Goal: Task Accomplishment & Management: Manage account settings

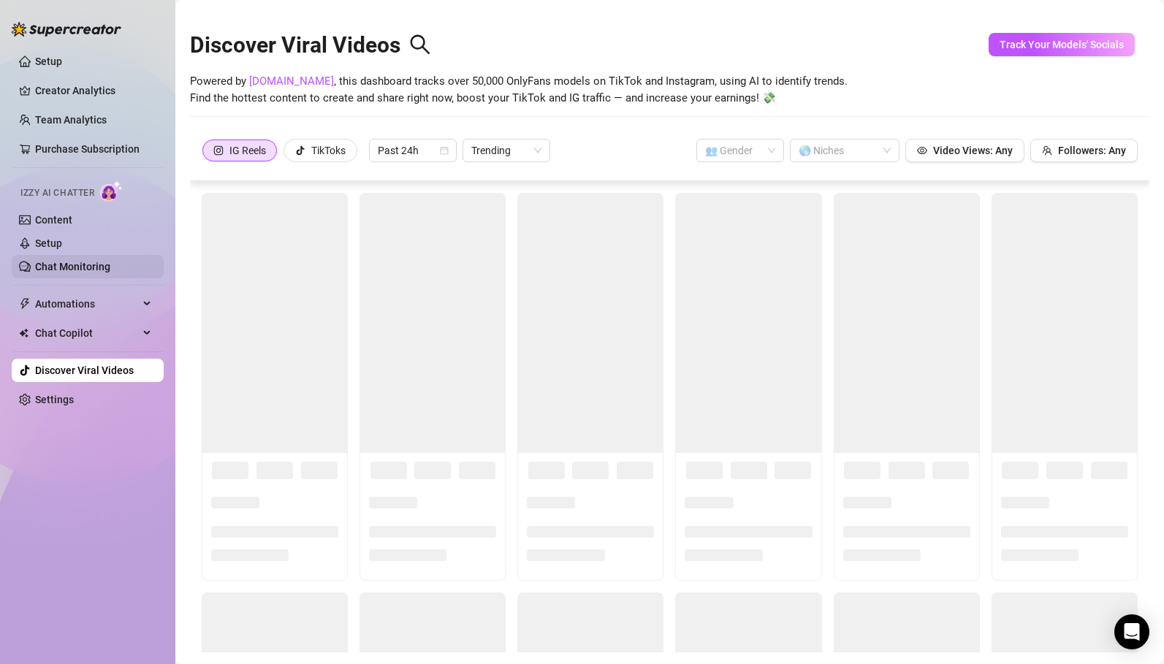
click at [68, 265] on link "Chat Monitoring" at bounding box center [72, 267] width 75 height 12
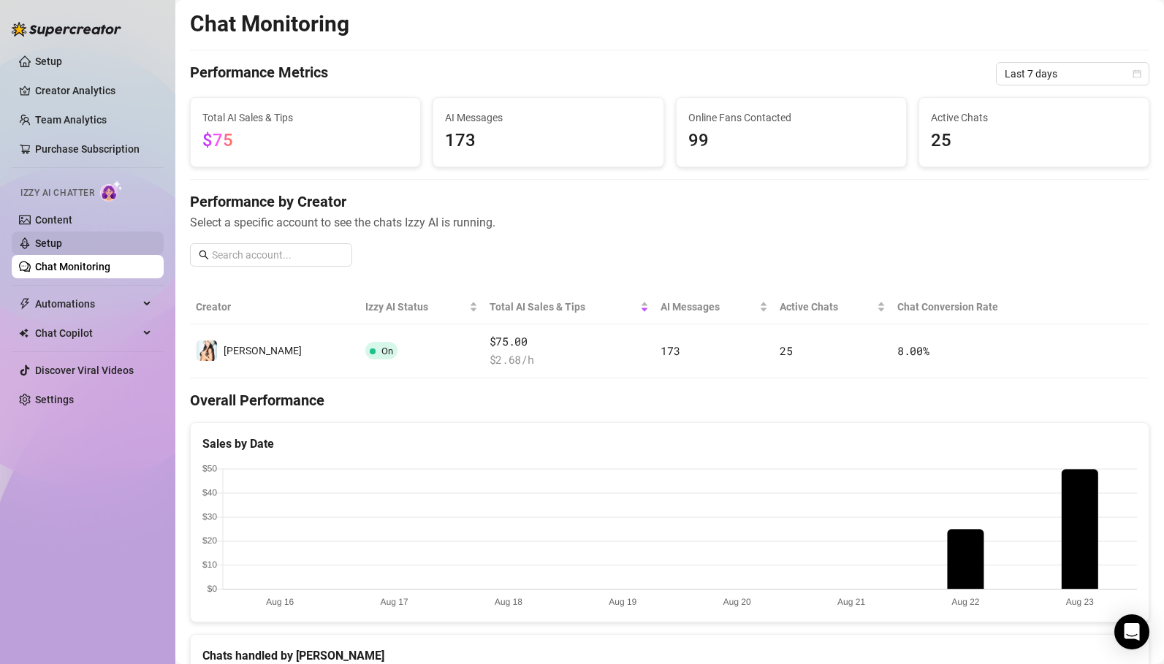
click at [59, 245] on link "Setup" at bounding box center [48, 243] width 27 height 12
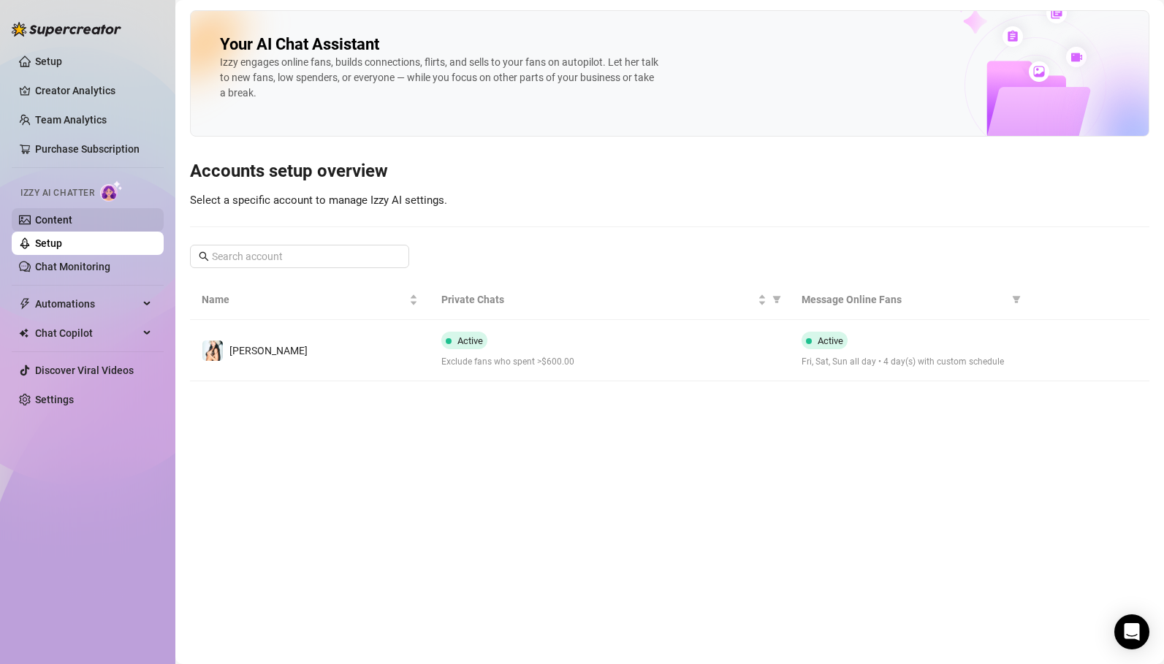
click at [61, 221] on link "Content" at bounding box center [53, 220] width 37 height 12
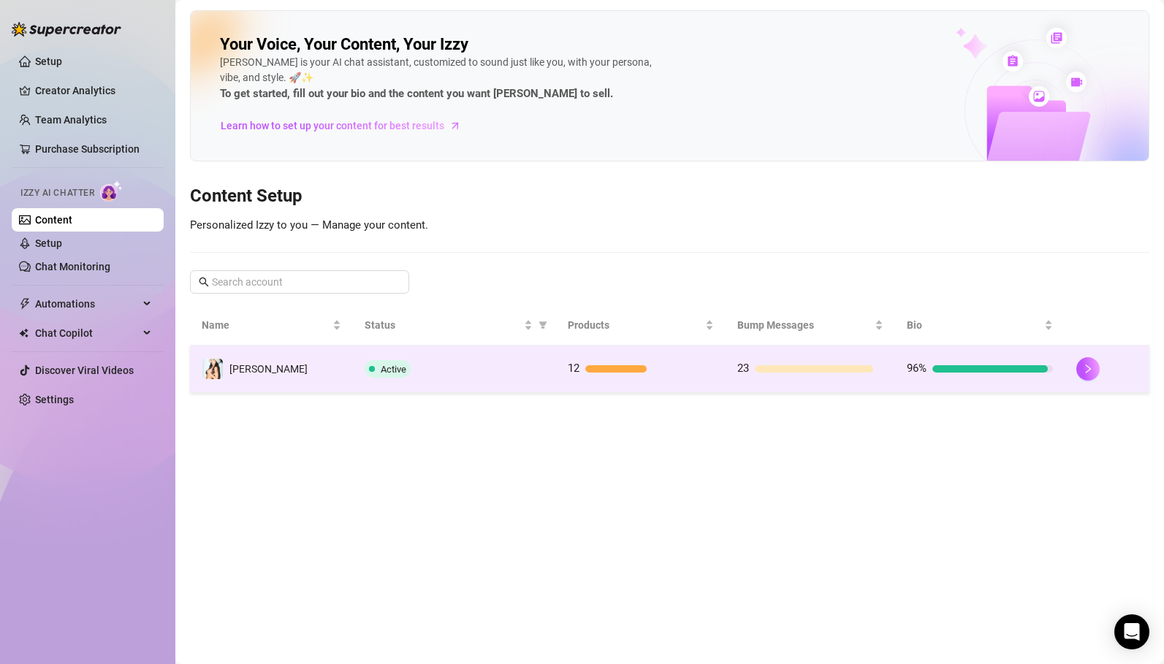
click at [476, 380] on td "Active" at bounding box center [454, 369] width 203 height 47
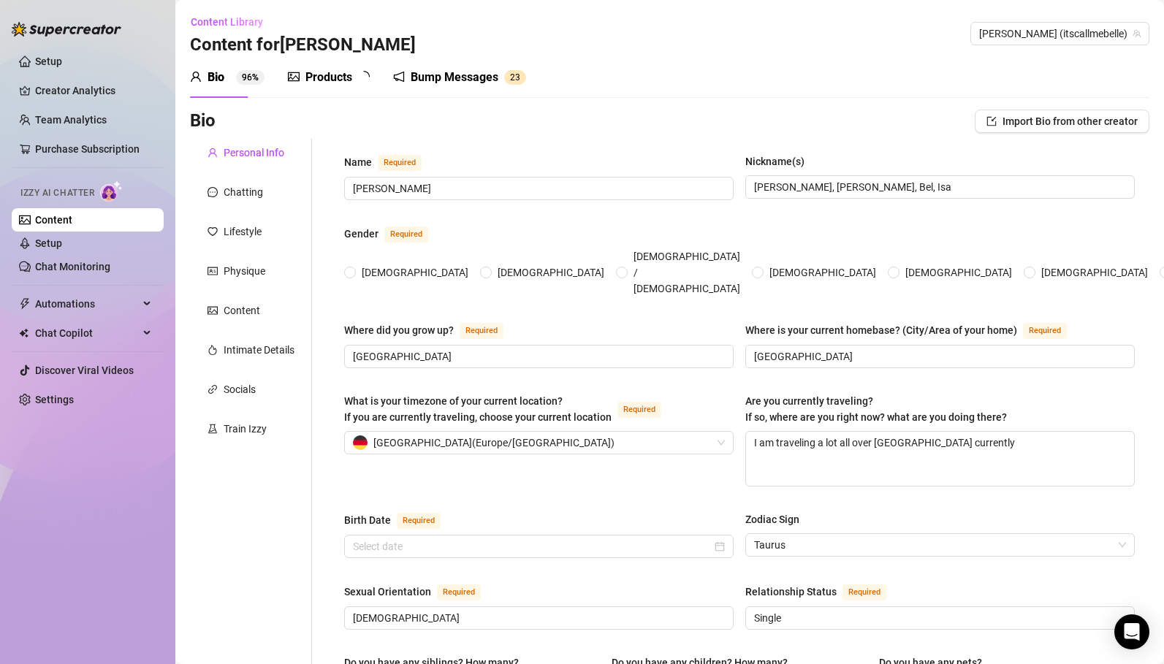
type input "[PERSON_NAME]"
type input "[PERSON_NAME], [PERSON_NAME], Bel, Isa"
type input "[GEOGRAPHIC_DATA]"
type textarea "I am traveling a lot all over [GEOGRAPHIC_DATA] currently"
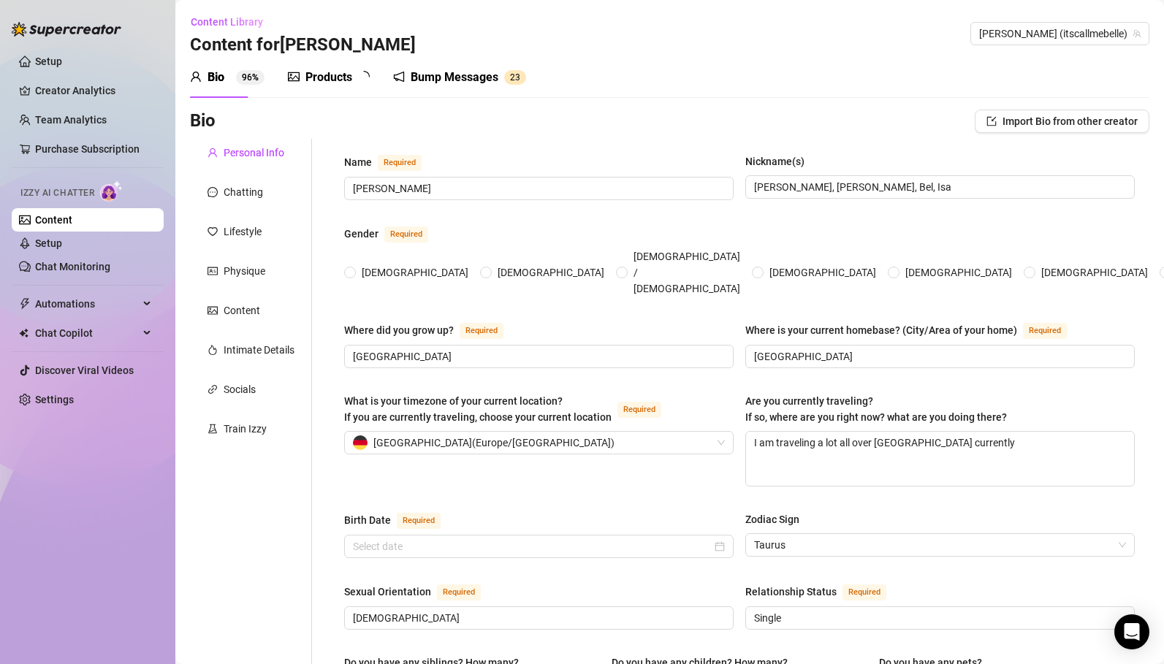
type input "[DEMOGRAPHIC_DATA]"
type input "Single"
type input "No siblings"
type input "No children"
type input "I have a chihuahua called Kilo, he is black and two years old. My best friend g…"
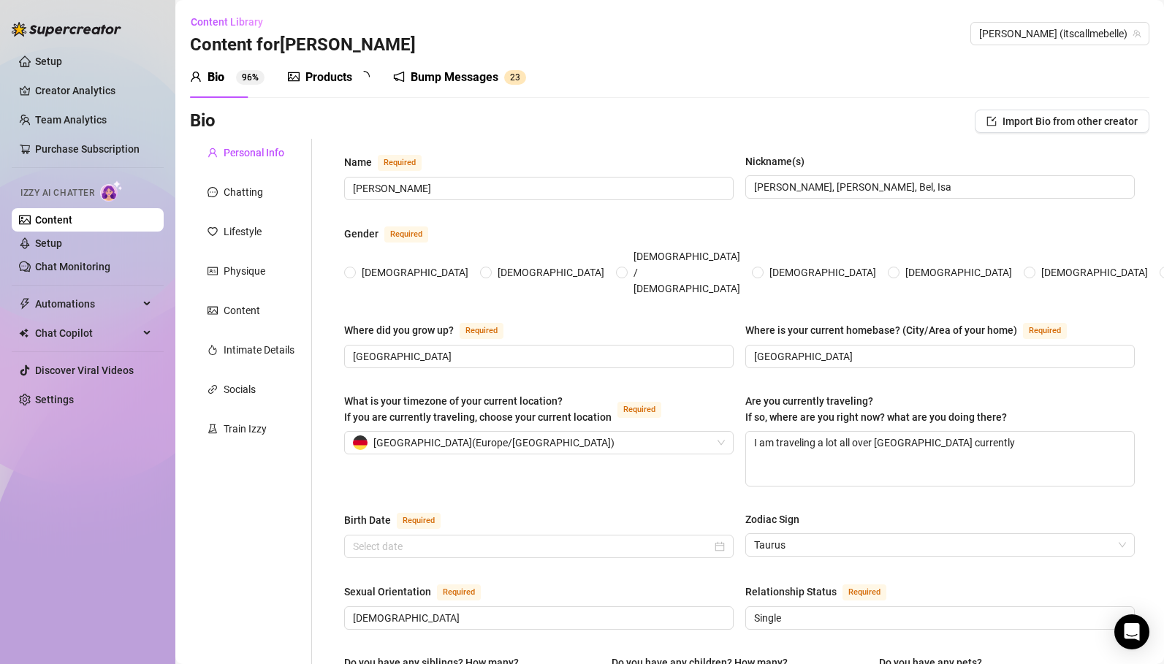
type input "Im currently studying Psychology and modelling"
type input "Ive finished my 4 year degree in communication. I've worked as a model since im…"
type input "Already finished a 4 years degree in audiovisual communication and just started…"
type input "I'm not religious"
type input "I believe in equality, respect, love and freedom. Let everyone be what they are…"
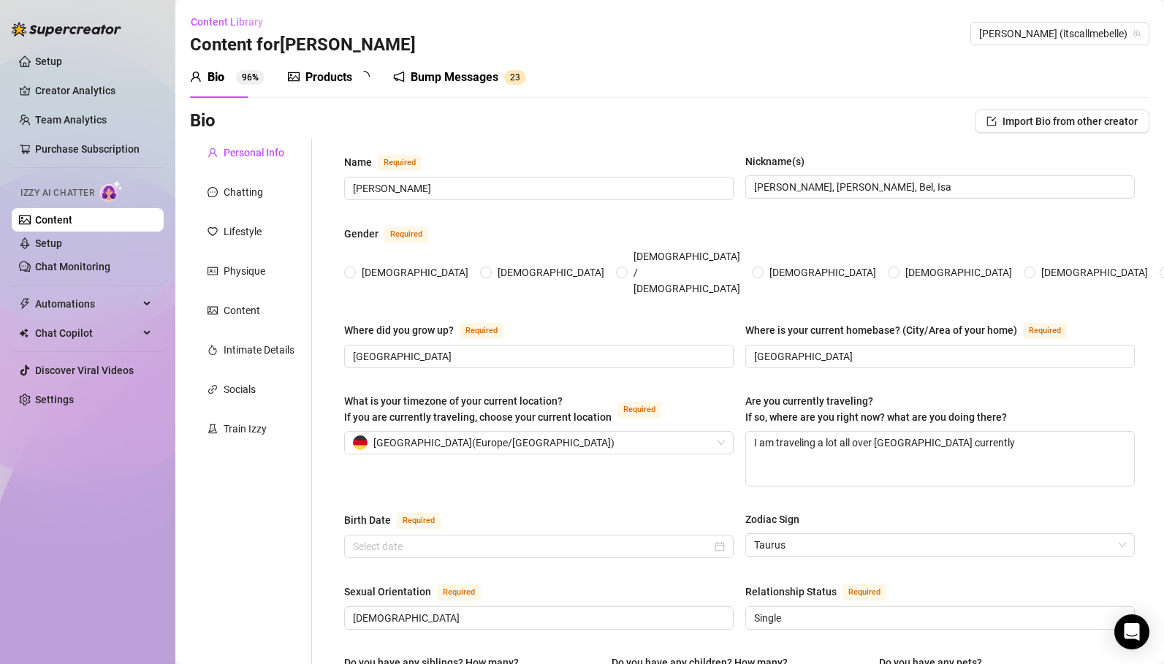
type textarea "I want to finish my degree in psychology and work as a [MEDICAL_DATA], create a…"
type textarea "first smoking story: It started more mentally than physically. When I was 12, I…"
type textarea "I love sailing, my father lives in a boat and i've sailed many times through th…"
type textarea "I’ve been smoking for years now… it’s honestly such a big part of my daily rout…"
radio input "true"
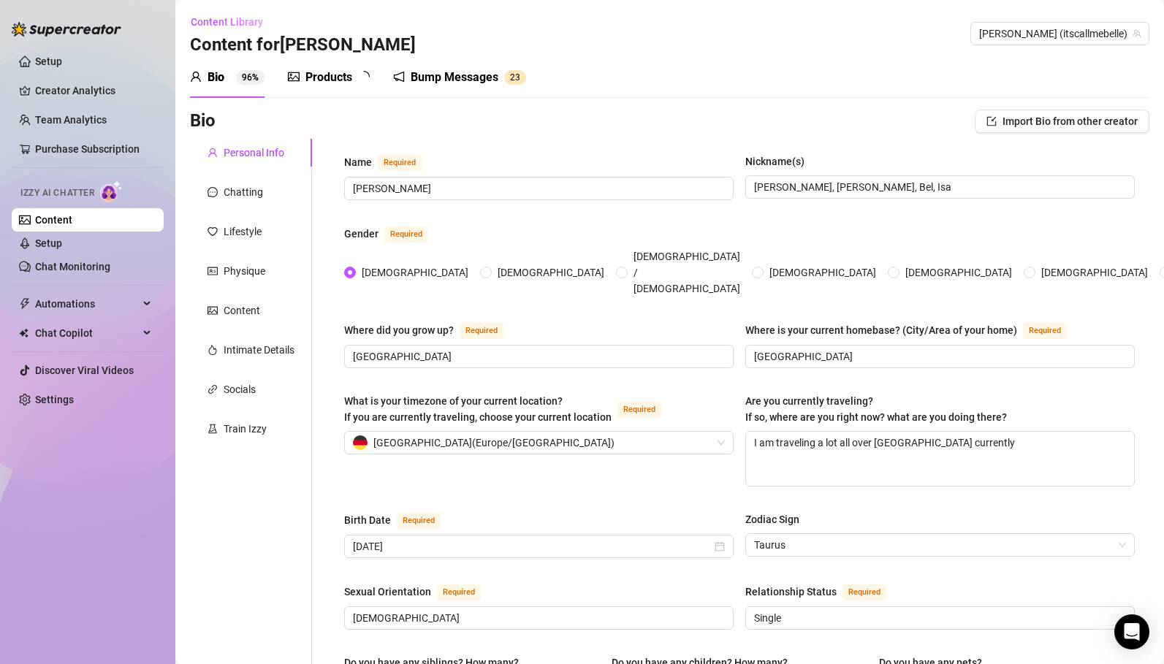
type input "[DATE]"
click at [461, 79] on div "Bump Messages" at bounding box center [465, 78] width 88 height 18
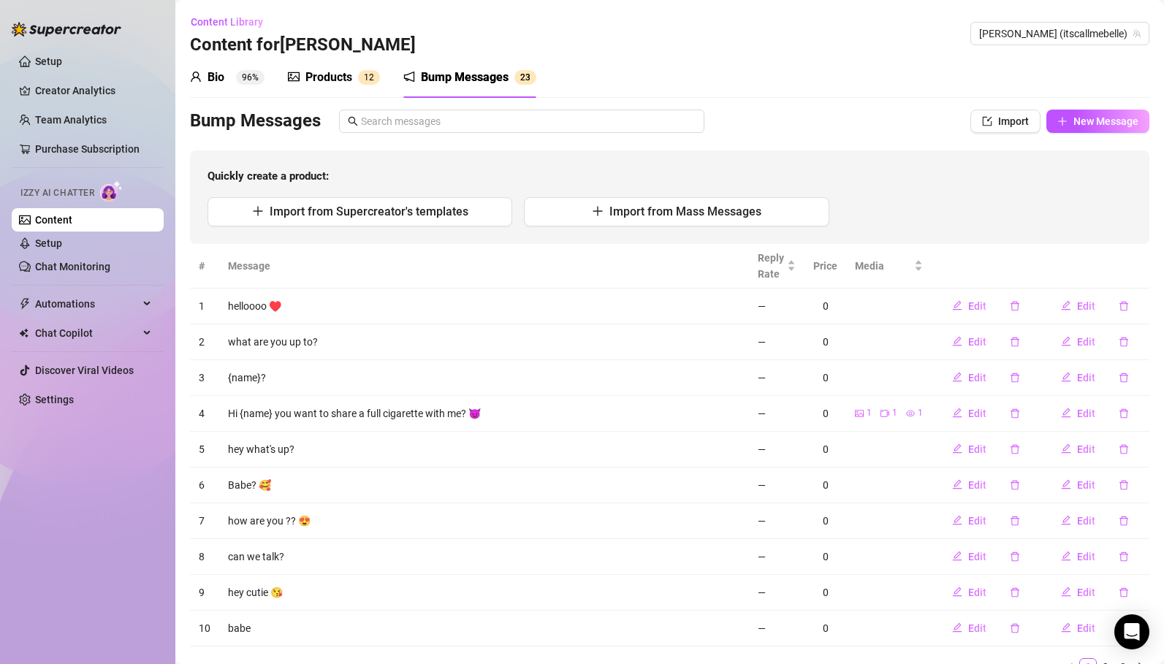
scroll to position [47, 0]
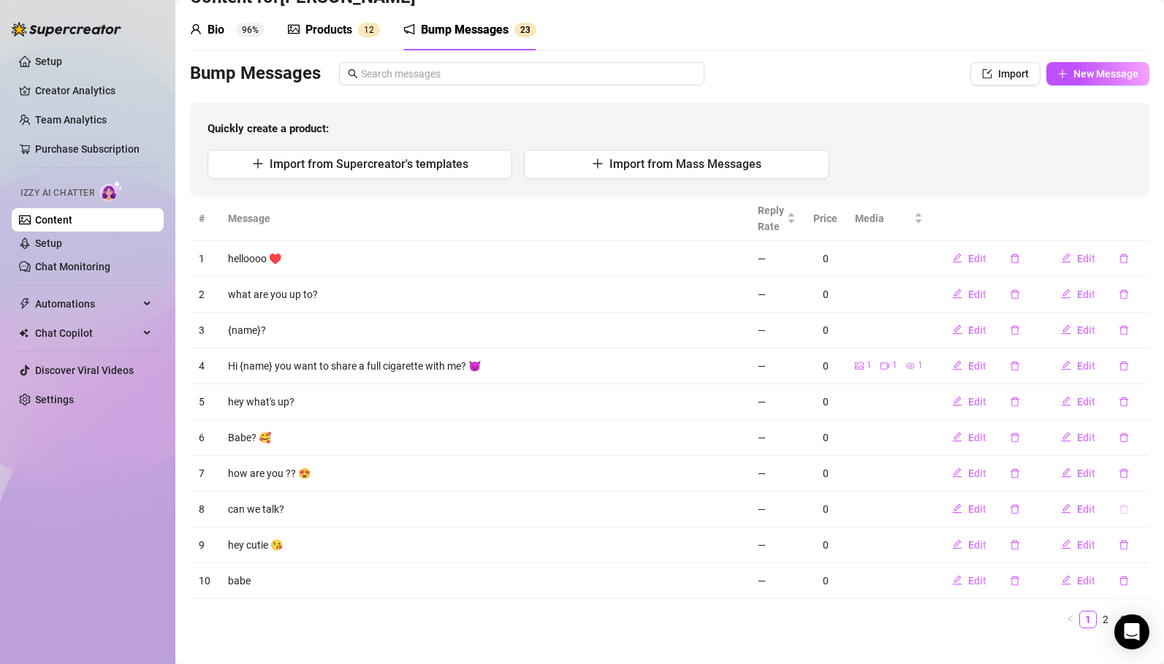
click at [1124, 512] on icon "delete" at bounding box center [1124, 509] width 10 height 10
click at [1140, 471] on span "Yes" at bounding box center [1139, 471] width 18 height 12
click at [1092, 293] on span "Edit" at bounding box center [1086, 295] width 18 height 12
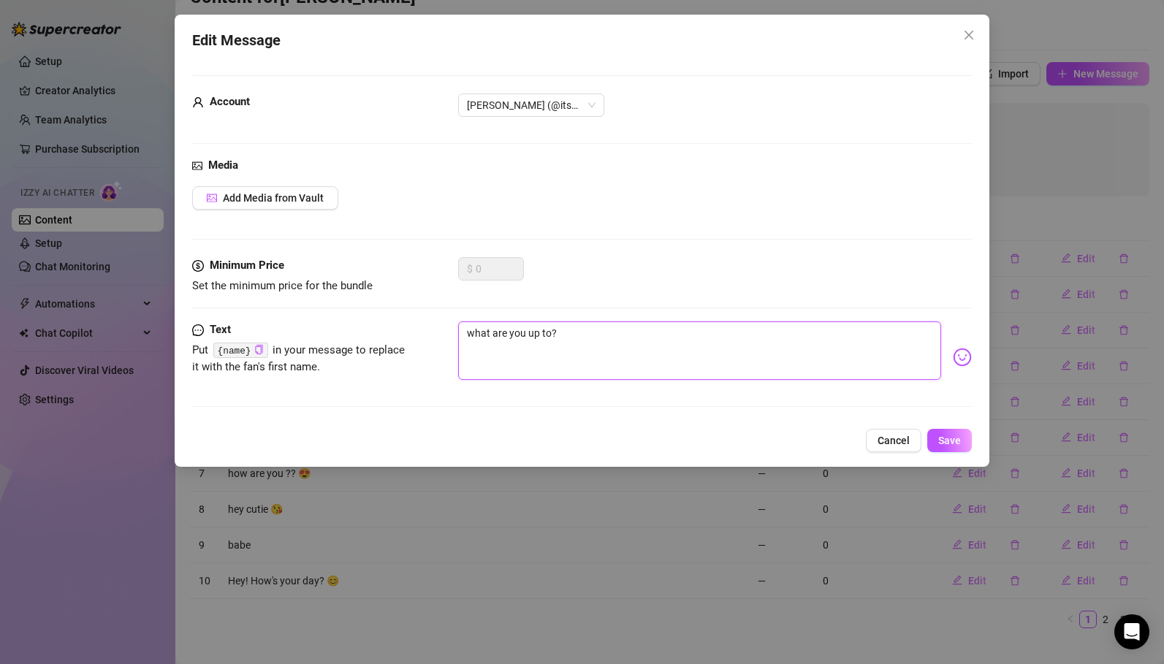
click at [508, 333] on textarea "what are you up to?" at bounding box center [699, 350] width 483 height 58
type textarea "h"
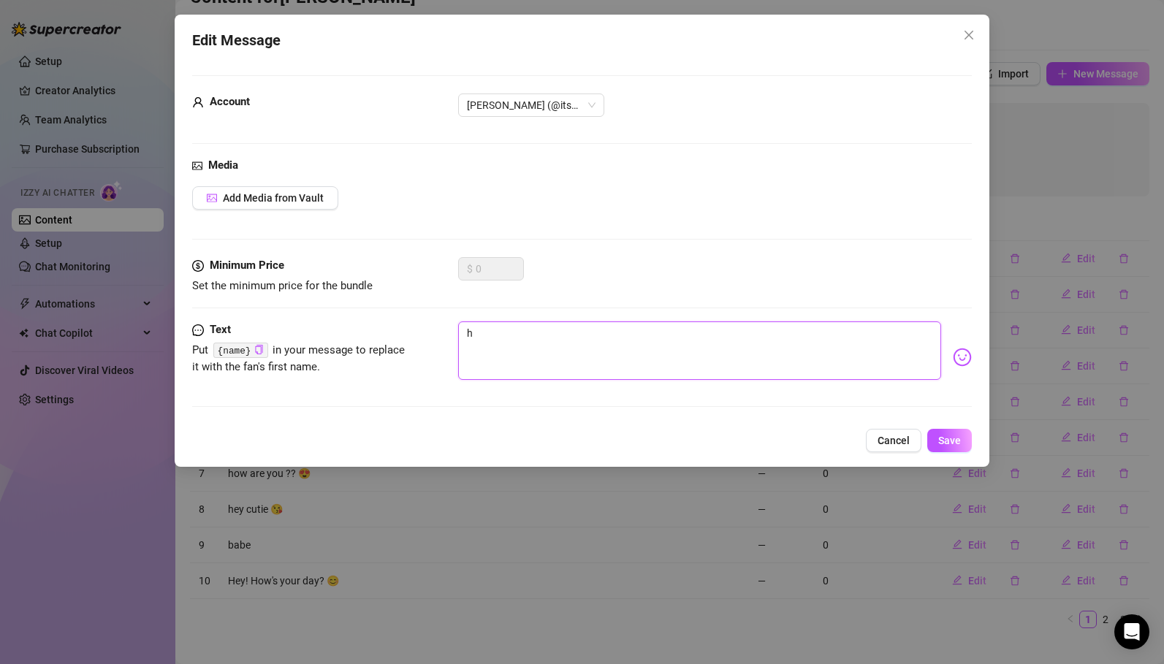
type textarea "he"
type textarea "hey"
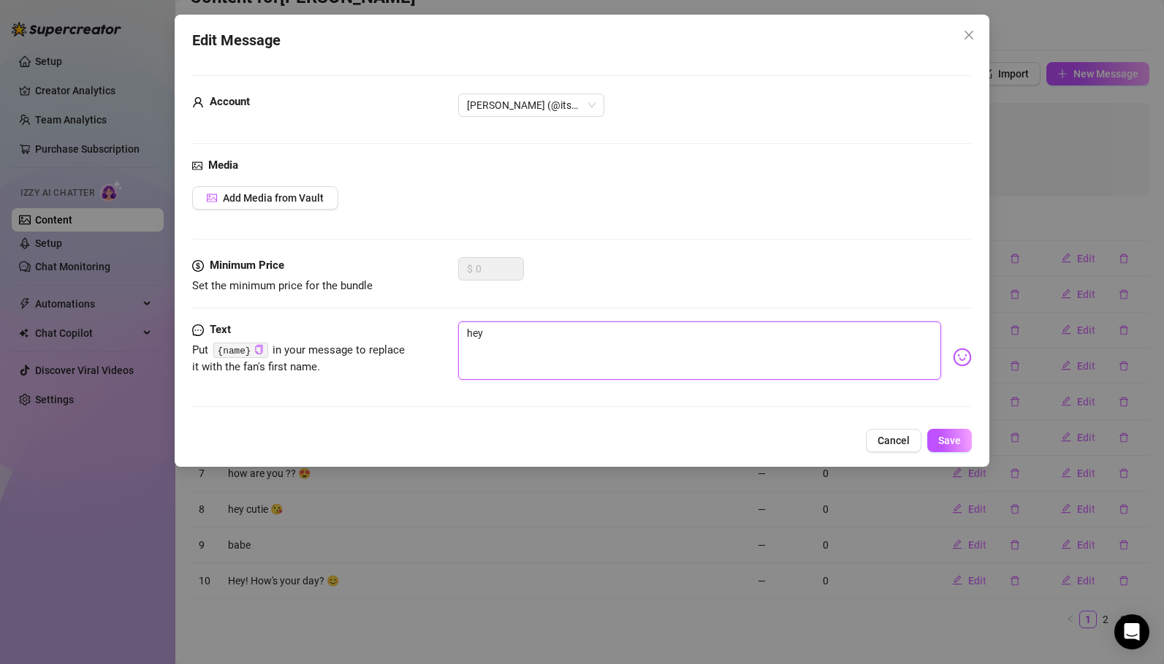
type textarea "hey"
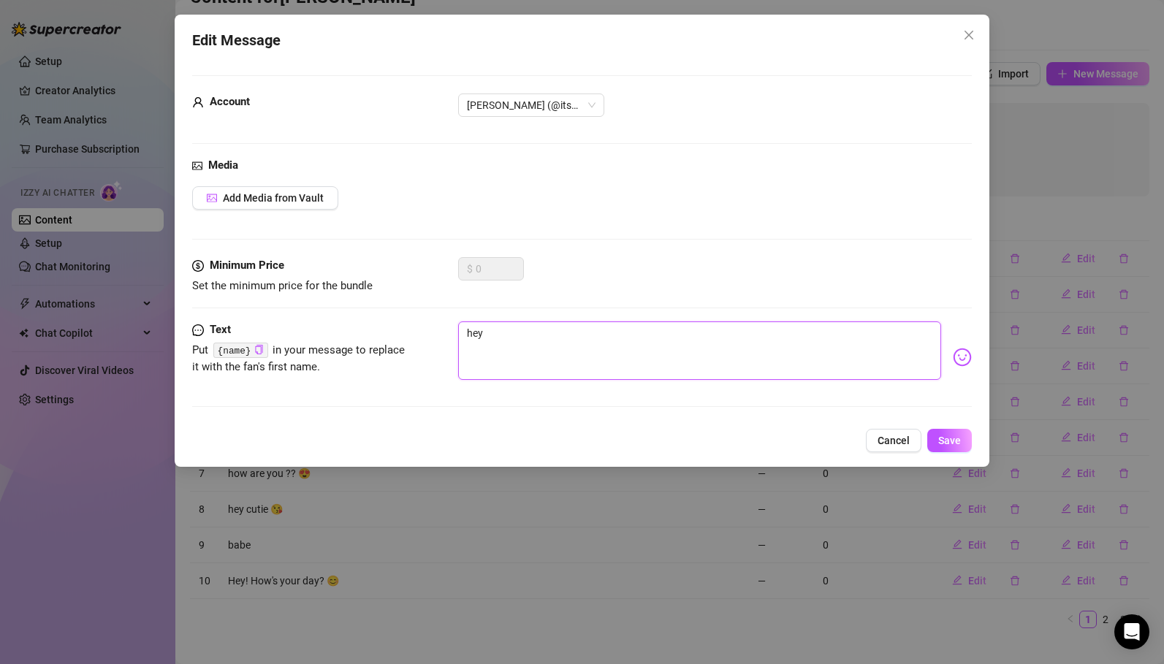
type textarea "hey <"
type textarea "hey <3"
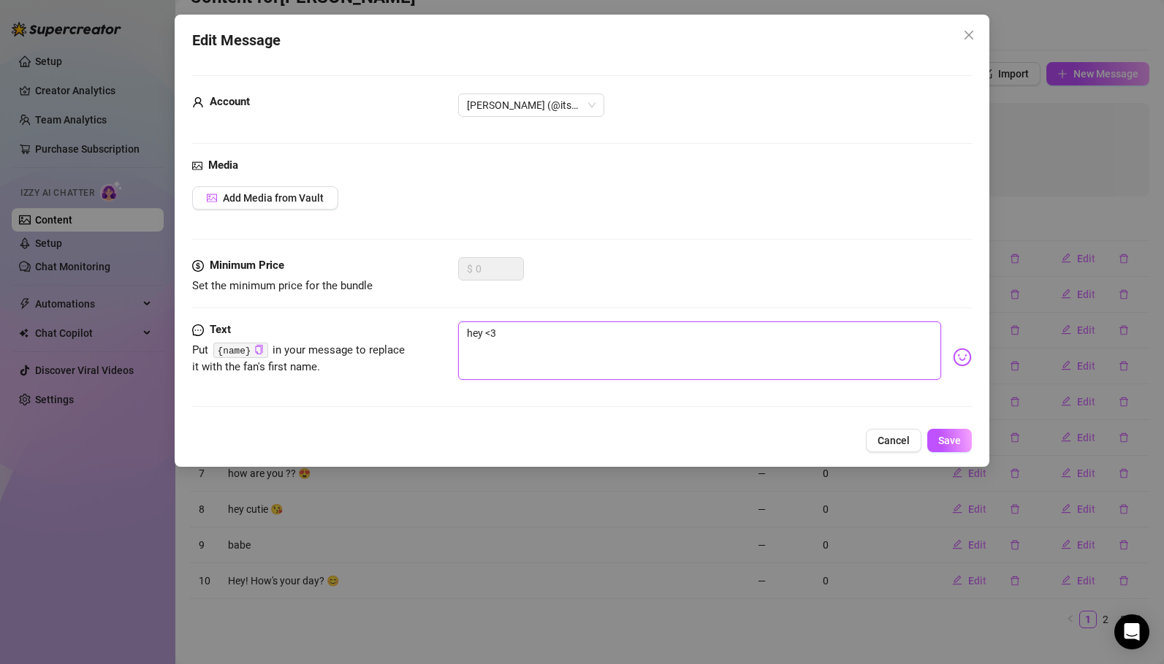
type textarea "hey <3"
type textarea "hey <3 w"
type textarea "hey <3 wh"
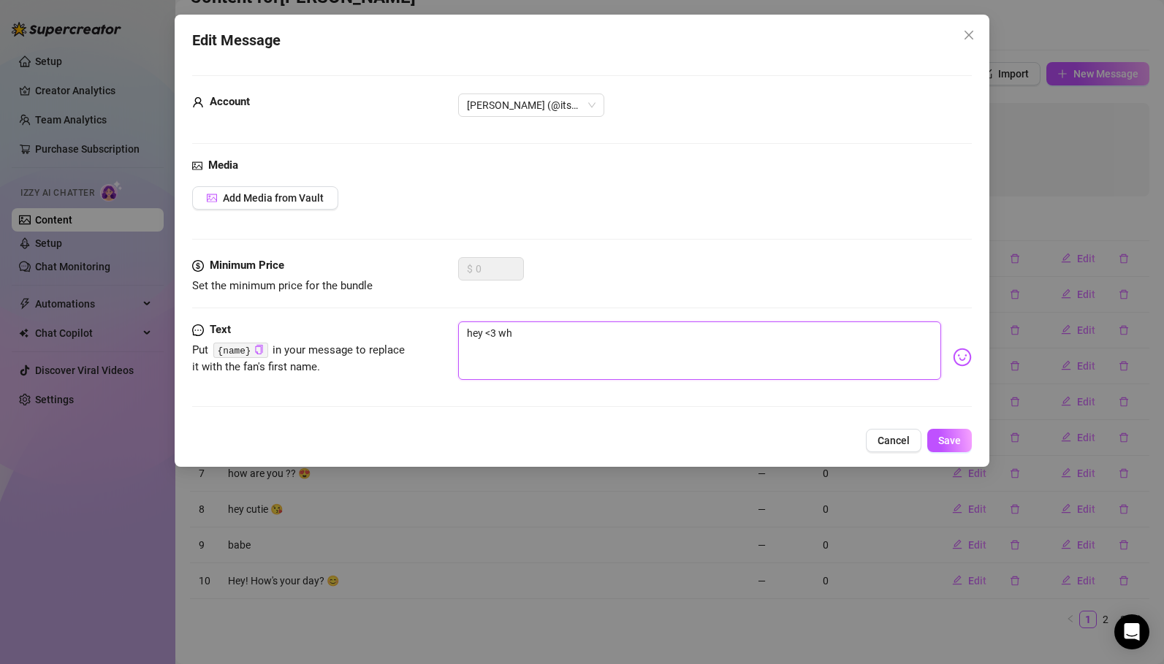
type textarea "hey <3 wha"
type textarea "hey <3 what"
type textarea "hey <3 whats"
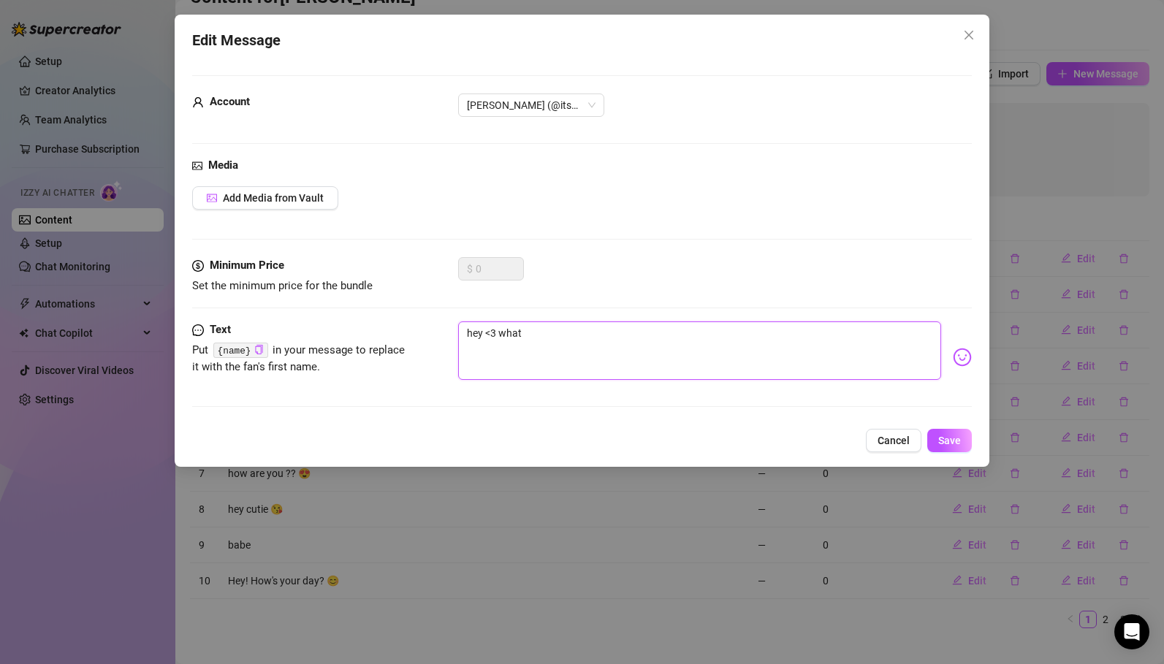
type textarea "hey <3 whats"
type textarea "hey <3 whats u"
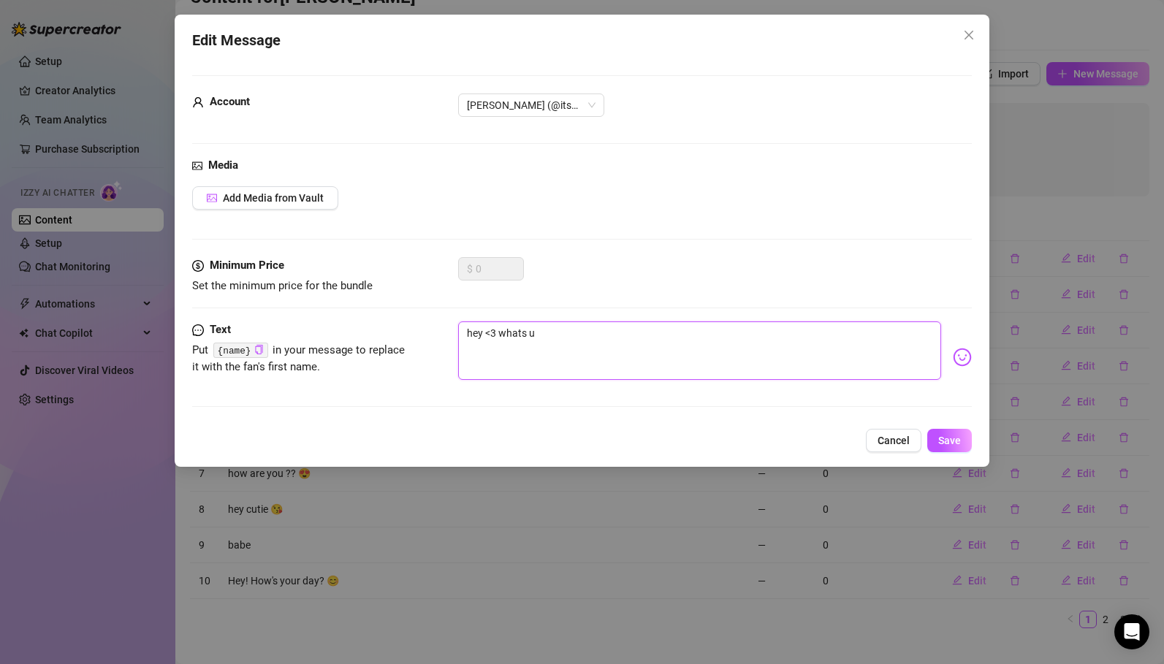
type textarea "hey <3 whats up"
type textarea "hey <3 whats u"
type textarea "hey <3 whats"
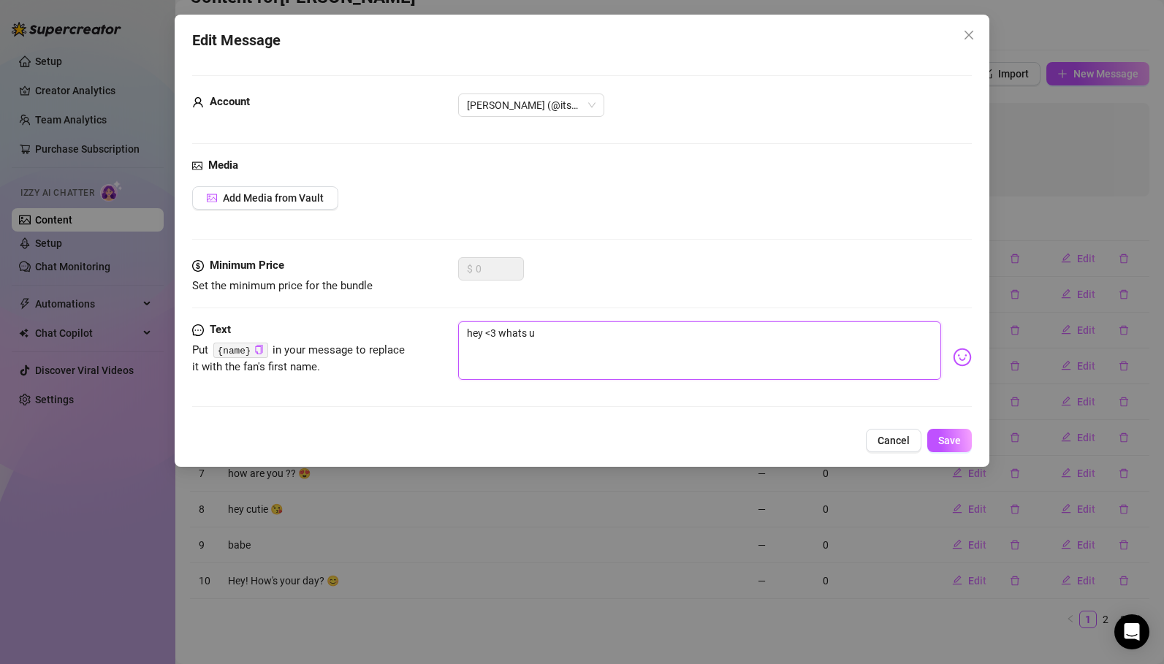
type textarea "hey <3 whats"
type textarea "hey <3 what"
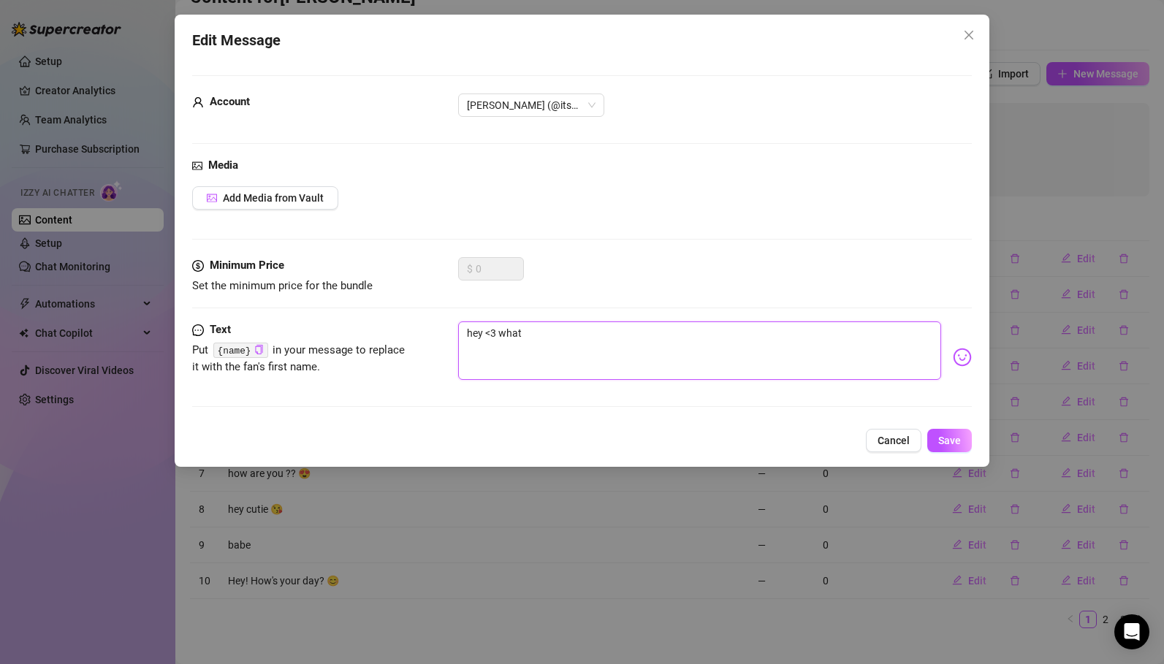
type textarea "hey <3 wha"
type textarea "hey <3 wh"
type textarea "hey <3 w"
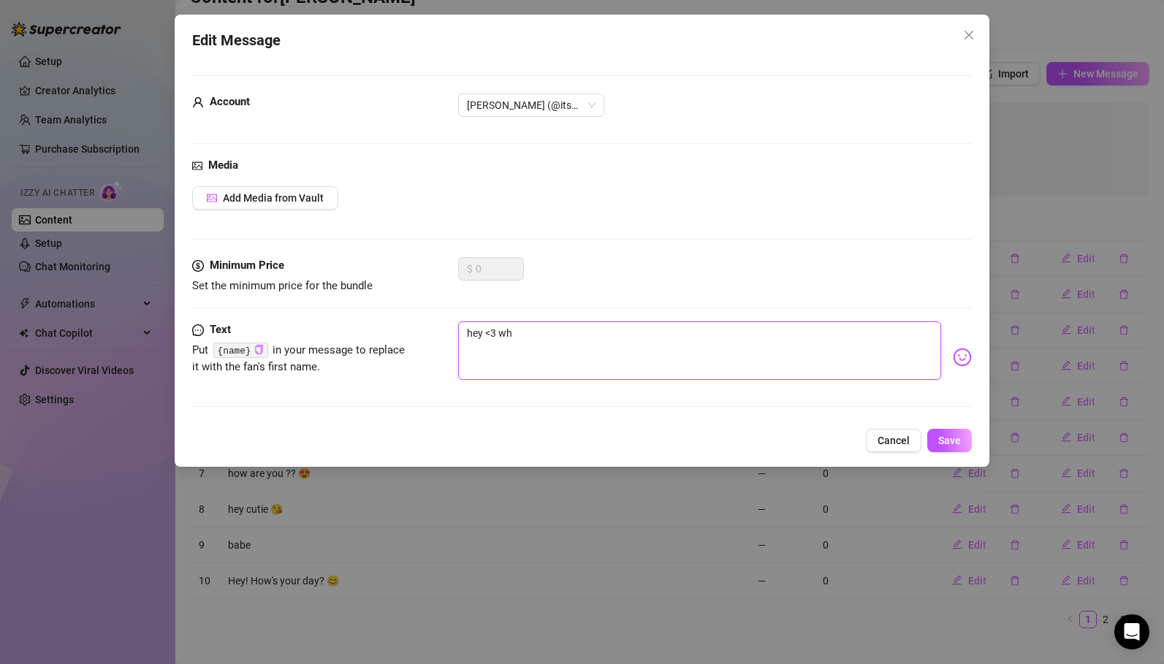
type textarea "hey <3 w"
type textarea "hey <3"
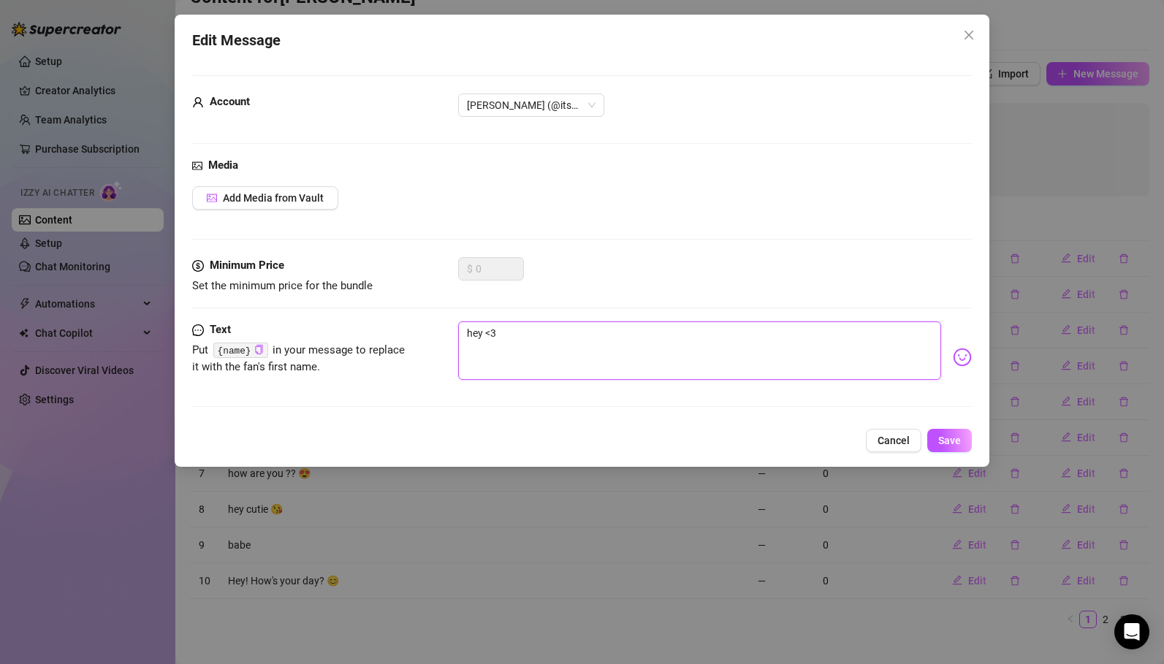
type textarea "hey <"
type textarea "hey"
type textarea "hey :"
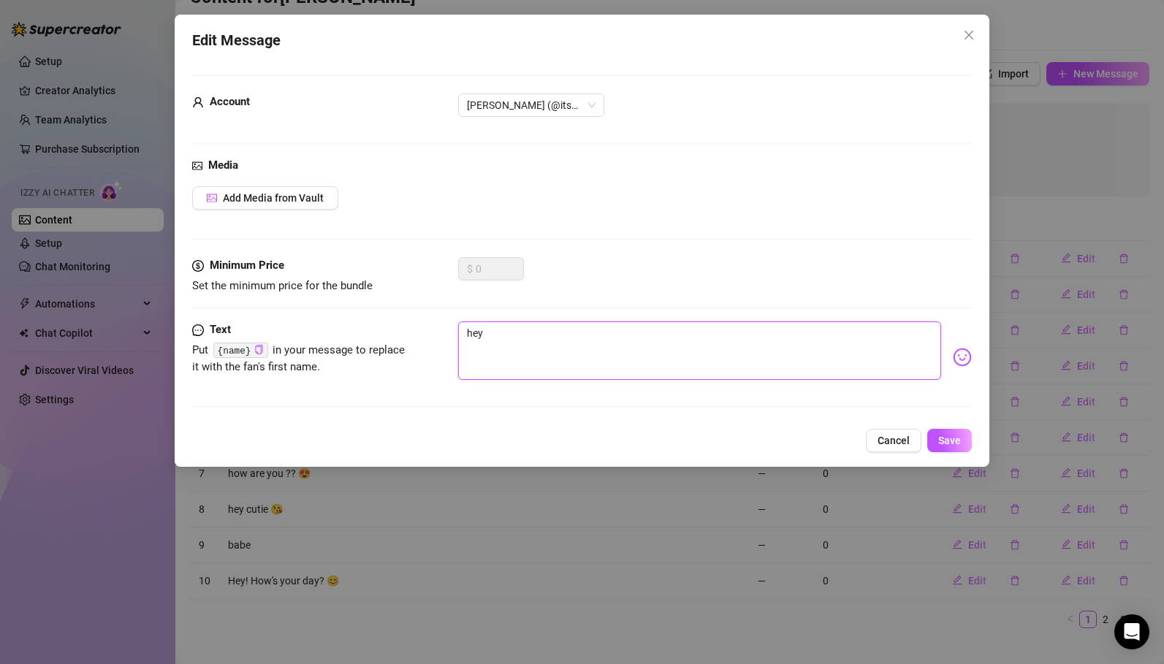
type textarea "hey :"
type textarea "hey :)"
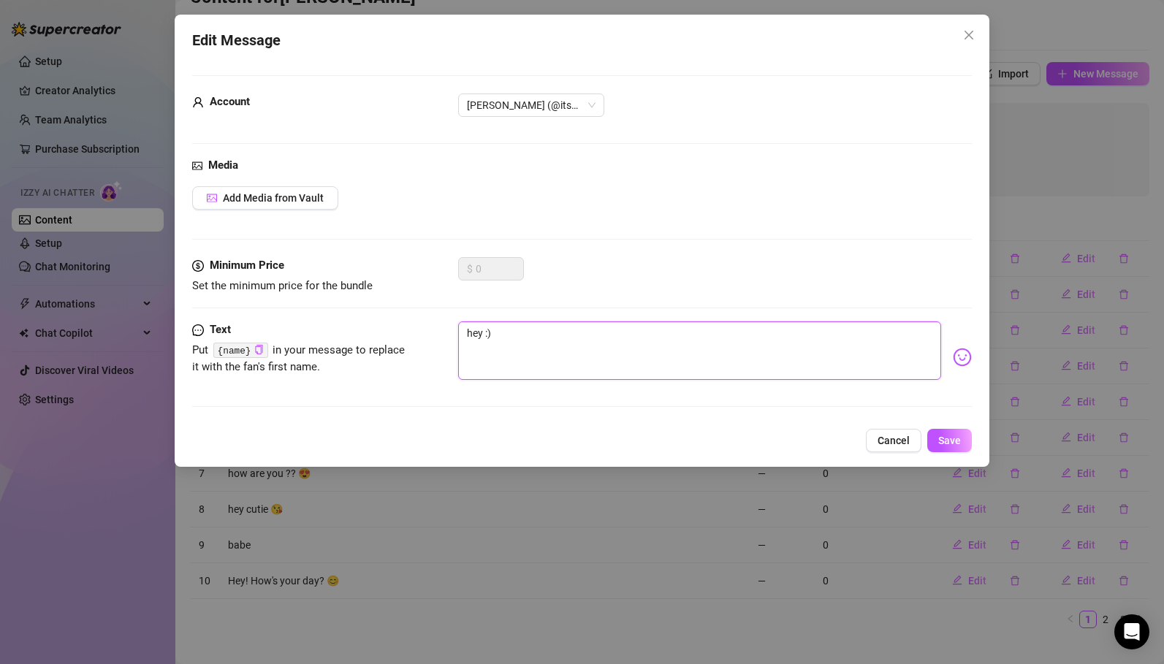
type textarea "hey :) w"
type textarea "hey :) wh"
type textarea "hey :) wha"
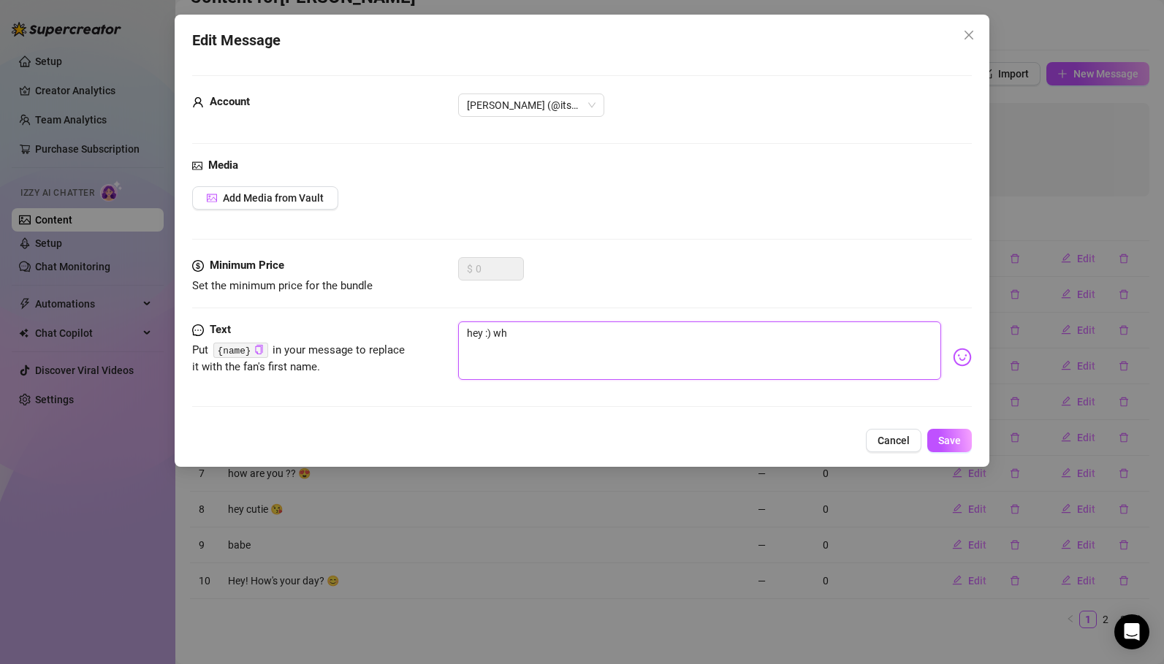
type textarea "hey :) wha"
type textarea "hey :) what"
type textarea "hey :) whats"
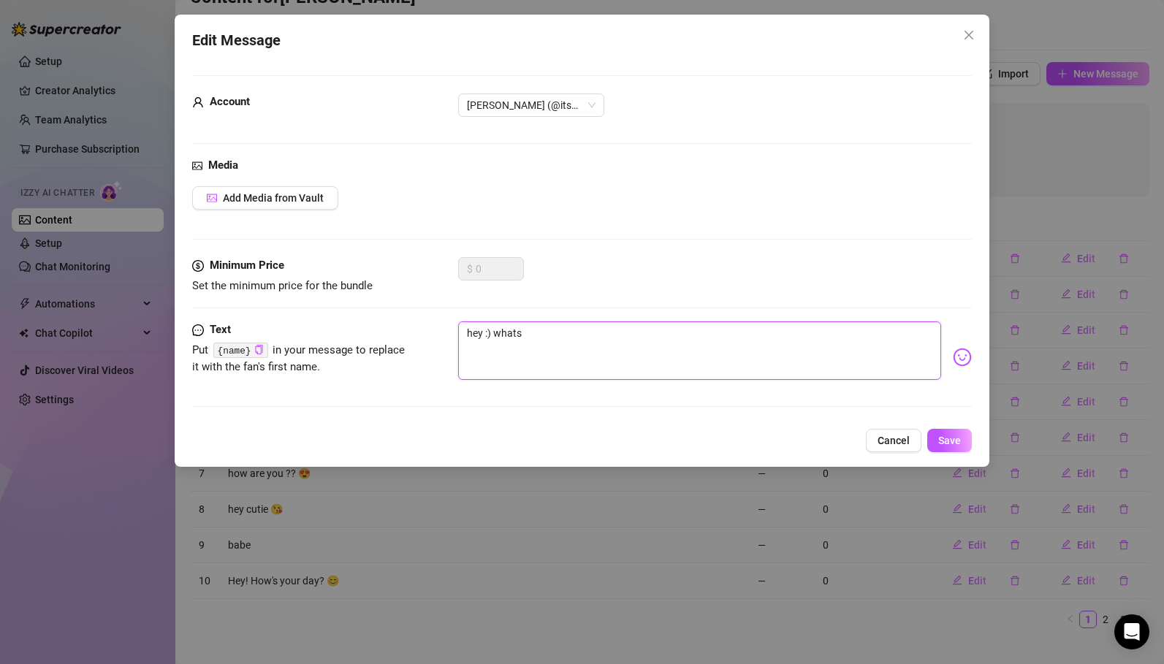
type textarea "hey :) whats"
type textarea "hey :) whats u"
type textarea "hey :) whats up"
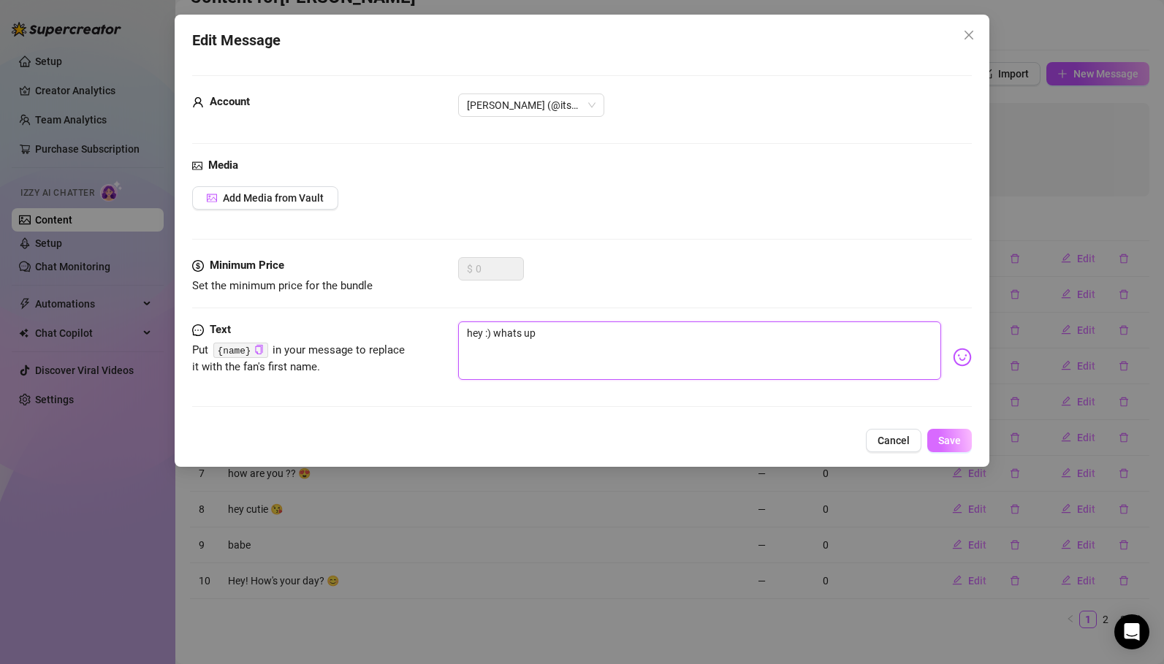
type textarea "hey :) whats up"
click at [937, 440] on button "Save" at bounding box center [949, 440] width 45 height 23
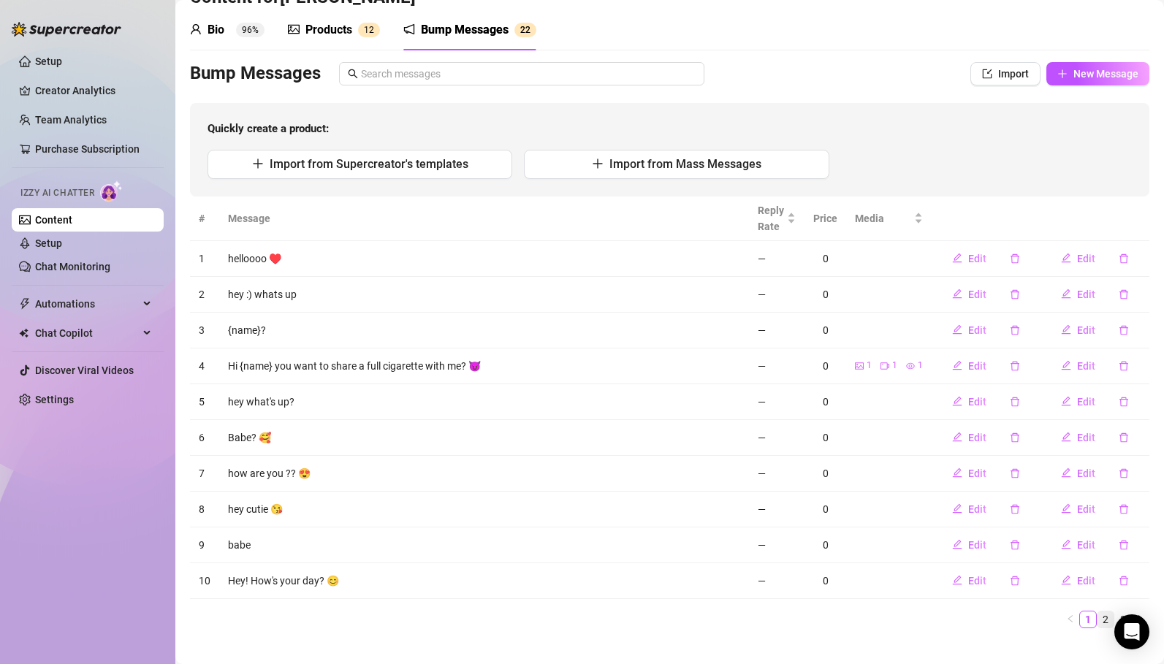
click at [1102, 620] on link "2" at bounding box center [1105, 620] width 16 height 16
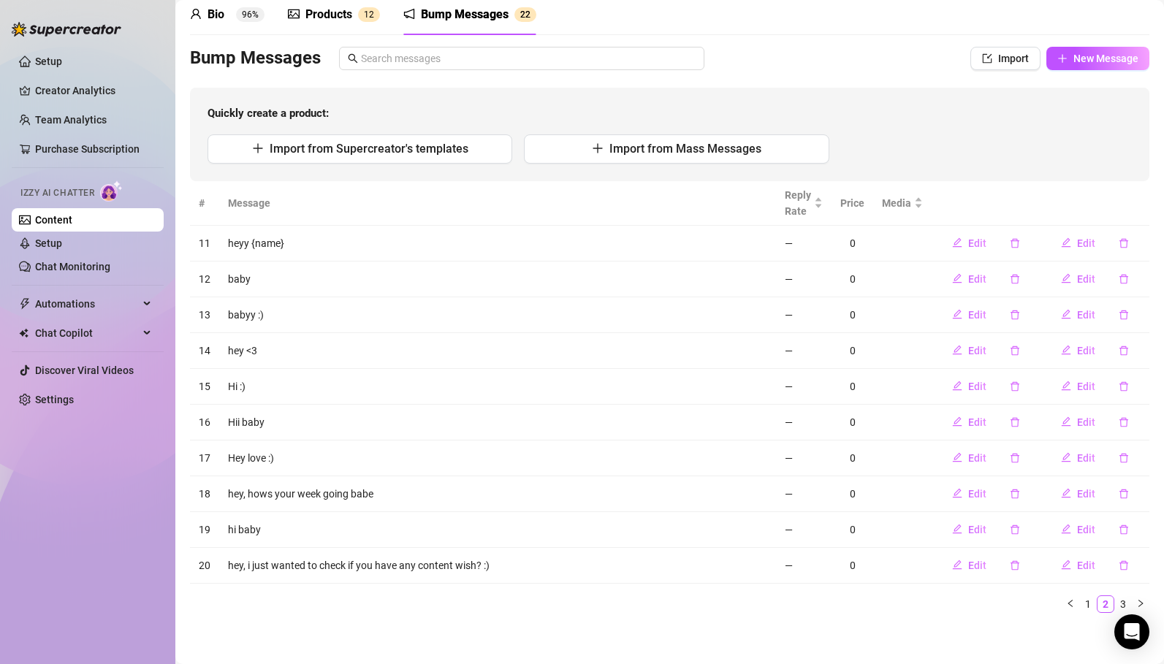
scroll to position [66, 0]
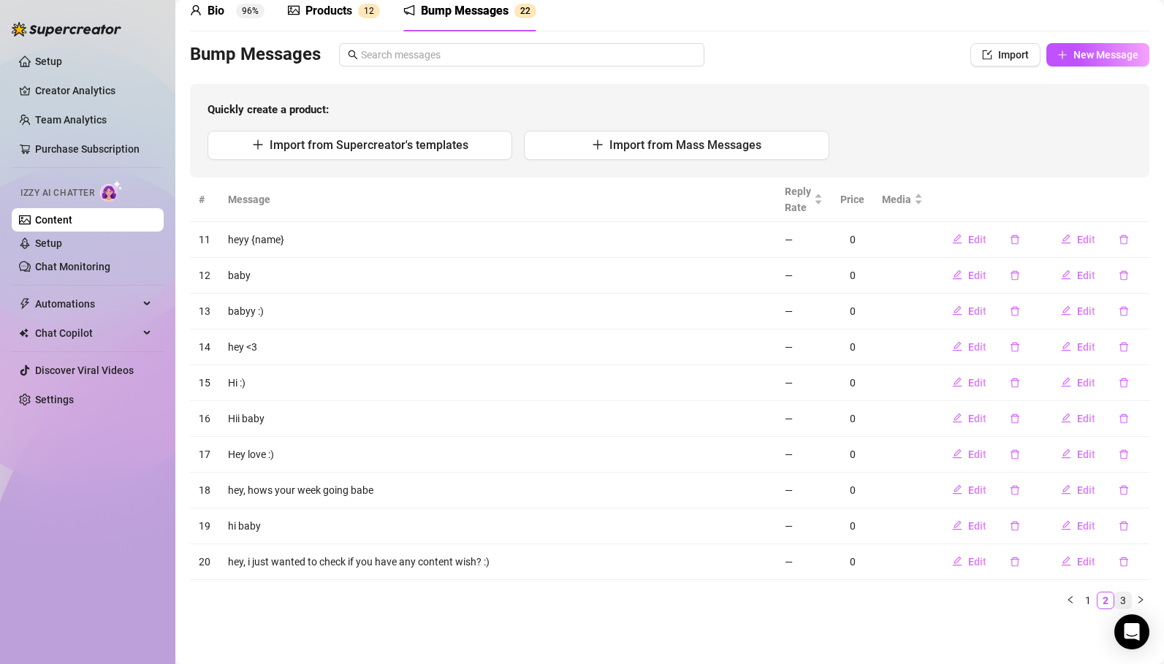
click at [1122, 597] on link "3" at bounding box center [1123, 601] width 16 height 16
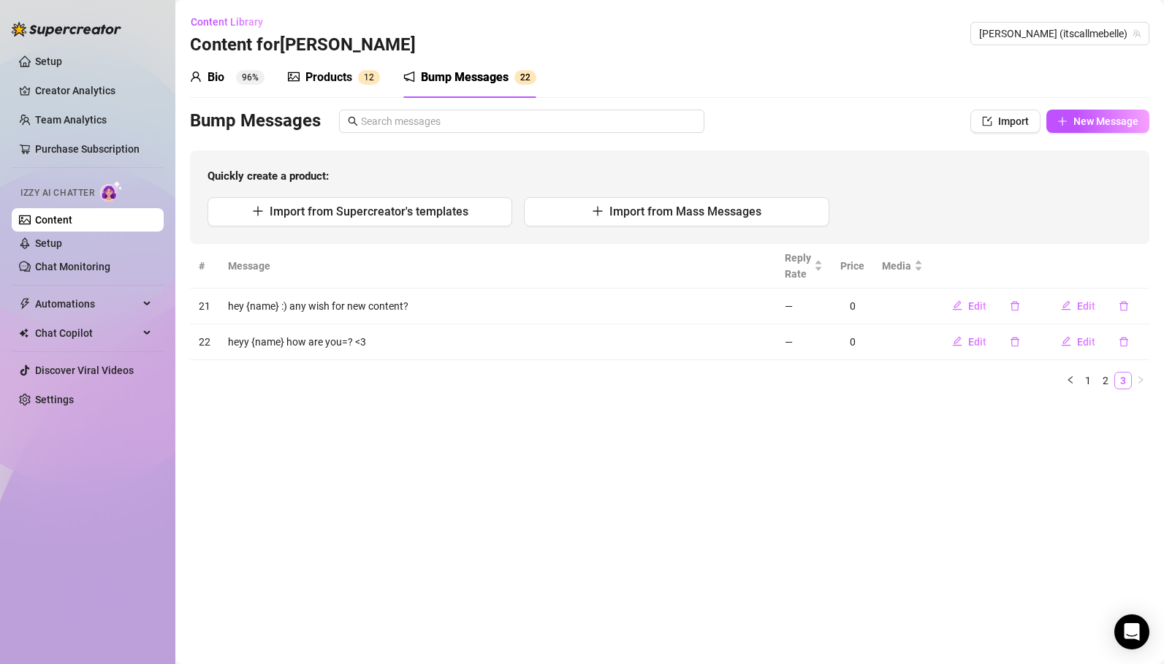
scroll to position [0, 0]
click at [1106, 378] on link "2" at bounding box center [1105, 381] width 16 height 16
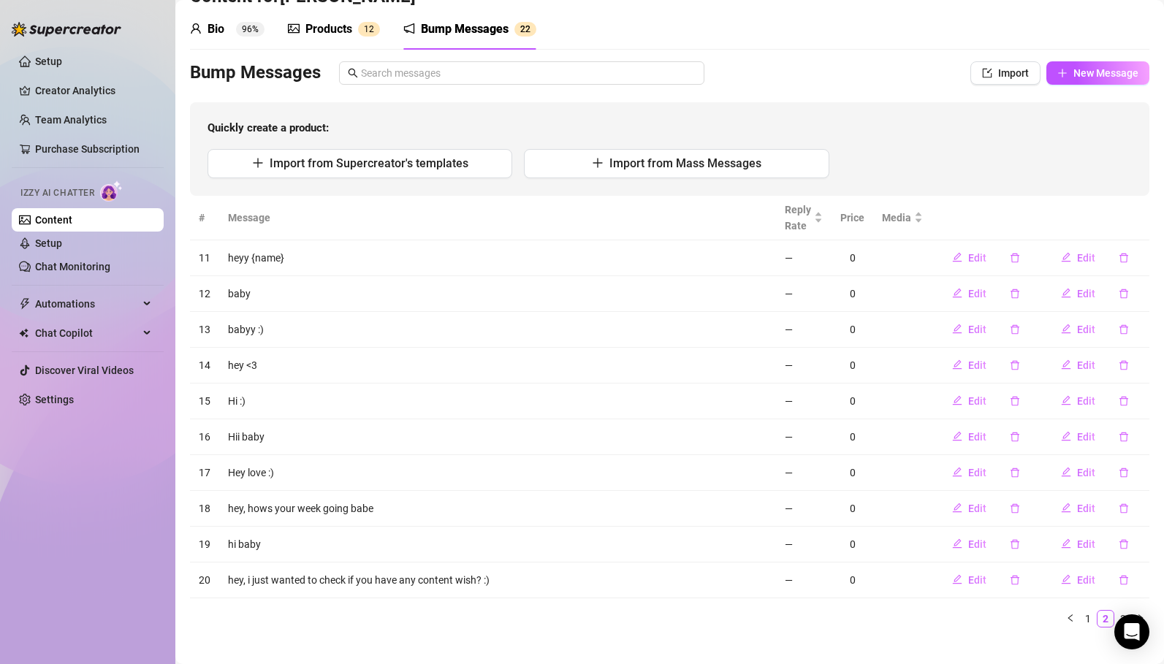
scroll to position [66, 0]
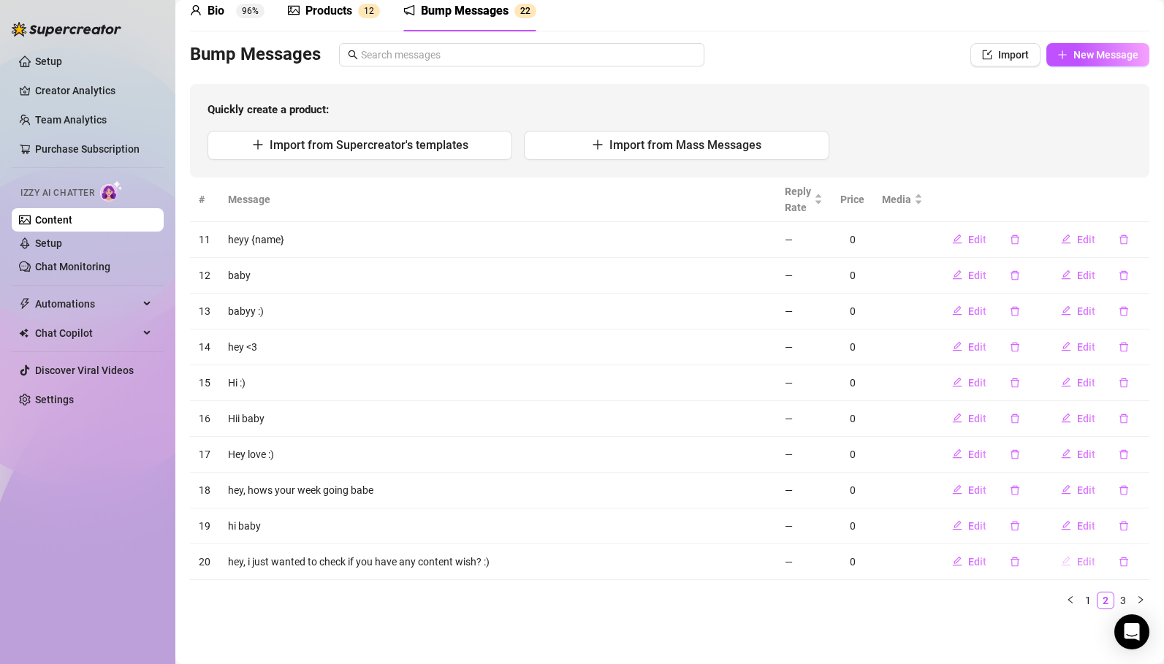
click at [1090, 563] on span "Edit" at bounding box center [1086, 562] width 18 height 12
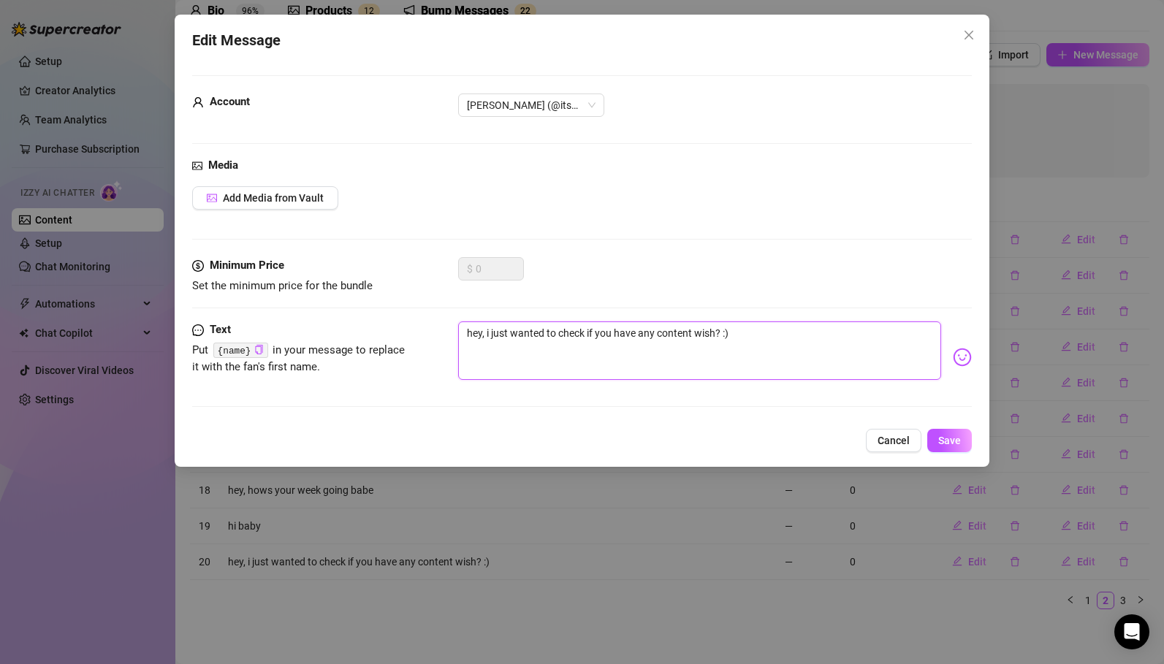
click at [484, 334] on textarea "hey, i just wanted to check if you have any content wish? :)" at bounding box center [699, 350] width 483 height 58
type textarea "hey i just wanted to check if you have any content wish? :)"
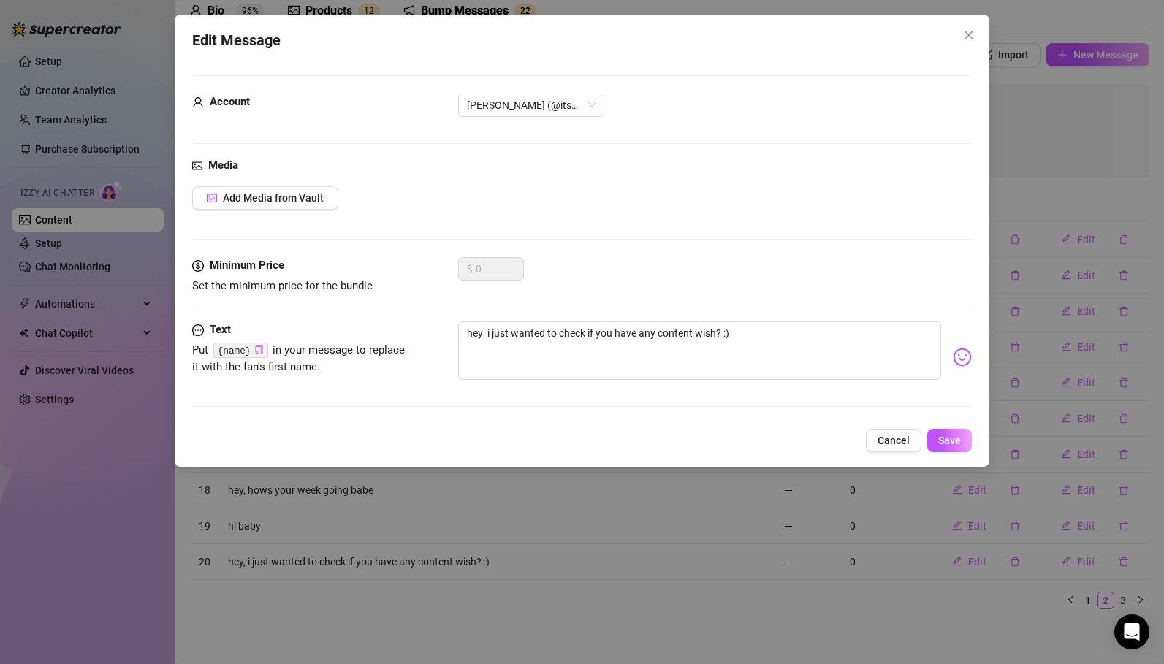
click at [259, 348] on icon "copy" at bounding box center [258, 349] width 9 height 9
click at [483, 329] on textarea "hey i just wanted to check if you have any content wish? :)" at bounding box center [699, 350] width 483 height 58
type textarea "hey i just wanted to check if you have any content wish? :)"
paste textarea "{name}"
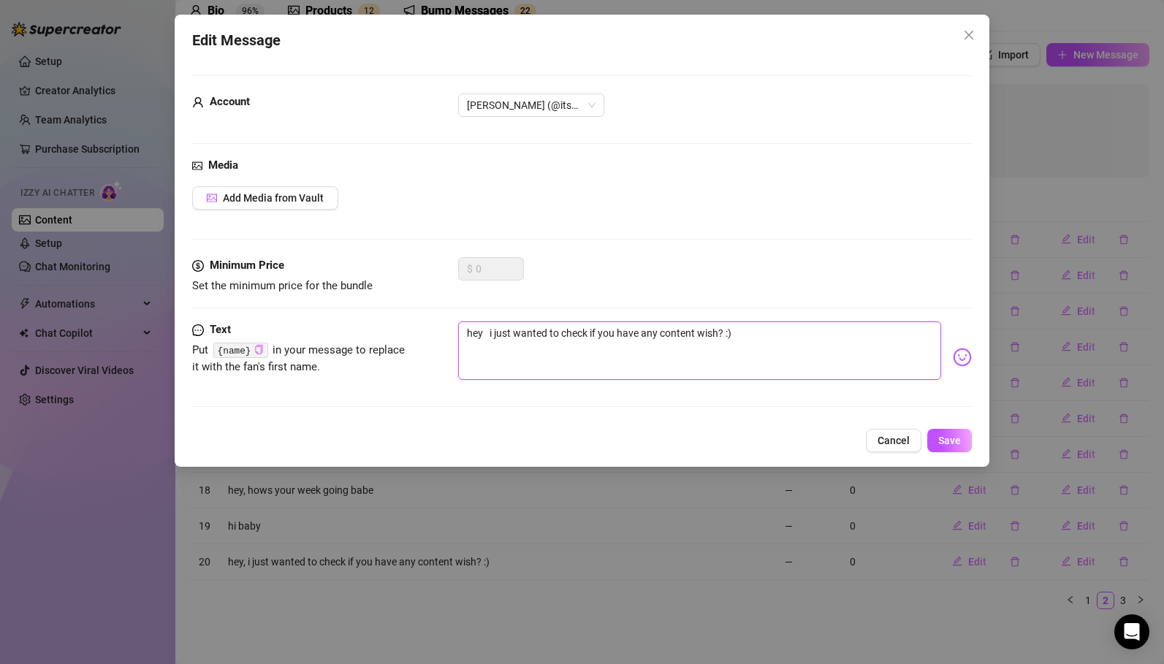
type textarea "hey {name} i just wanted to check if you have any content wish? :)"
click at [953, 435] on span "Save" at bounding box center [949, 441] width 23 height 12
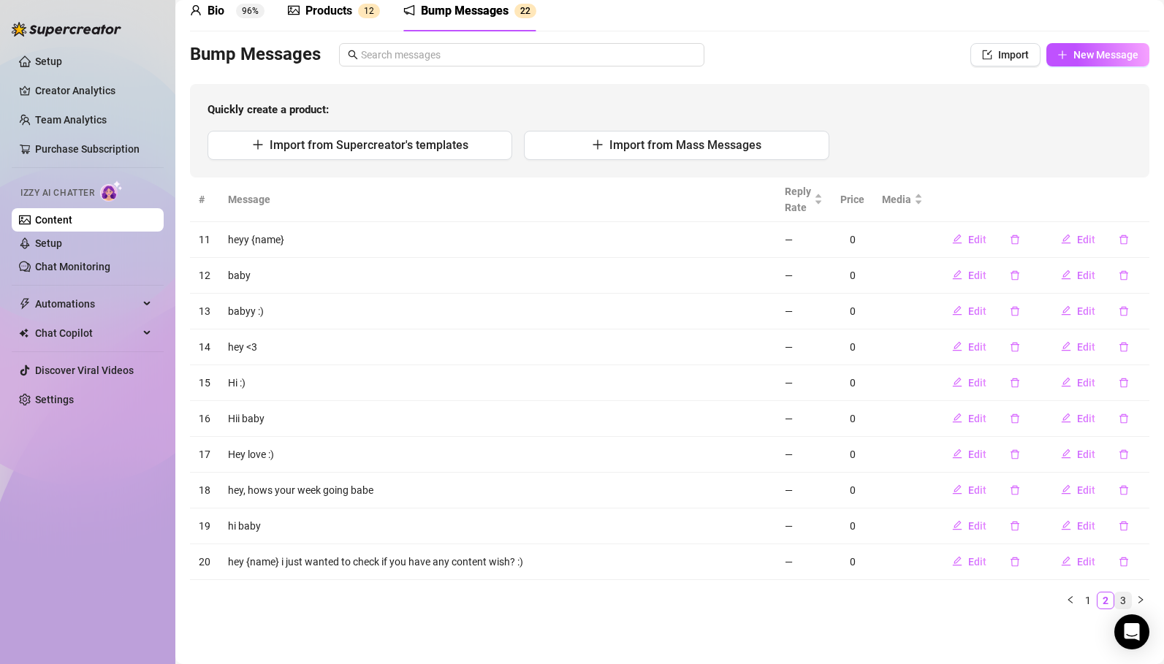
click at [1125, 601] on link "3" at bounding box center [1123, 601] width 16 height 16
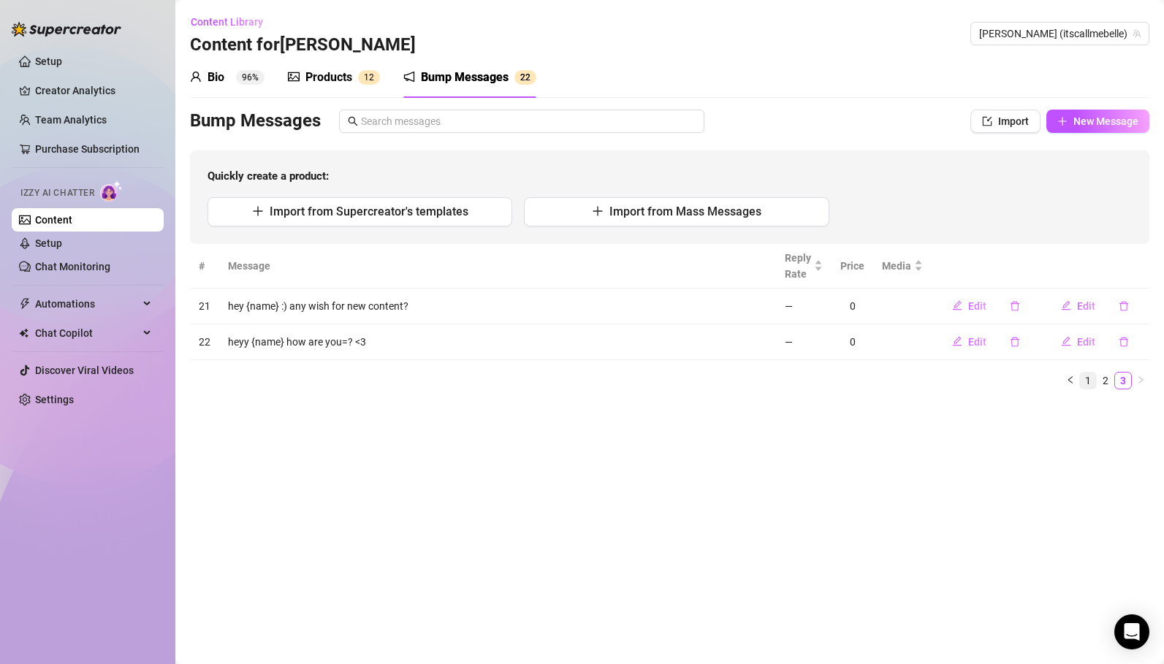
click at [1089, 379] on link "1" at bounding box center [1088, 381] width 16 height 16
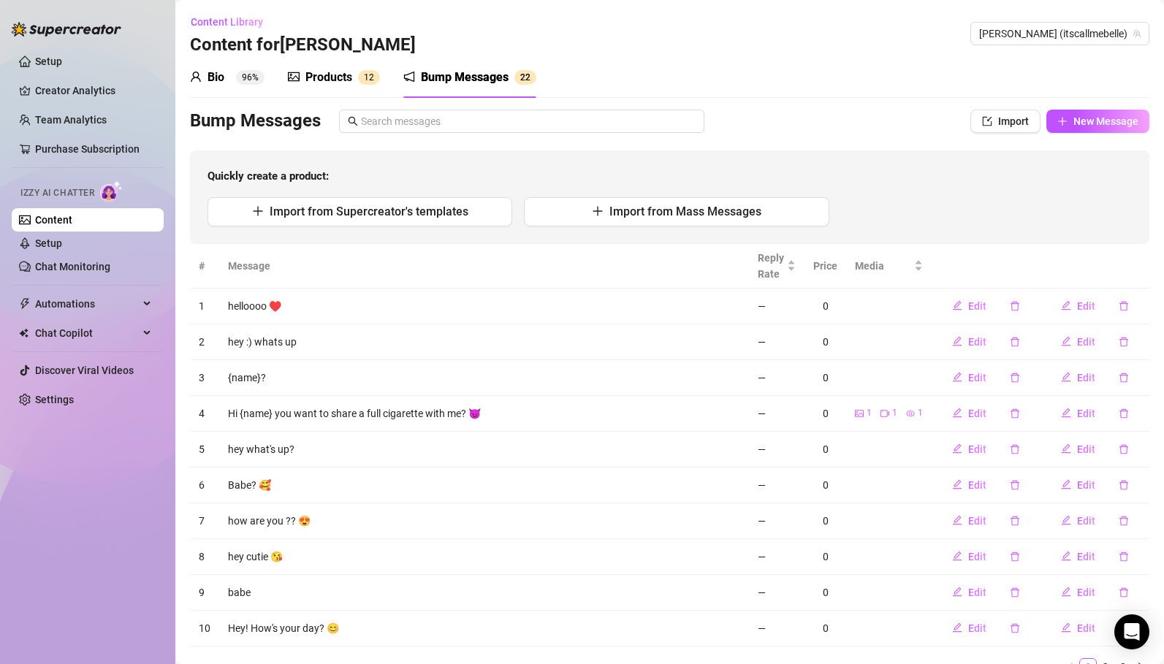
scroll to position [66, 0]
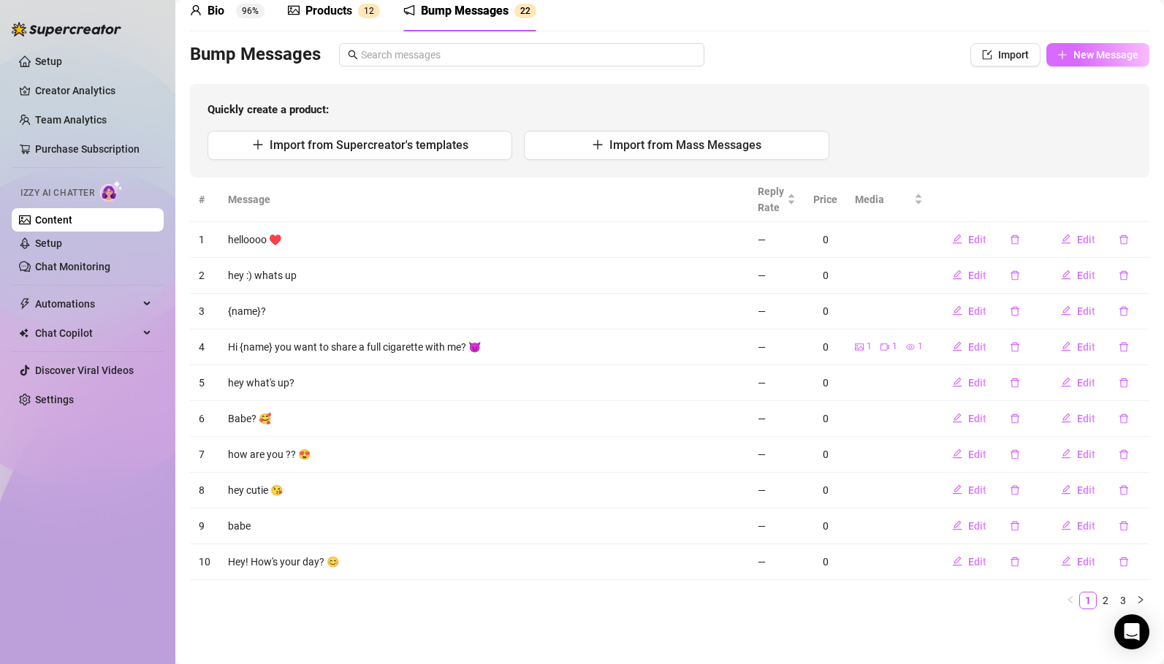
click at [1093, 59] on span "New Message" at bounding box center [1105, 55] width 65 height 12
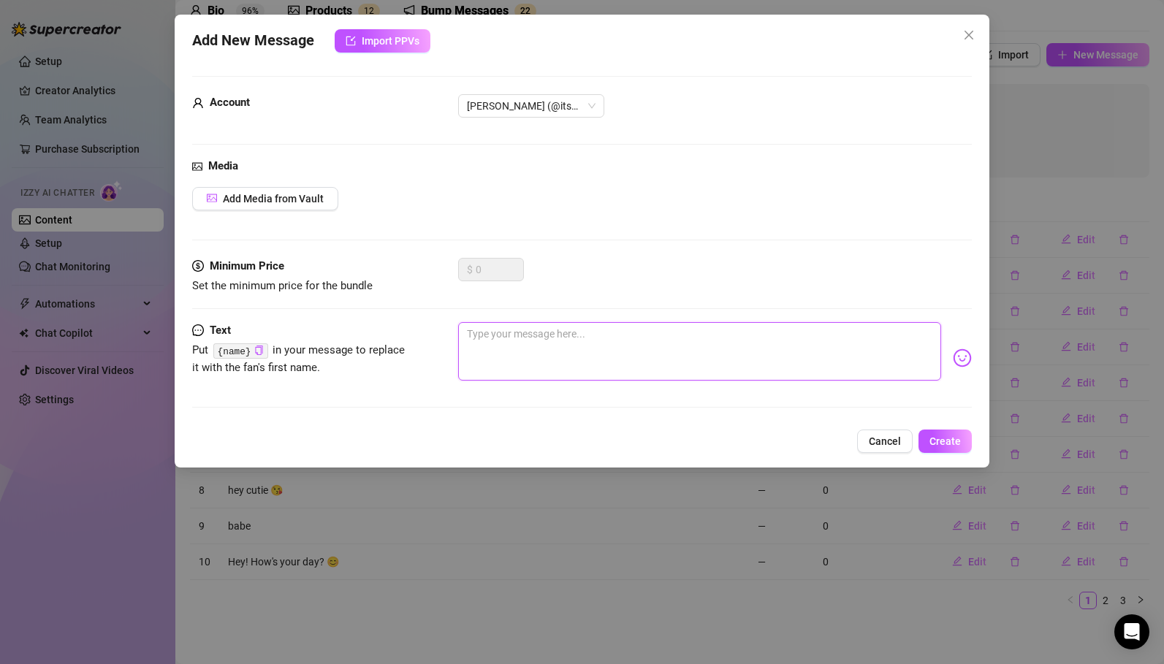
click at [546, 338] on textarea at bounding box center [699, 351] width 483 height 58
type textarea "L"
type textarea "Lo"
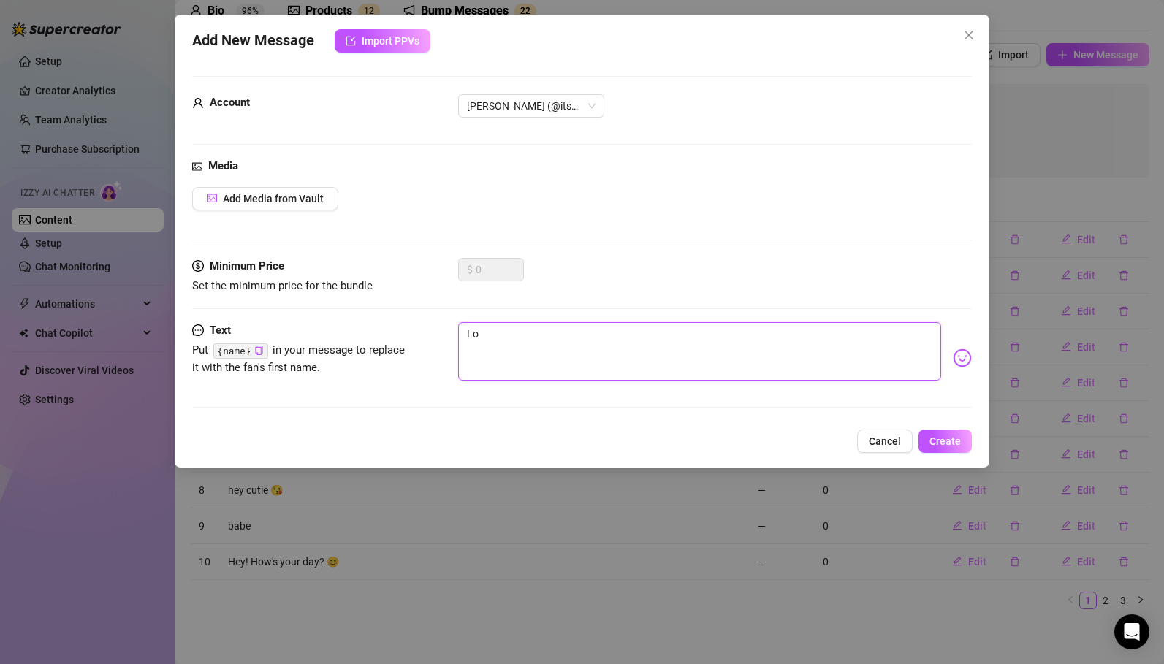
type textarea "Lov"
type textarea "Love"
type textarea "Lovel"
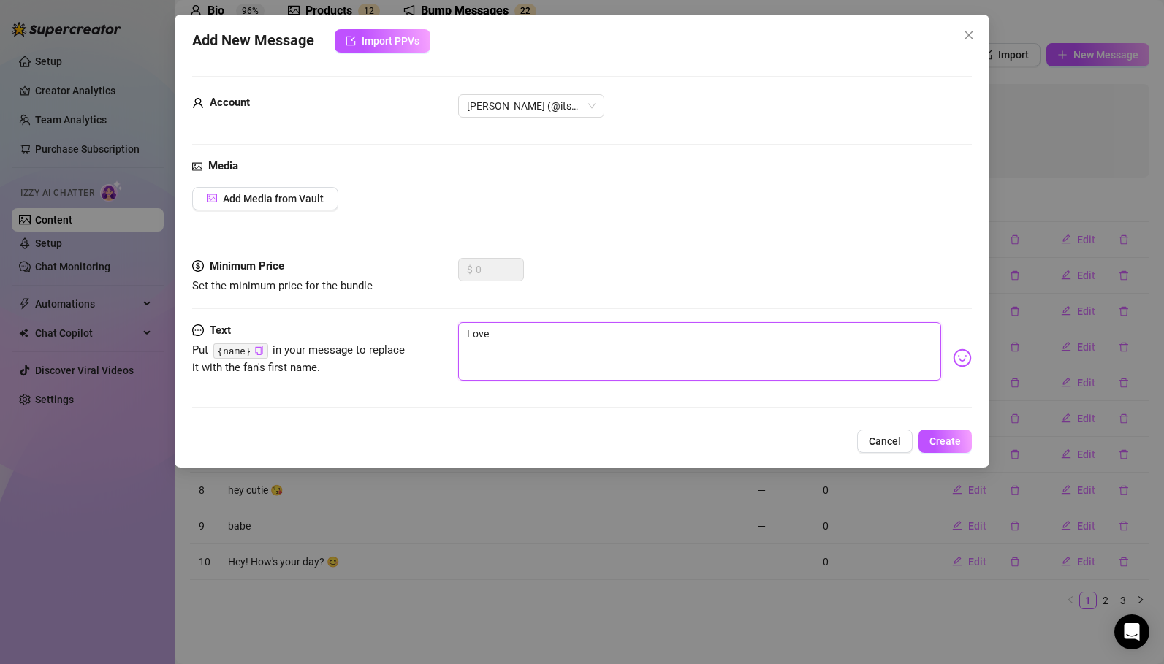
type textarea "Lovel"
type textarea "Lovely"
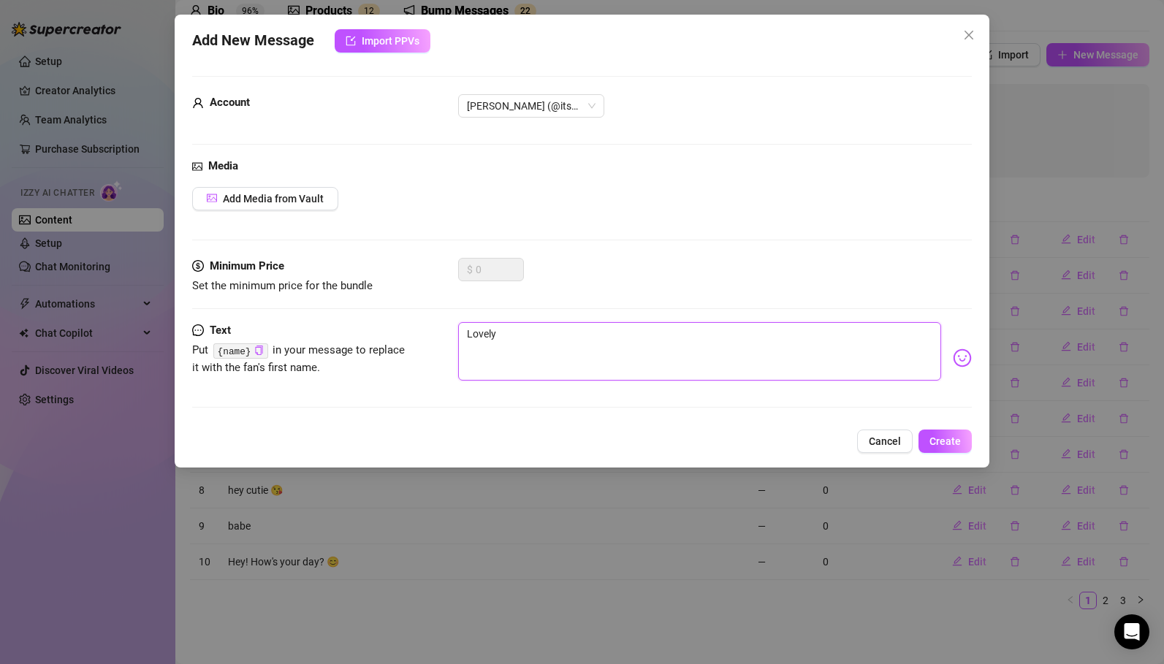
type textarea "Lovely d"
type textarea "Lovely da"
type textarea "Lovely day"
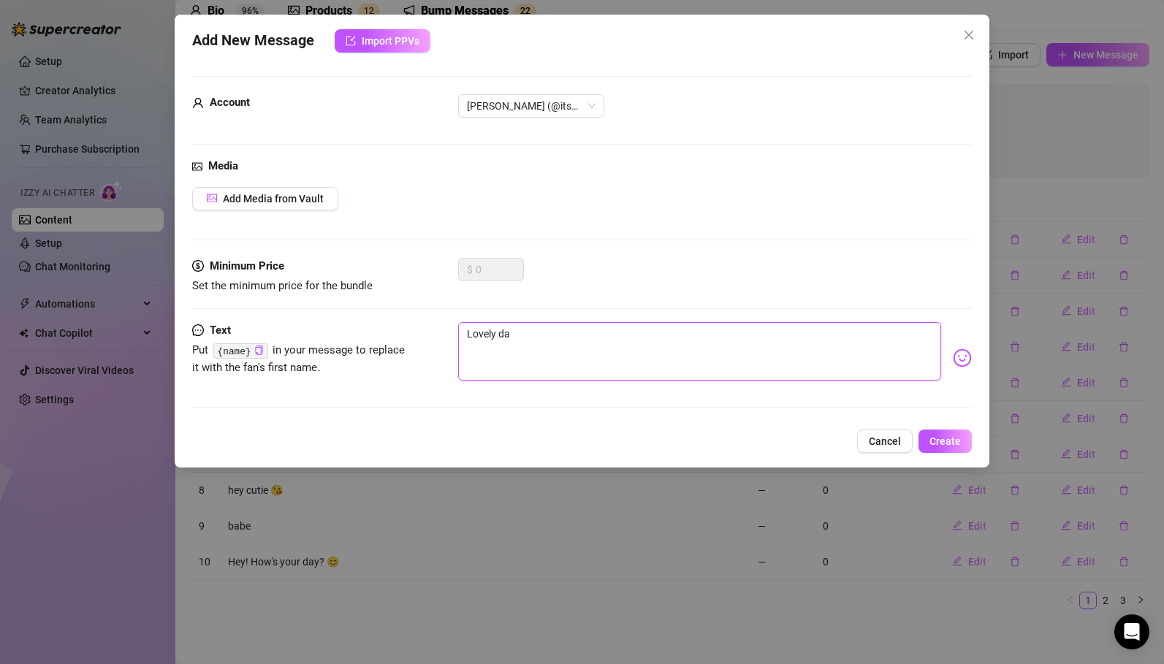
type textarea "Lovely day"
type textarea "Lovely day 🥰"
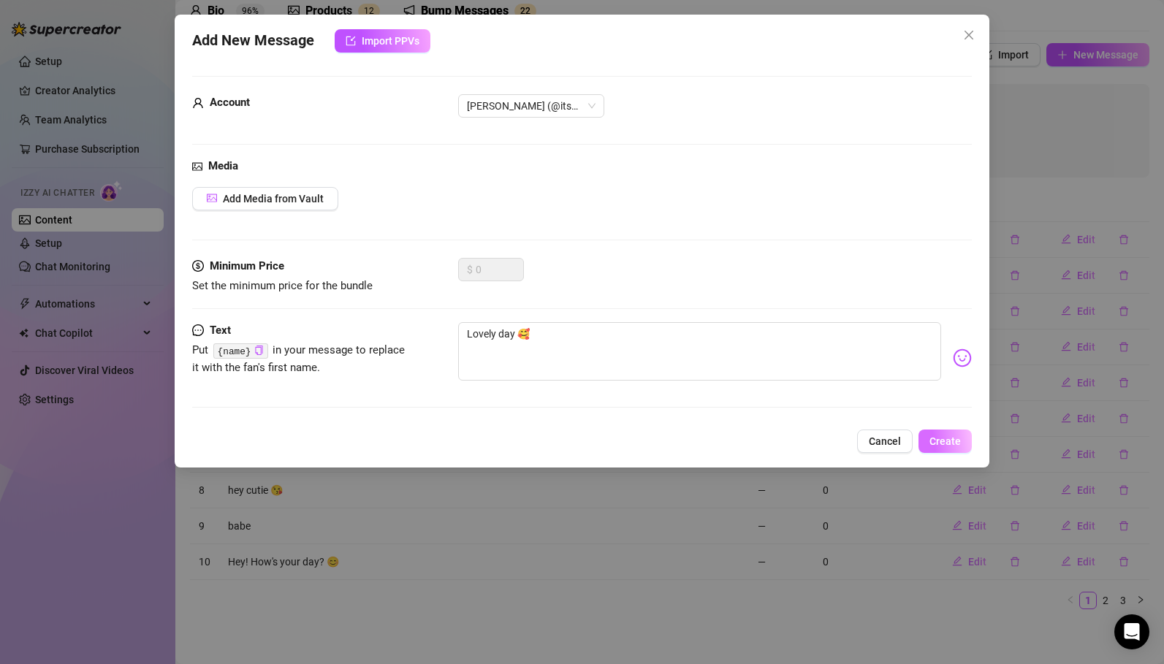
click at [965, 445] on button "Create" at bounding box center [944, 441] width 53 height 23
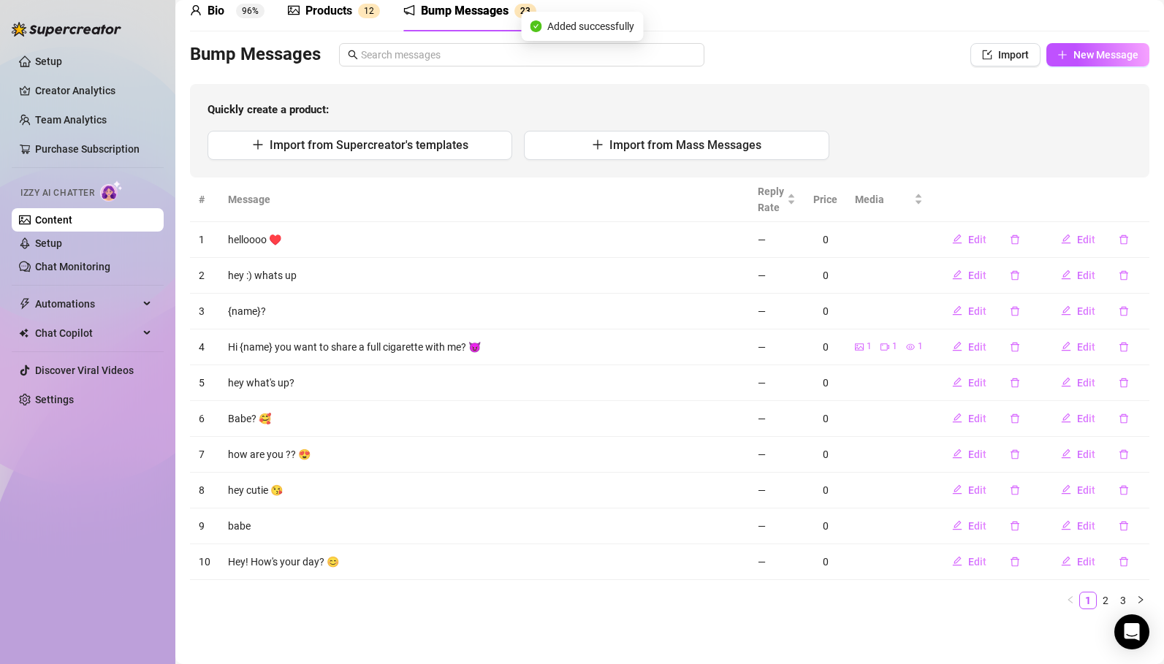
scroll to position [0, 0]
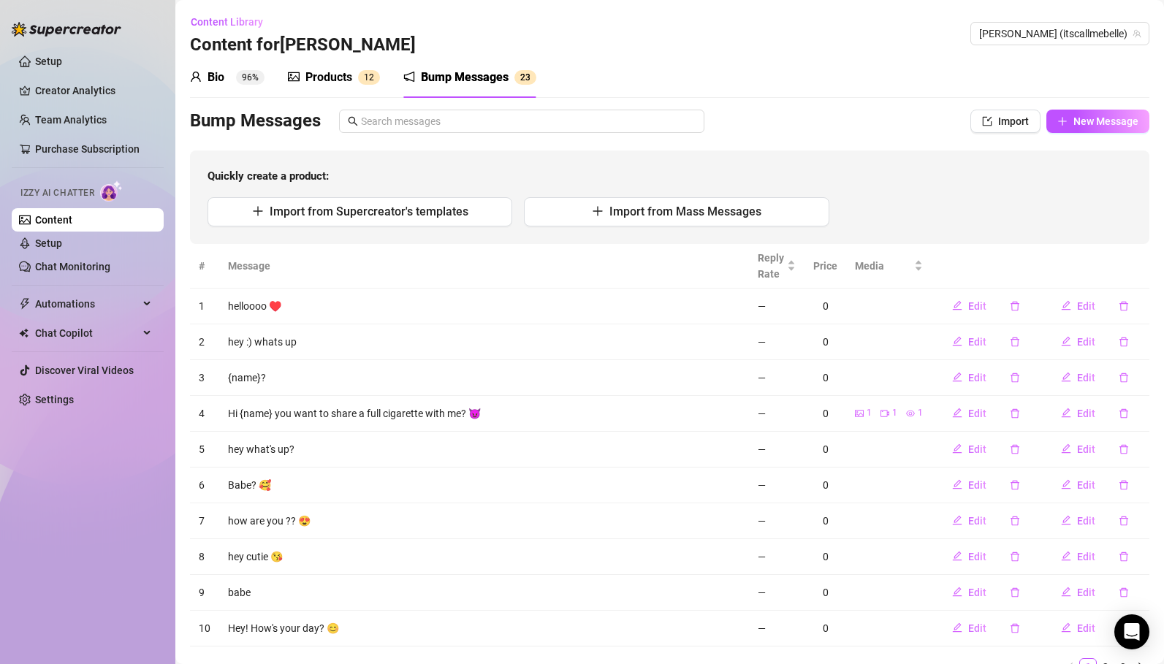
click at [235, 80] on div "Bio 96%" at bounding box center [227, 78] width 75 height 18
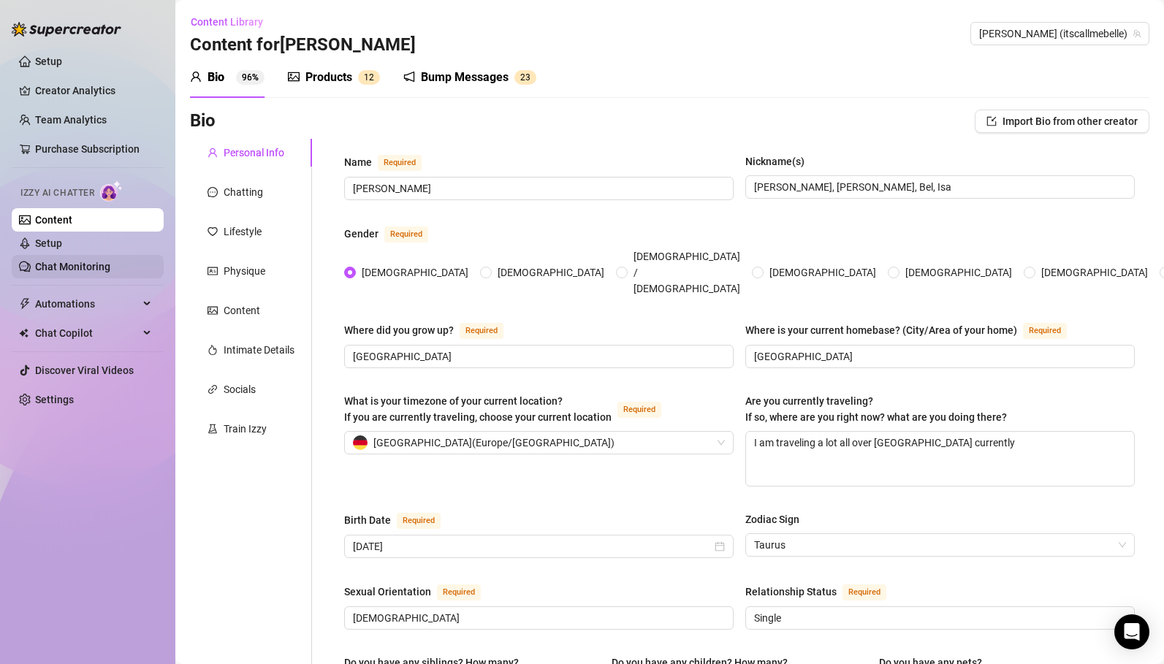
click at [92, 265] on link "Chat Monitoring" at bounding box center [72, 267] width 75 height 12
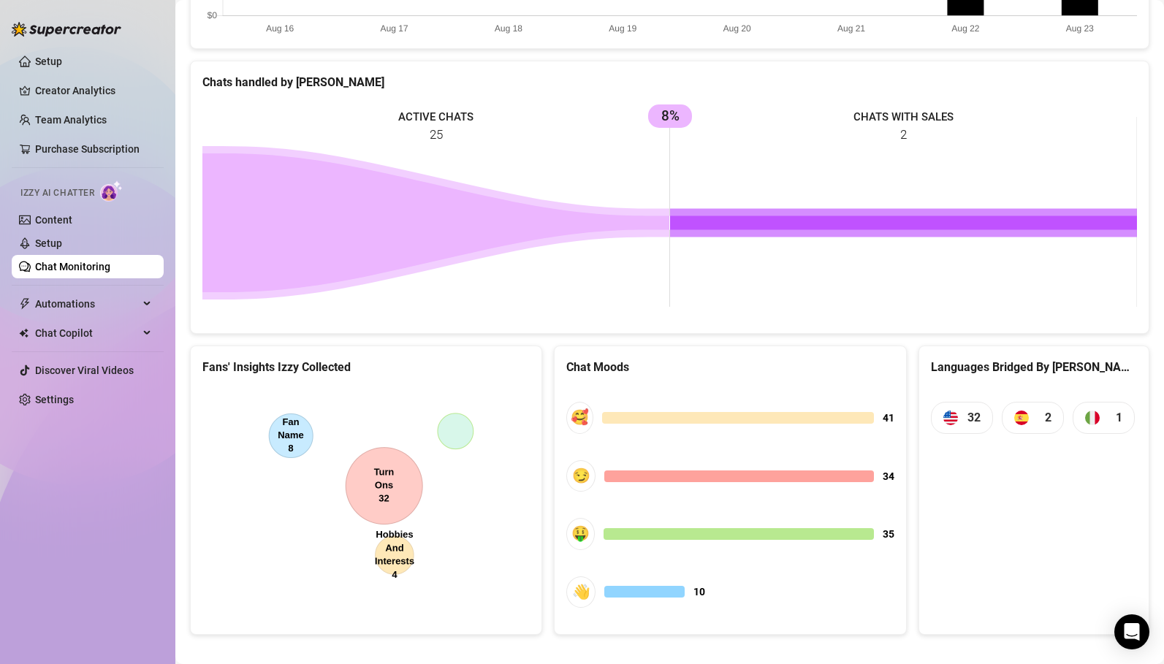
scroll to position [588, 0]
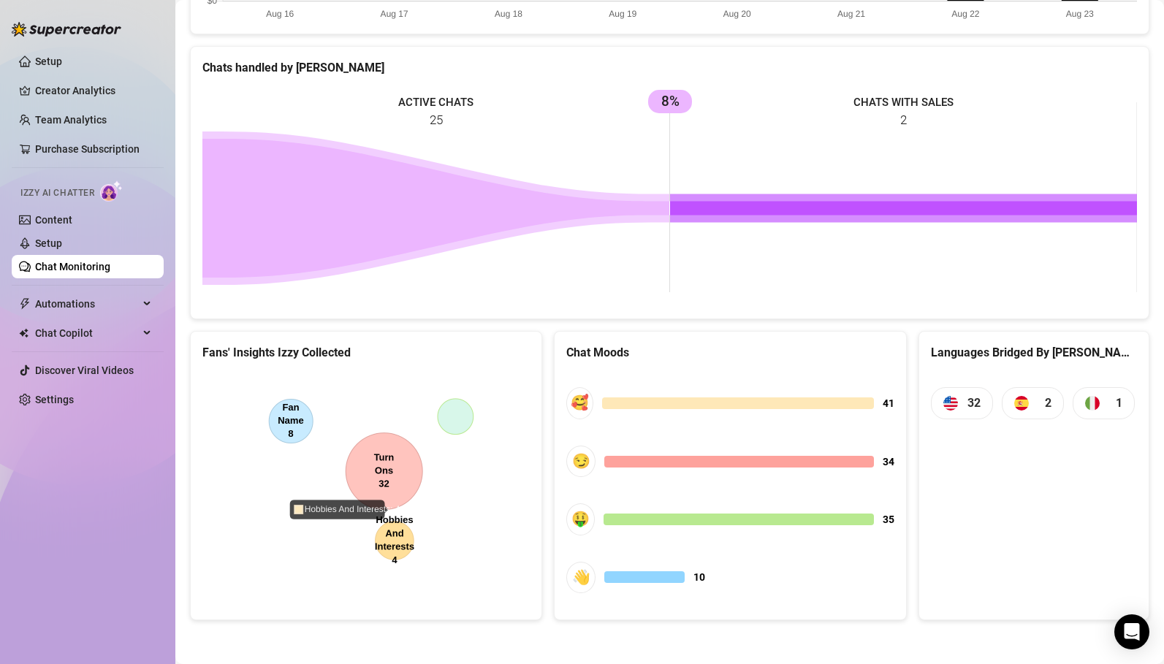
click at [289, 422] on canvas at bounding box center [365, 482] width 327 height 219
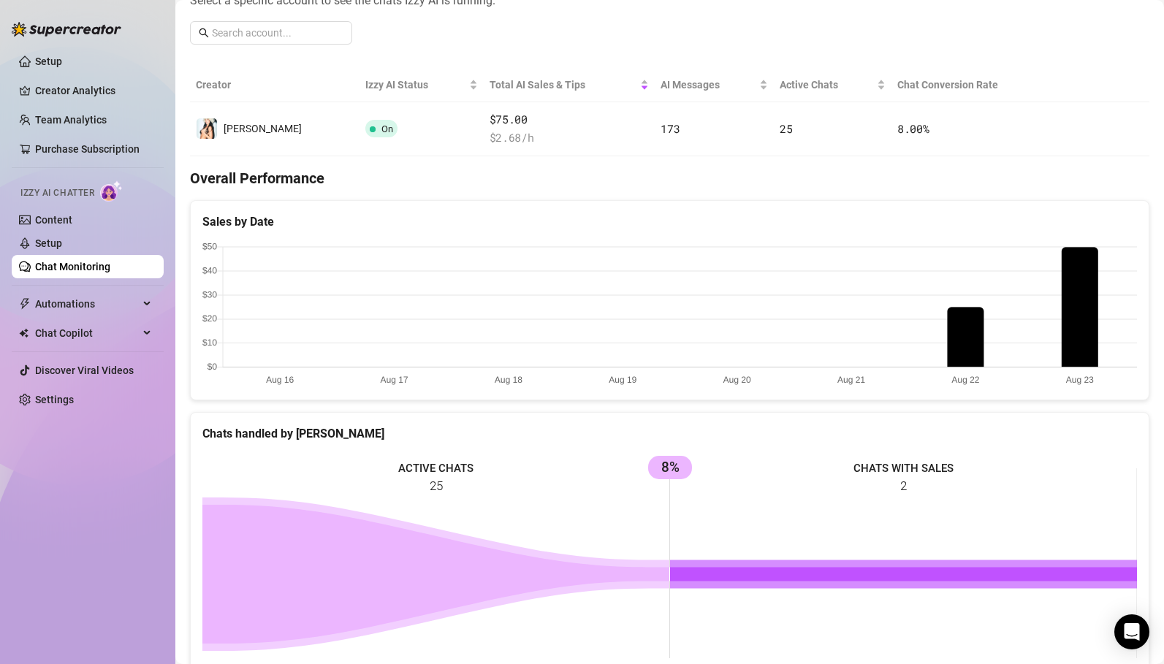
scroll to position [0, 0]
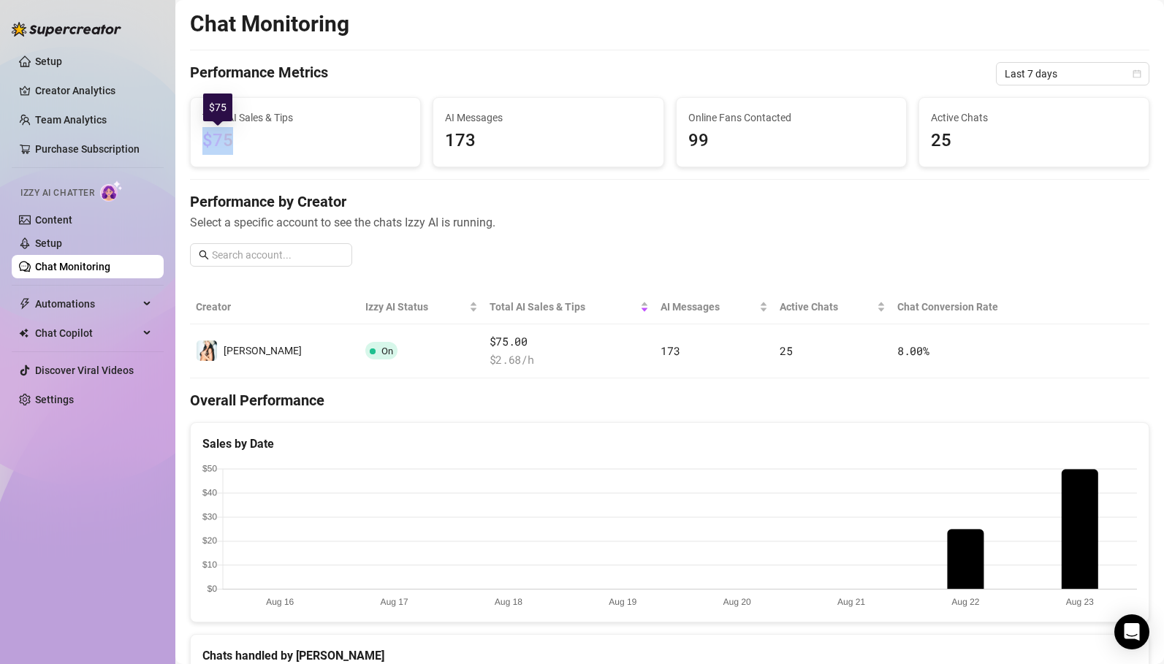
drag, startPoint x: 205, startPoint y: 136, endPoint x: 271, endPoint y: 136, distance: 66.5
click at [271, 136] on span "$75" at bounding box center [305, 141] width 206 height 28
drag, startPoint x: 452, startPoint y: 147, endPoint x: 548, endPoint y: 148, distance: 95.7
click at [548, 148] on span "173" at bounding box center [548, 141] width 206 height 28
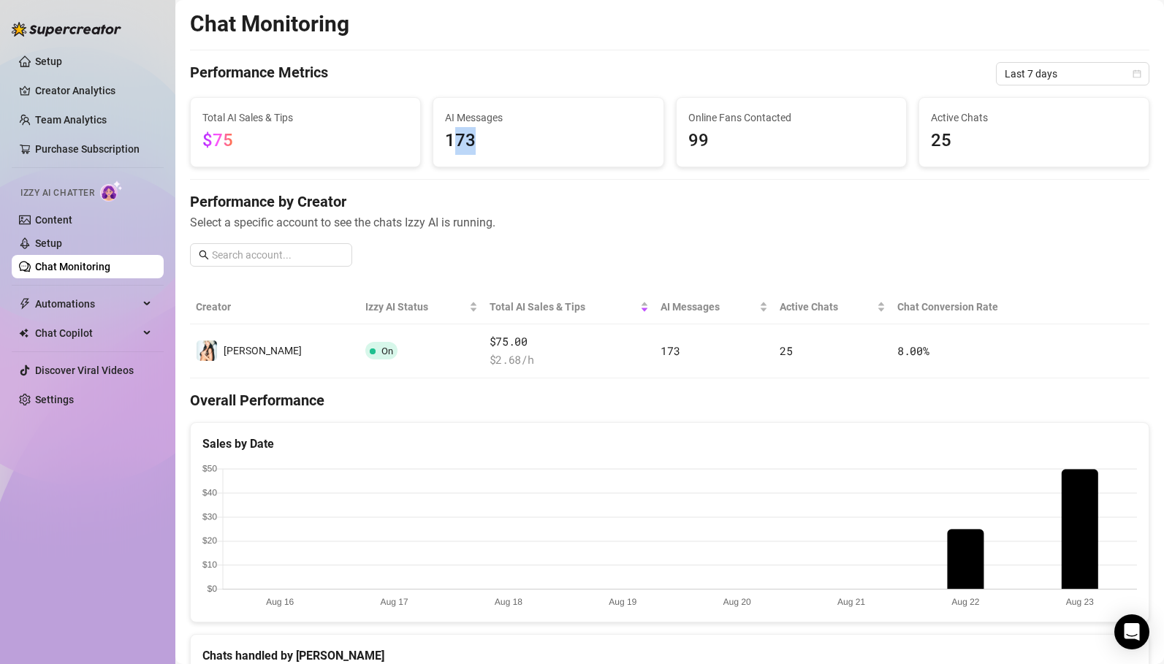
click at [548, 148] on span "173" at bounding box center [548, 141] width 206 height 28
drag, startPoint x: 687, startPoint y: 140, endPoint x: 767, endPoint y: 140, distance: 79.6
click at [767, 140] on span "99" at bounding box center [791, 141] width 206 height 28
click at [62, 248] on link "Setup" at bounding box center [48, 243] width 27 height 12
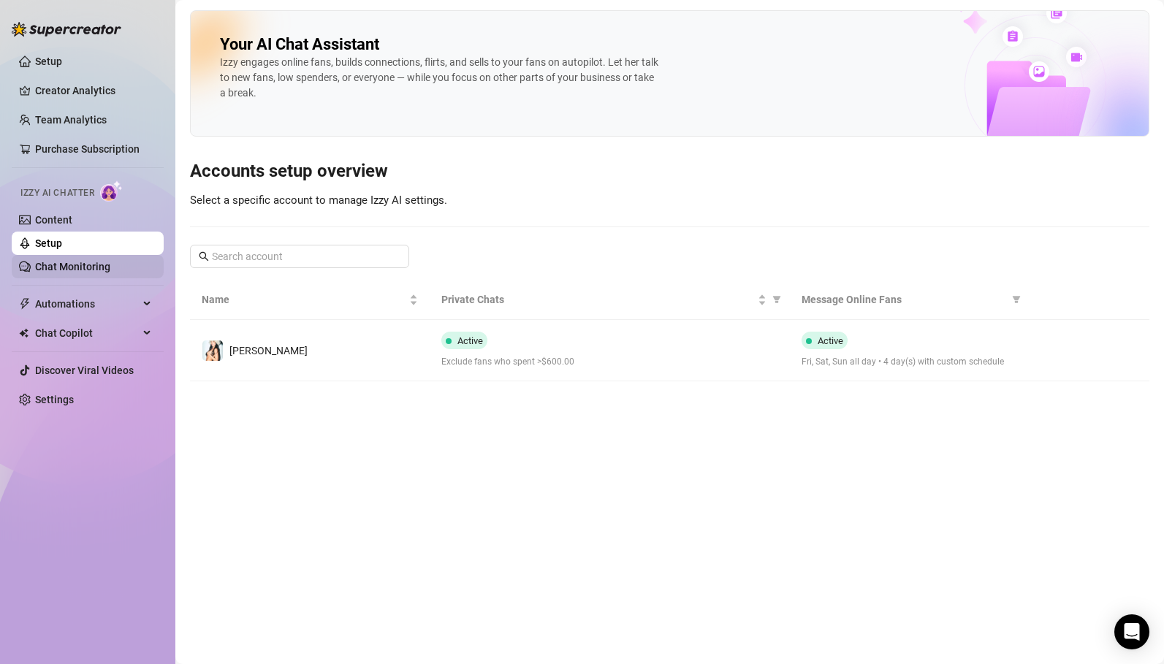
click at [69, 264] on link "Chat Monitoring" at bounding box center [72, 267] width 75 height 12
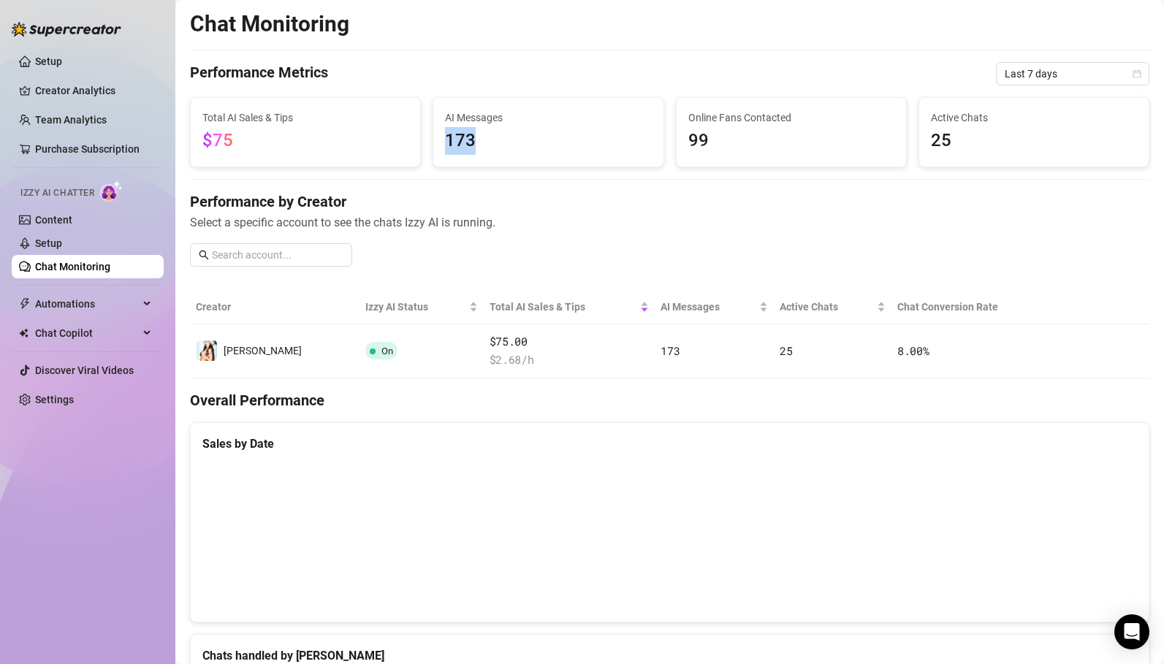
drag, startPoint x: 447, startPoint y: 144, endPoint x: 487, endPoint y: 143, distance: 39.5
click at [487, 143] on span "173" at bounding box center [548, 141] width 206 height 28
drag, startPoint x: 687, startPoint y: 143, endPoint x: 721, endPoint y: 143, distance: 33.6
click at [720, 143] on span "99" at bounding box center [791, 141] width 206 height 28
drag, startPoint x: 923, startPoint y: 142, endPoint x: 972, endPoint y: 145, distance: 48.3
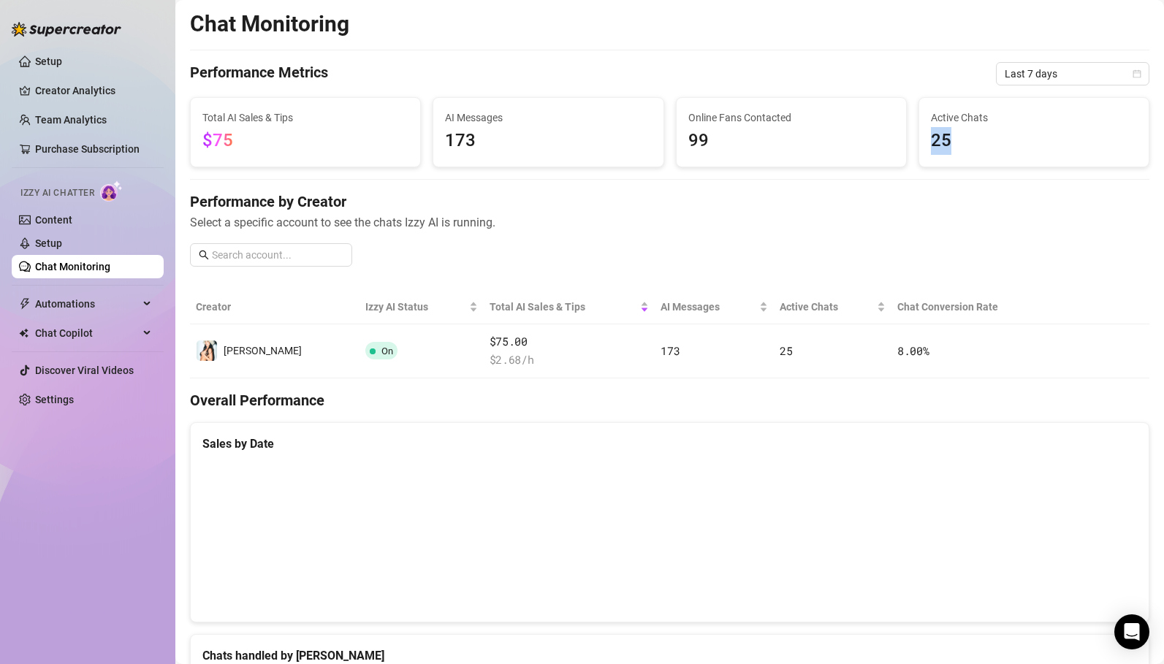
click at [972, 145] on div "Active Chats 25" at bounding box center [1033, 132] width 229 height 69
drag, startPoint x: 205, startPoint y: 141, endPoint x: 269, endPoint y: 142, distance: 64.3
click at [269, 142] on span "$75" at bounding box center [305, 141] width 206 height 28
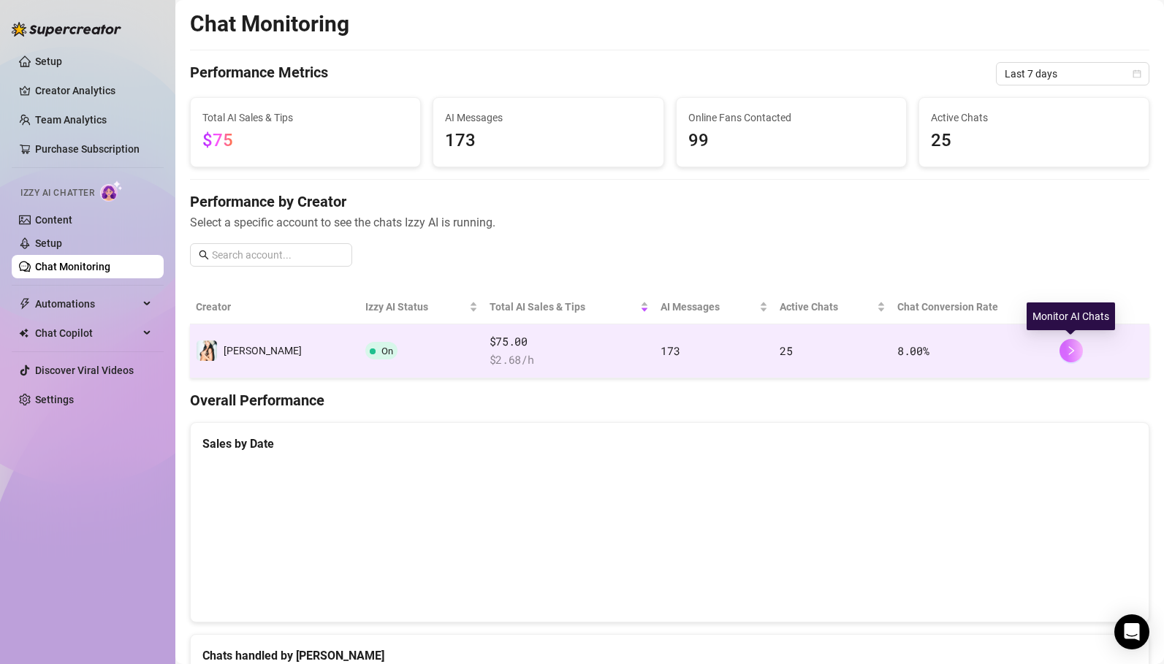
click at [1064, 355] on button "button" at bounding box center [1070, 350] width 23 height 23
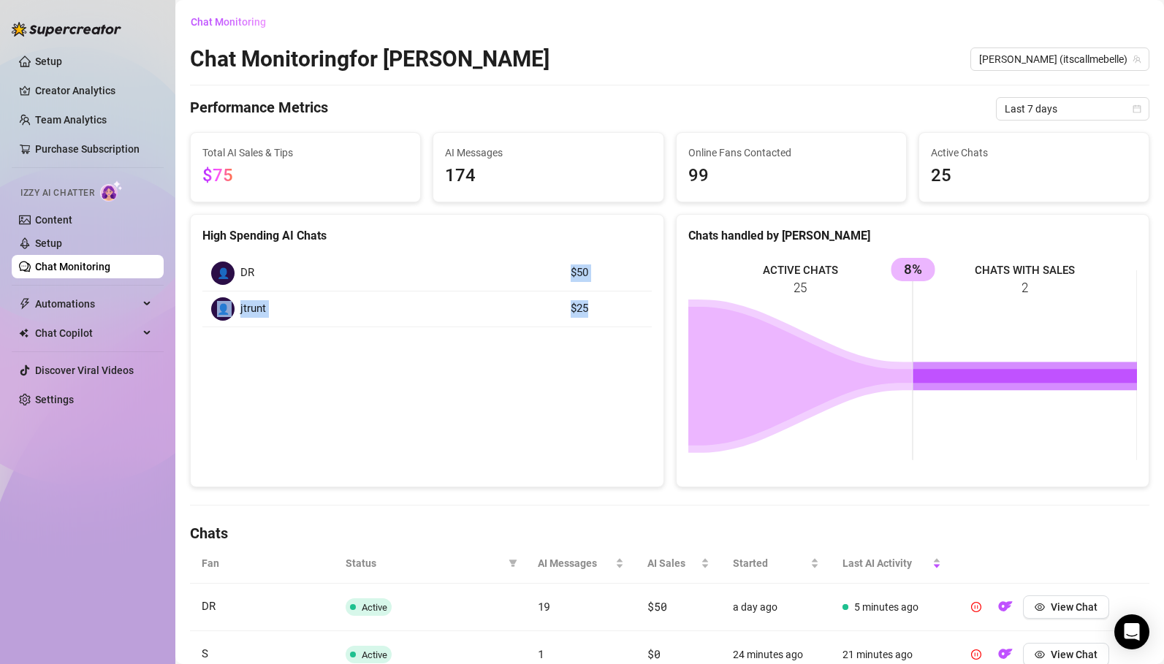
drag, startPoint x: 592, startPoint y: 311, endPoint x: 563, endPoint y: 275, distance: 46.3
click at [563, 275] on tbody "👤 DR $50 👤 jtrunt $25" at bounding box center [426, 292] width 449 height 72
click at [567, 278] on td "$50" at bounding box center [607, 274] width 90 height 36
drag, startPoint x: 569, startPoint y: 268, endPoint x: 597, endPoint y: 310, distance: 50.0
click at [597, 310] on tbody "👤 DR $50 👤 jtrunt $25" at bounding box center [426, 292] width 449 height 72
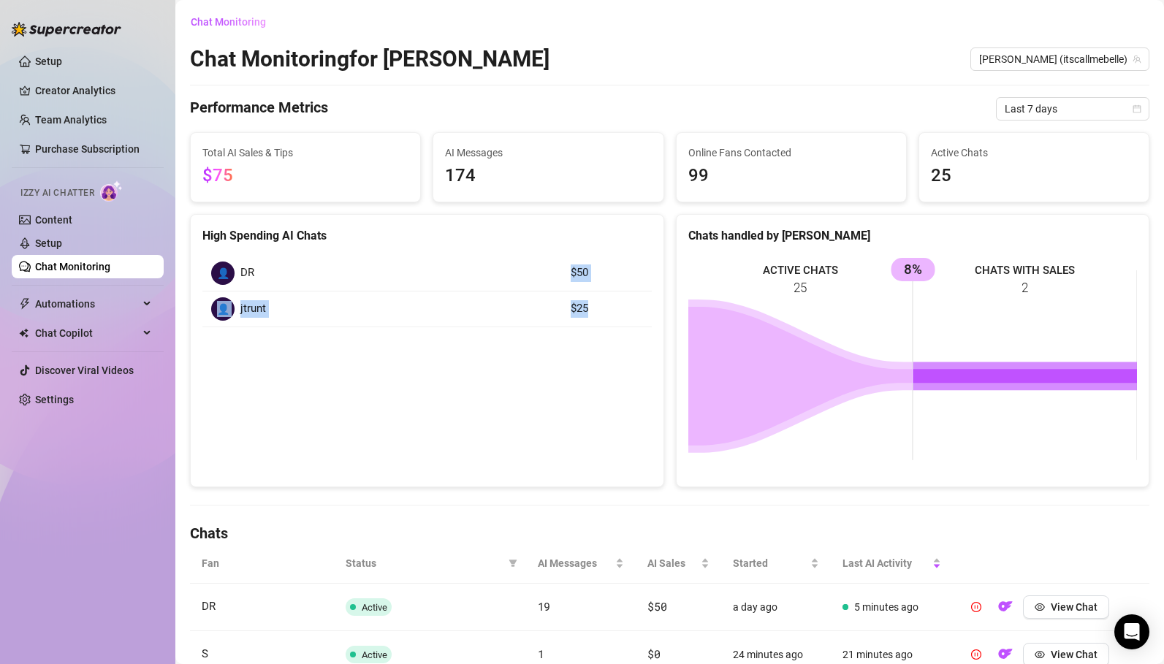
click at [597, 310] on article "$25" at bounding box center [607, 309] width 72 height 18
drag, startPoint x: 562, startPoint y: 273, endPoint x: 612, endPoint y: 324, distance: 71.8
click at [612, 324] on tbody "👤 DR $50 👤 jtrunt $25" at bounding box center [426, 292] width 449 height 72
click at [592, 319] on td "$25" at bounding box center [607, 310] width 90 height 36
drag, startPoint x: 594, startPoint y: 313, endPoint x: 553, endPoint y: 259, distance: 67.8
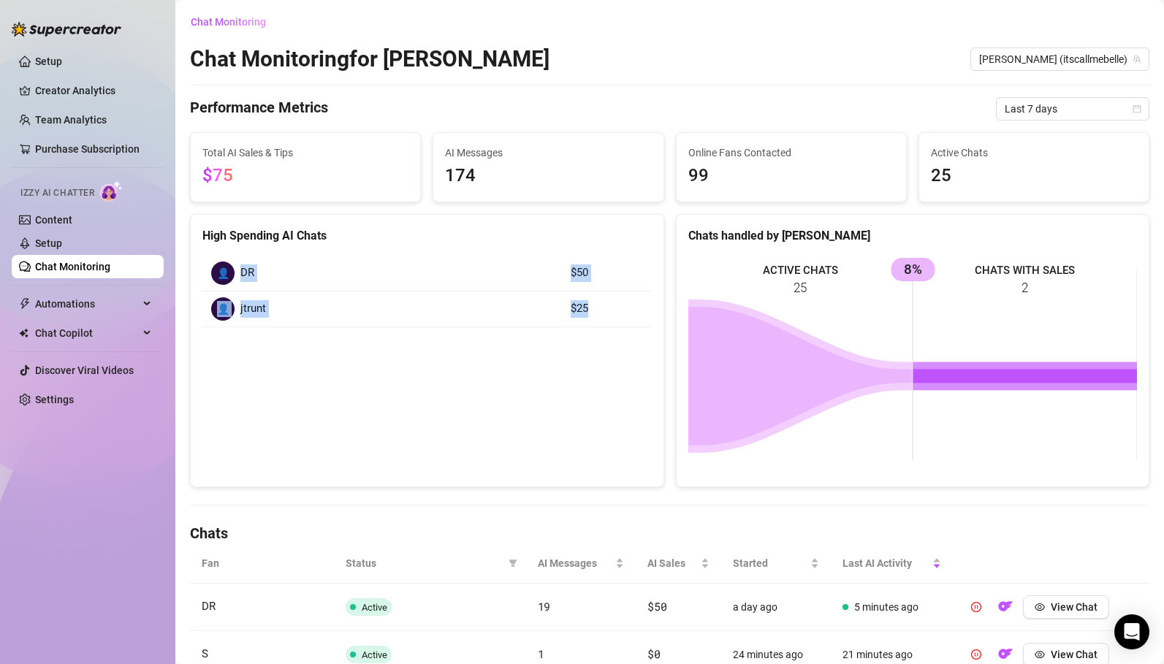
click at [553, 259] on tbody "👤 DR $50 👤 jtrunt $25" at bounding box center [426, 292] width 449 height 72
click at [553, 313] on td "👤 jtrunt" at bounding box center [381, 310] width 359 height 36
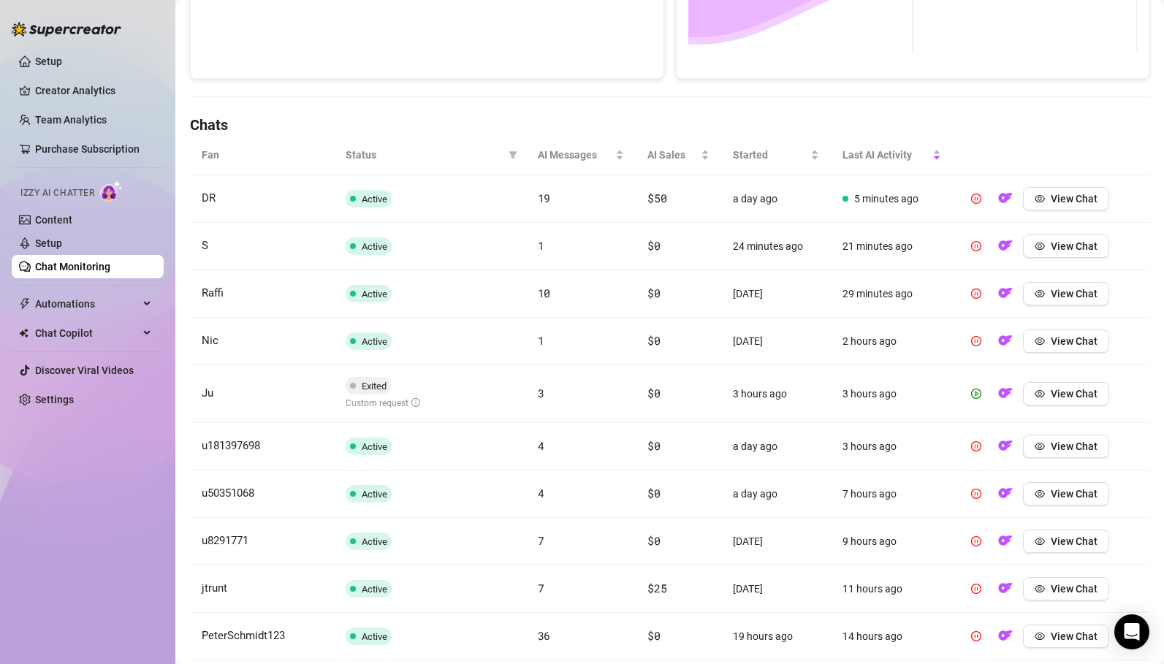
scroll to position [409, 0]
drag, startPoint x: 734, startPoint y: 389, endPoint x: 812, endPoint y: 394, distance: 78.3
click at [812, 394] on td "3 hours ago" at bounding box center [776, 394] width 110 height 58
drag, startPoint x: 840, startPoint y: 392, endPoint x: 896, endPoint y: 397, distance: 56.5
click at [896, 397] on td "3 hours ago" at bounding box center [892, 394] width 122 height 58
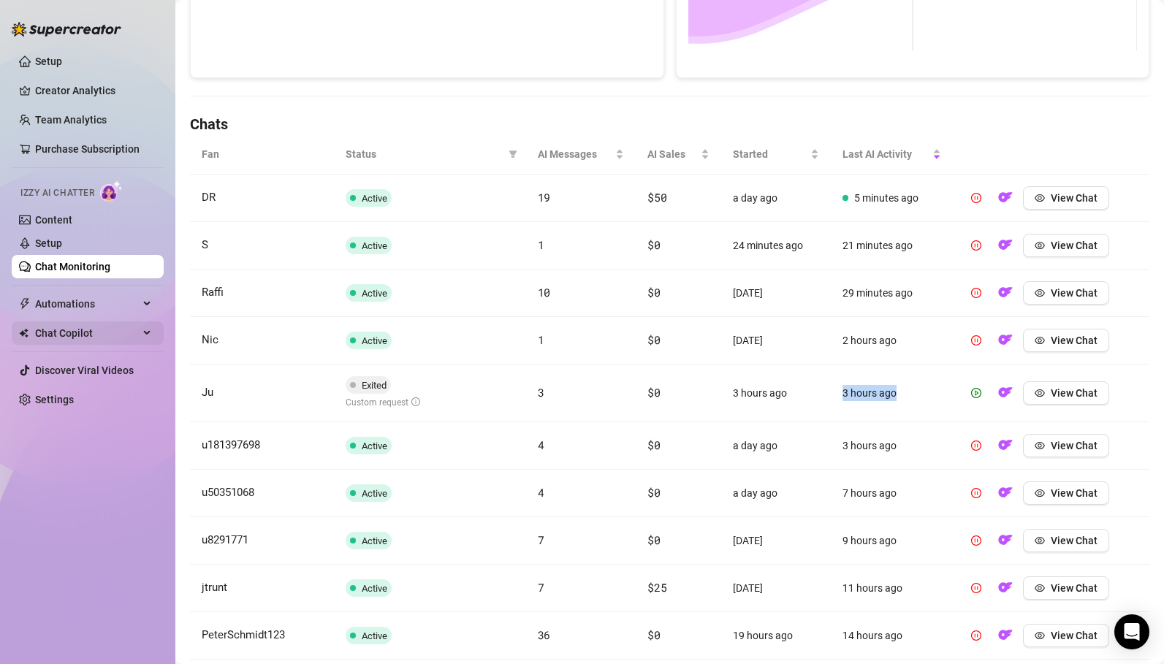
click at [66, 335] on span "Chat Copilot" at bounding box center [87, 332] width 104 height 23
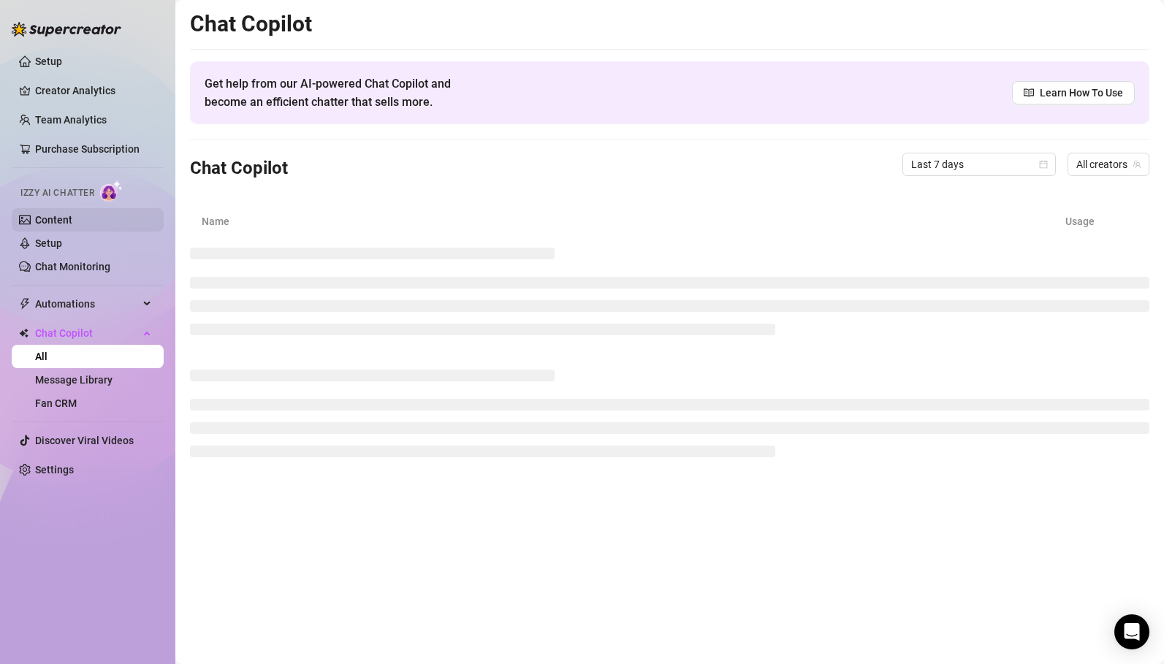
click at [56, 217] on link "Content" at bounding box center [53, 220] width 37 height 12
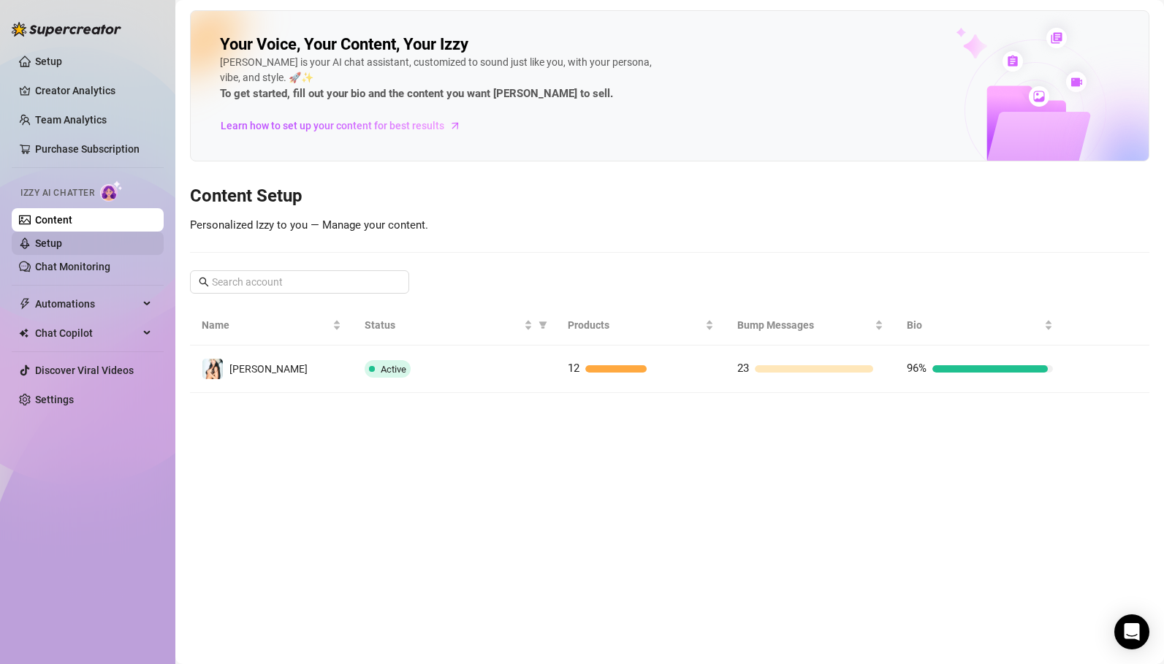
click at [56, 241] on link "Setup" at bounding box center [48, 243] width 27 height 12
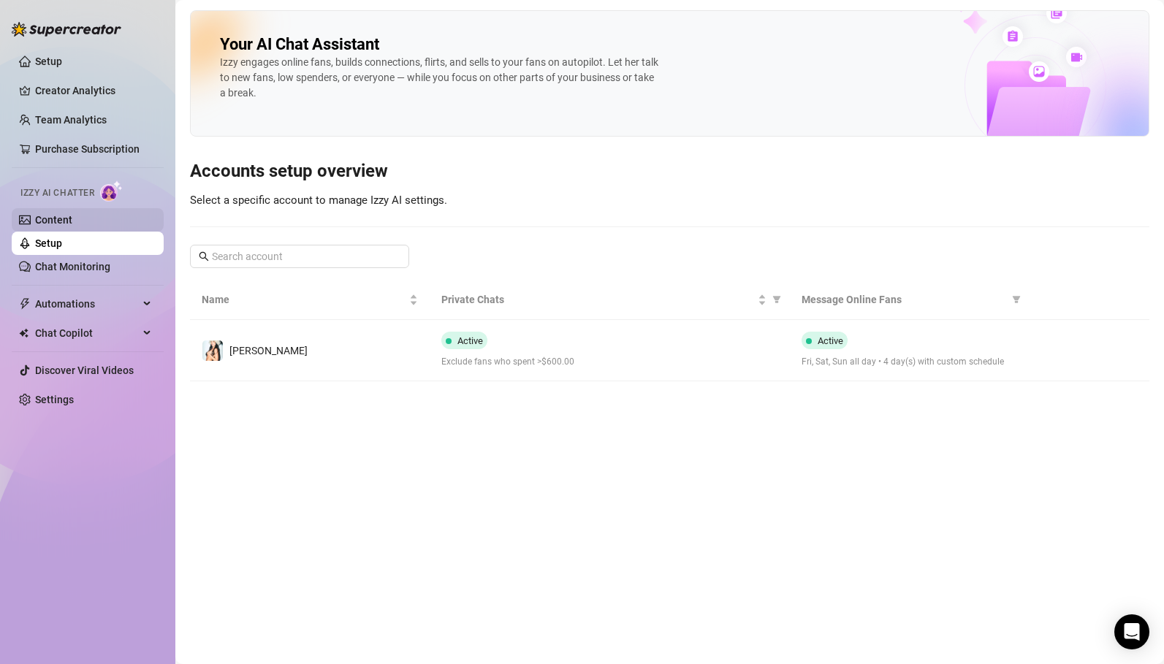
click at [57, 218] on link "Content" at bounding box center [53, 220] width 37 height 12
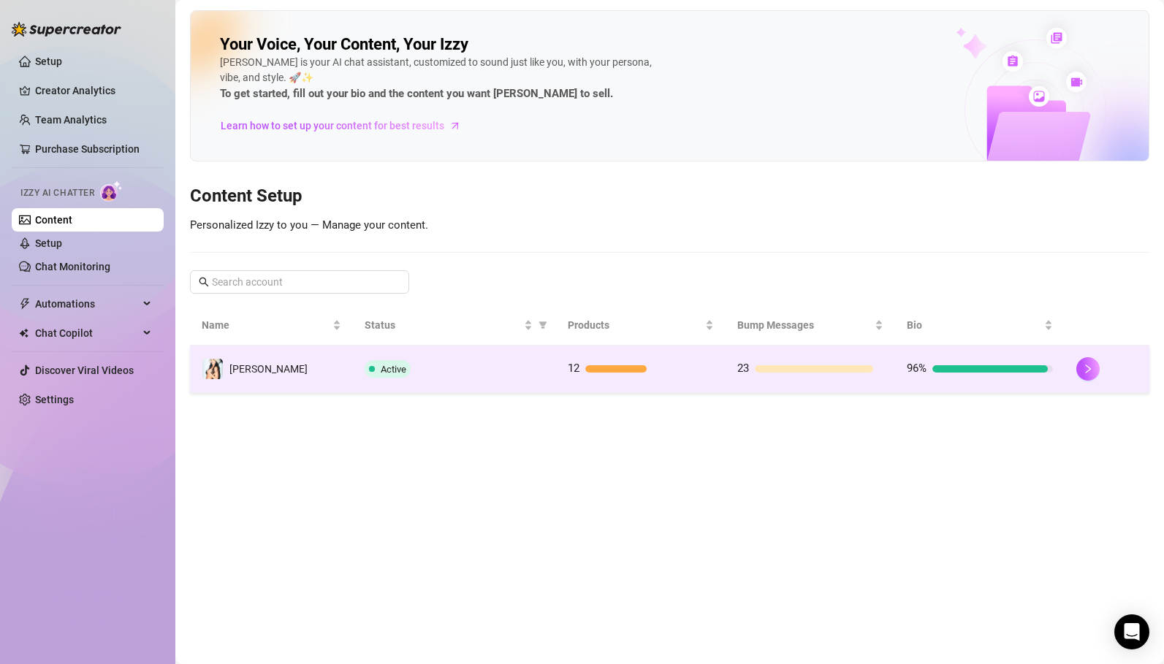
click at [336, 360] on td "[PERSON_NAME]" at bounding box center [271, 369] width 163 height 47
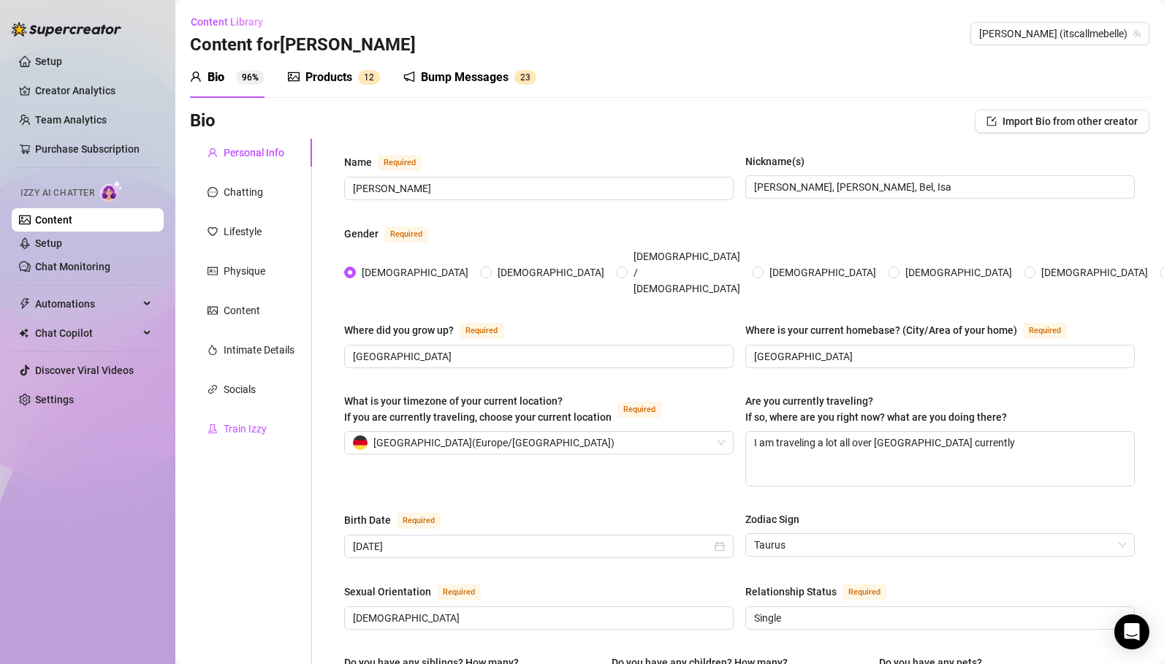
click at [254, 431] on div "Train Izzy" at bounding box center [245, 429] width 43 height 16
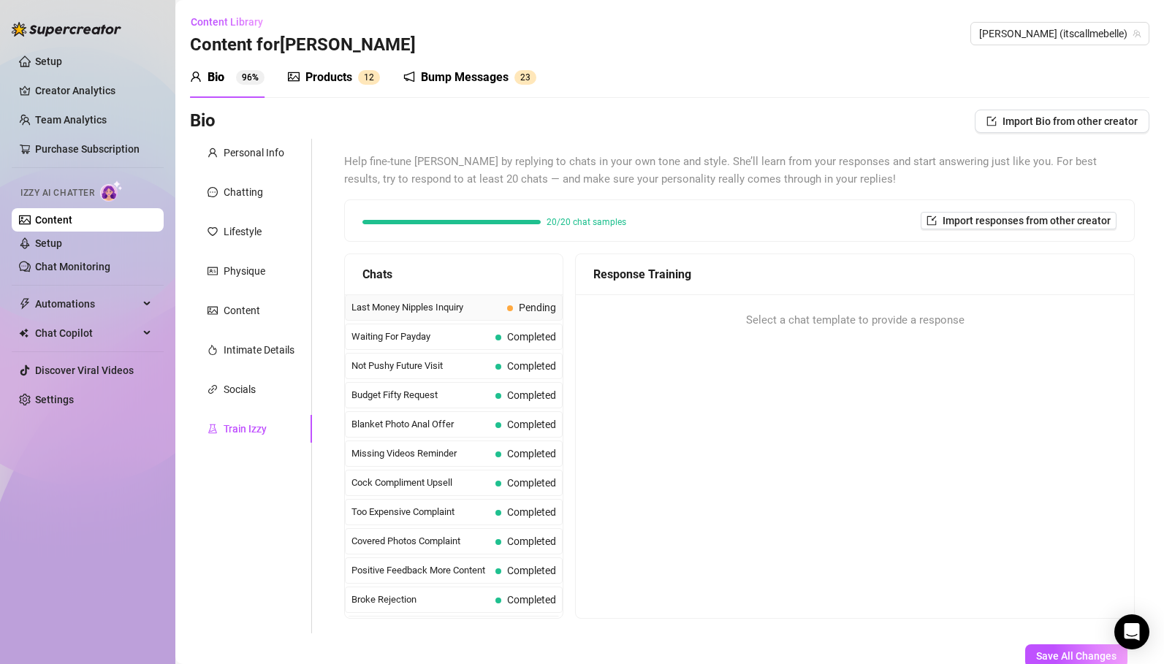
click at [411, 300] on span "Last Money Nipples Inquiry" at bounding box center [426, 307] width 150 height 15
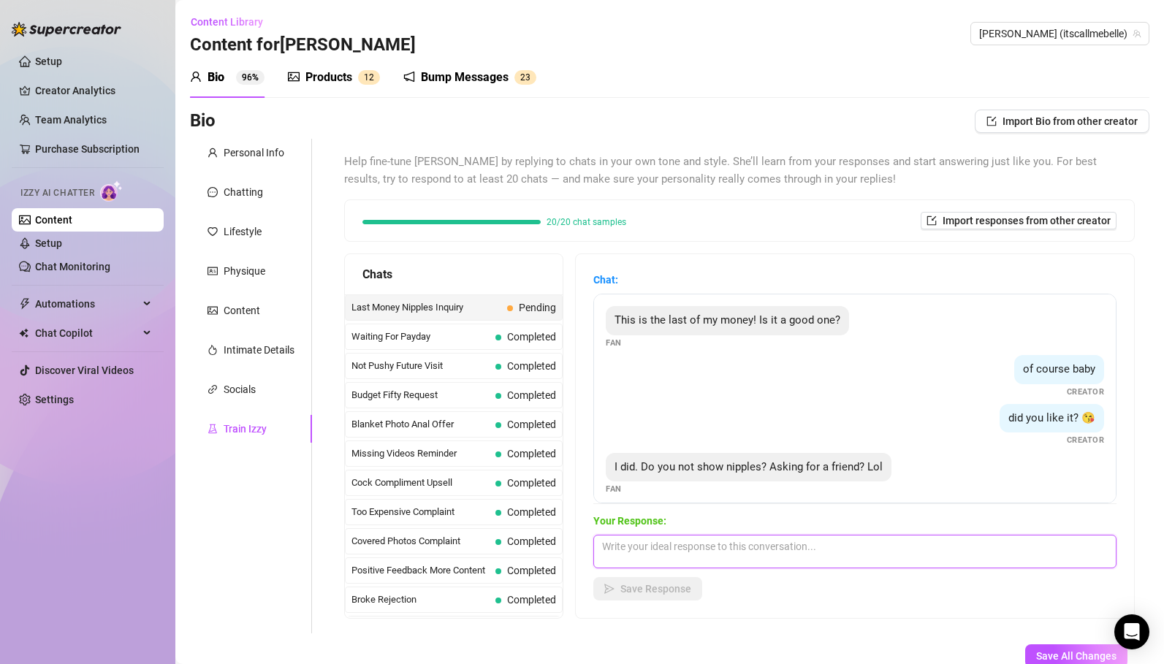
click at [696, 557] on textarea at bounding box center [854, 552] width 523 height 34
click at [675, 547] on textarea "[DEMOGRAPHIC_DATA], [GEOGRAPHIC_DATA]" at bounding box center [854, 552] width 523 height 34
click at [624, 542] on textarea "Haha, in the next video I will especially show you my hard nipples to make you …" at bounding box center [854, 552] width 523 height 34
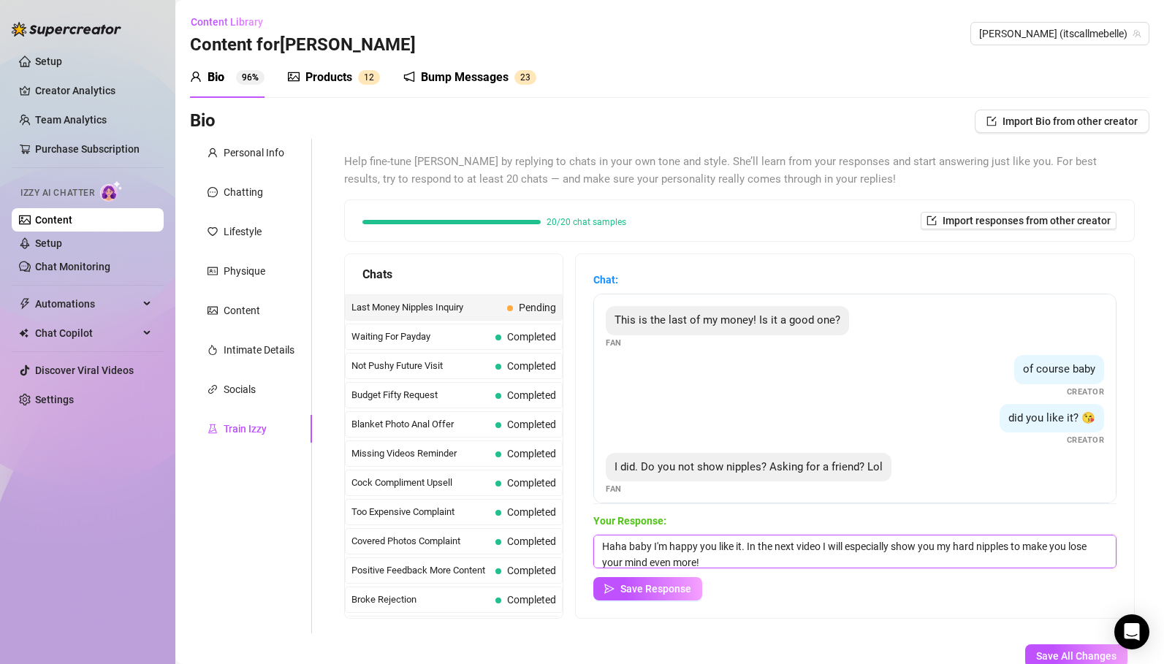
click at [755, 561] on textarea "Haha baby I'm happy you like it. In the next video I will especially show you m…" at bounding box center [854, 552] width 523 height 34
type textarea "Haha baby I'm happy you like it. In the next video I will especially show you m…"
click at [683, 589] on span "Save Response" at bounding box center [655, 589] width 71 height 12
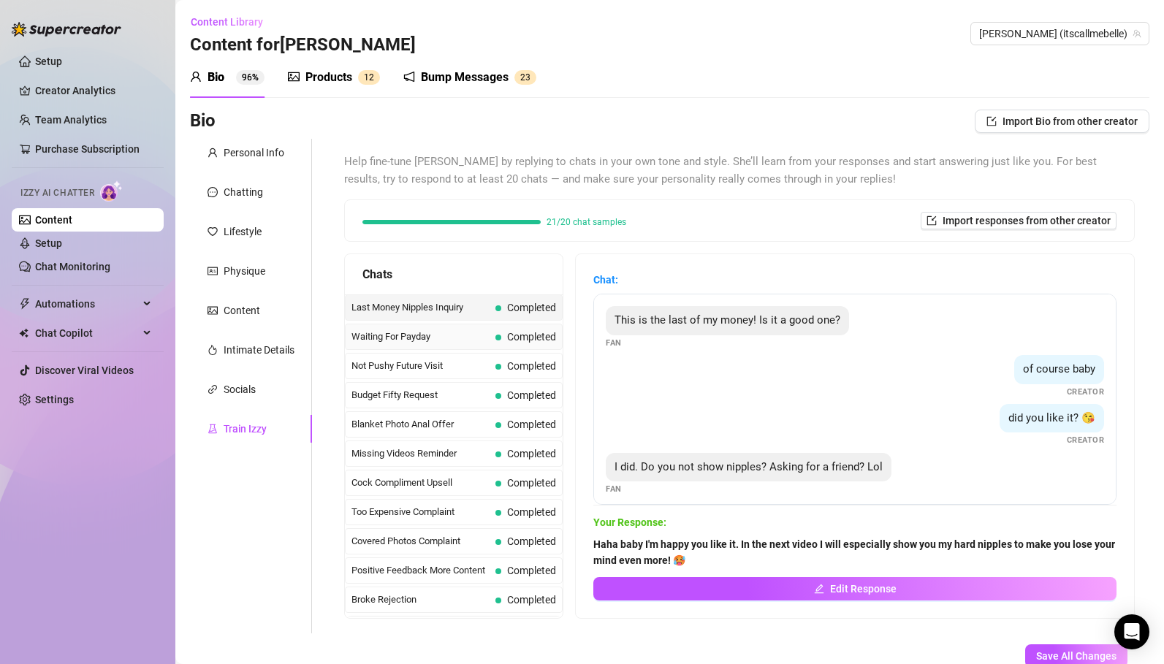
click at [441, 338] on span "Waiting For Payday" at bounding box center [420, 336] width 138 height 15
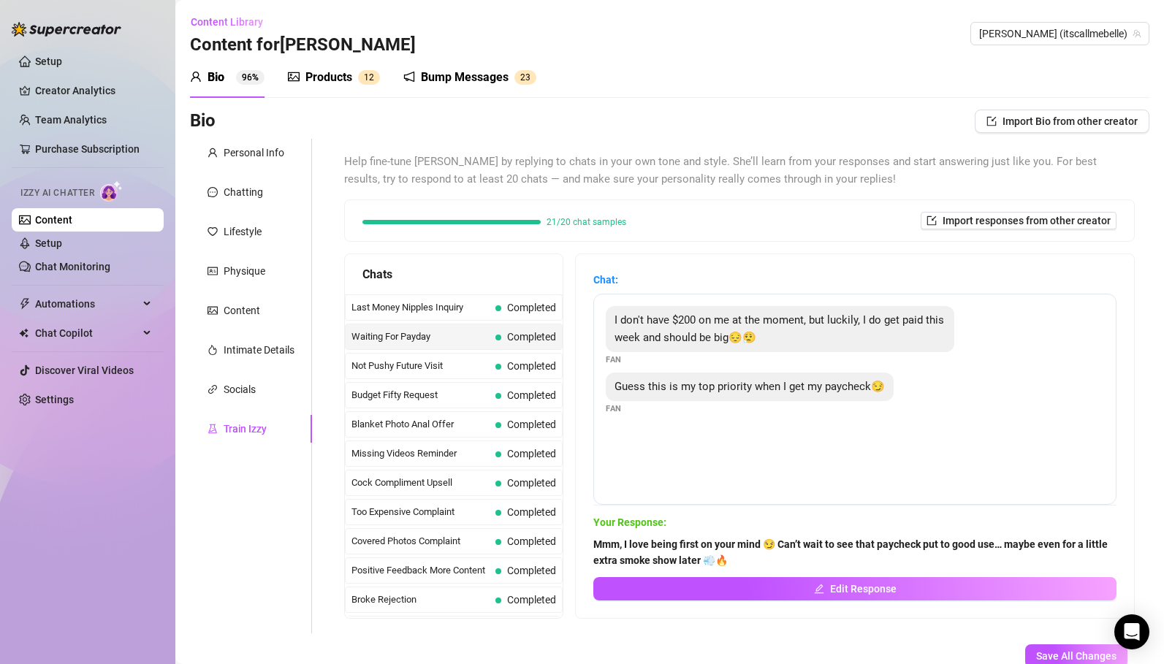
click at [443, 348] on div "Waiting For Payday Completed" at bounding box center [454, 337] width 218 height 26
click at [454, 361] on span "Not Pushy Future Visit" at bounding box center [420, 366] width 138 height 15
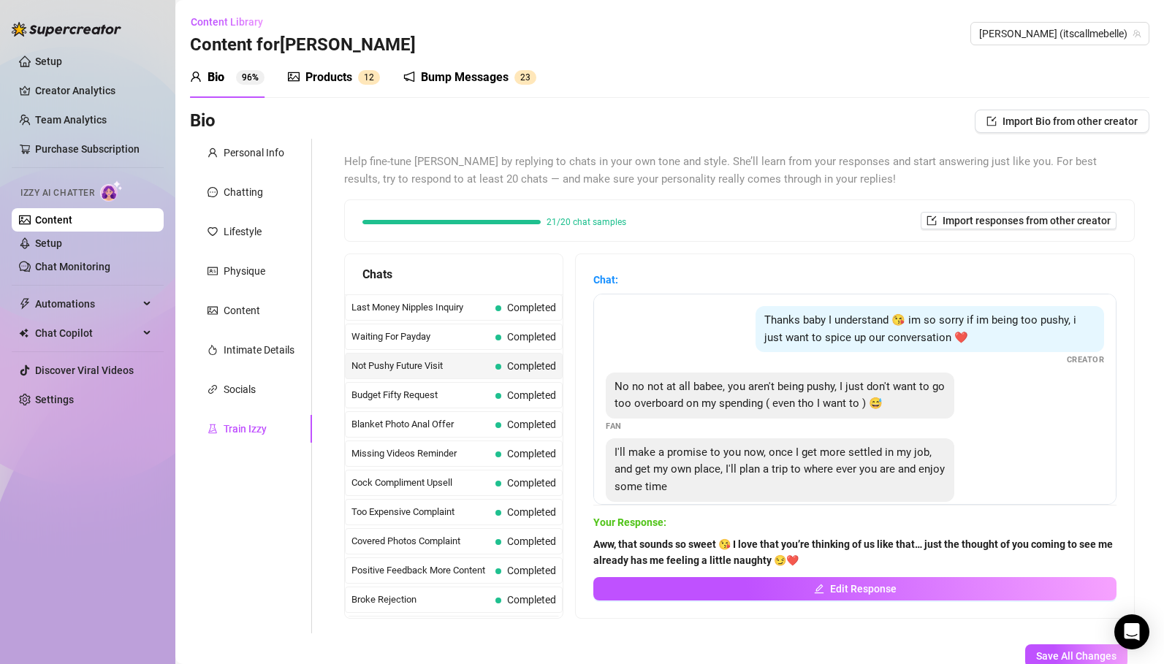
click at [458, 378] on div "Not Pushy Future Visit Completed" at bounding box center [454, 366] width 218 height 26
click at [463, 484] on span "Cock Compliment Upsell" at bounding box center [420, 483] width 138 height 15
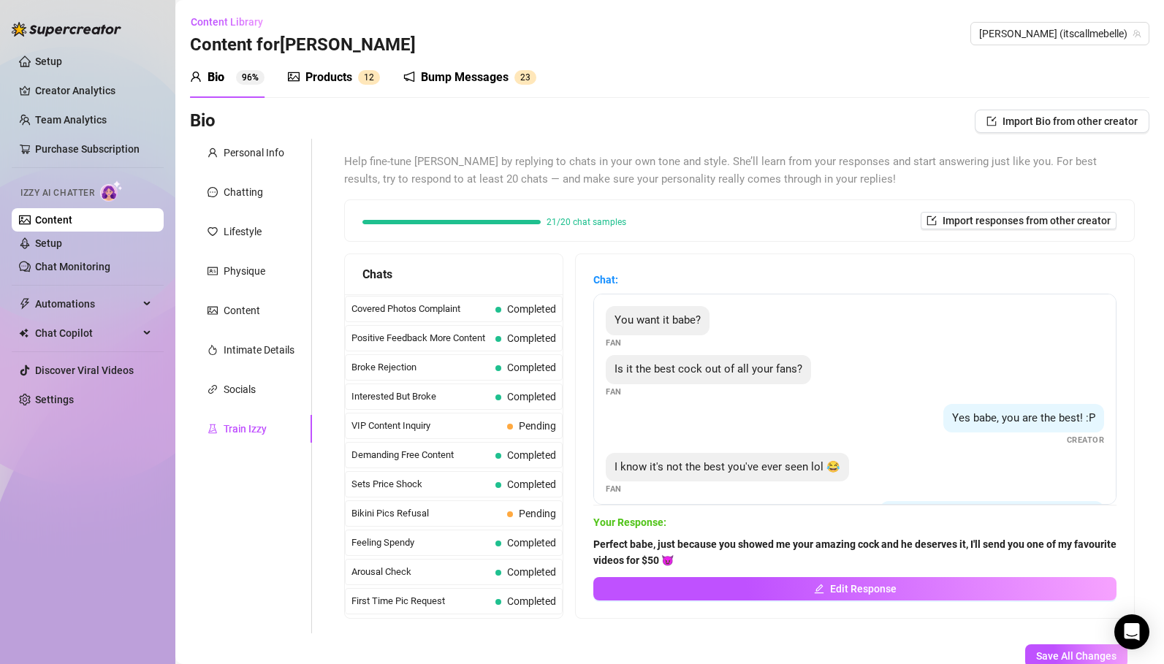
scroll to position [237, 0]
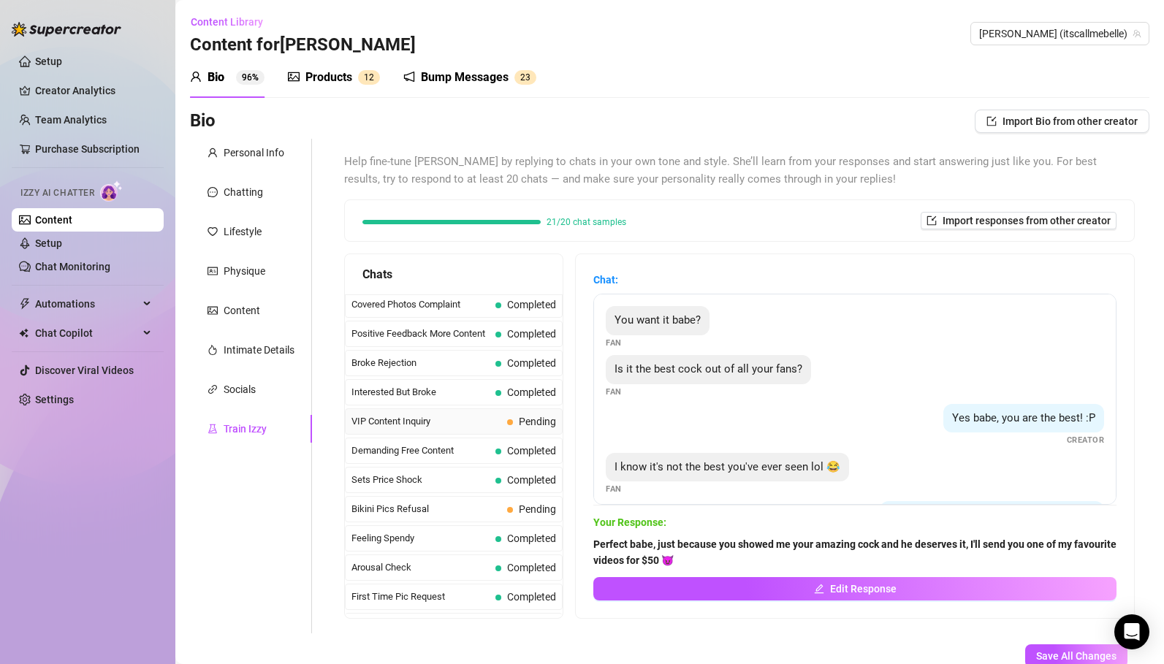
click at [449, 422] on span "VIP Content Inquiry" at bounding box center [426, 421] width 150 height 15
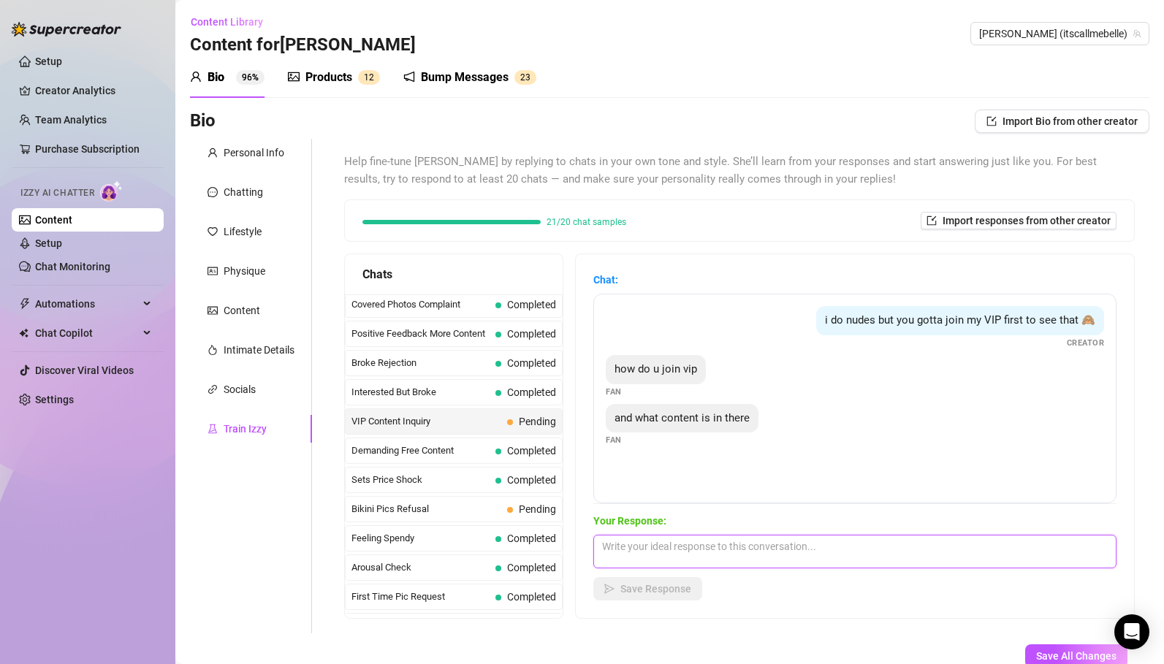
click at [649, 551] on textarea at bounding box center [854, 552] width 523 height 34
click at [602, 544] on textarea "I create special requests on demand exactly how you wish baby ❤️" at bounding box center [854, 552] width 523 height 34
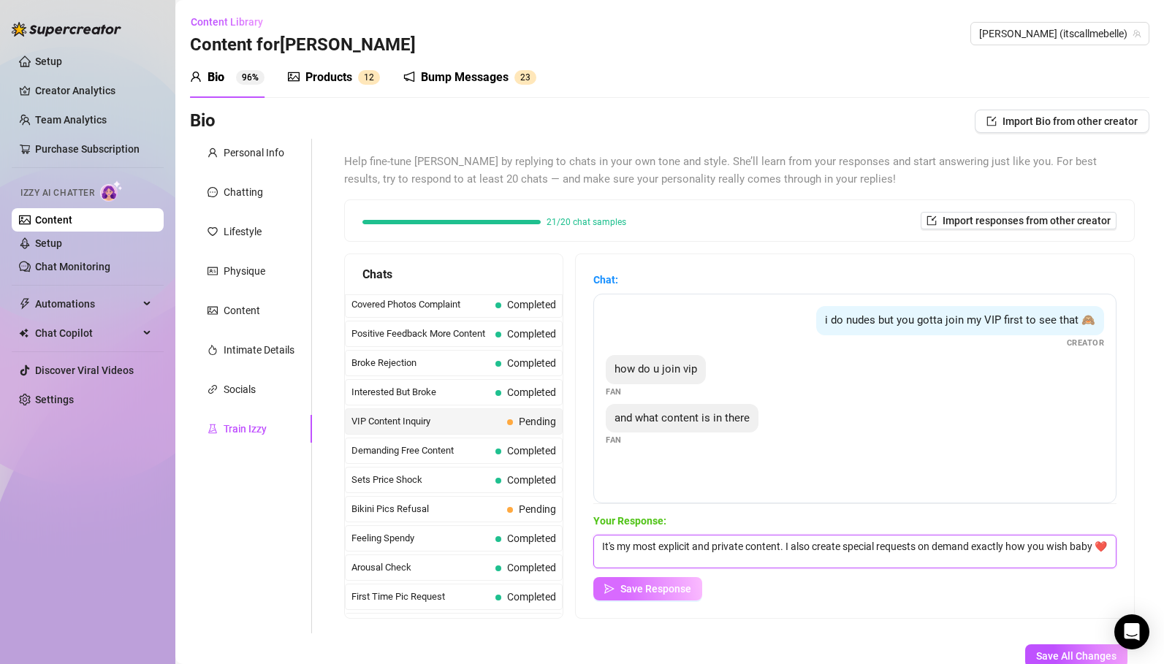
type textarea "It's my most explicit and private content. I also create special requests on de…"
click at [619, 587] on button "Save Response" at bounding box center [647, 588] width 109 height 23
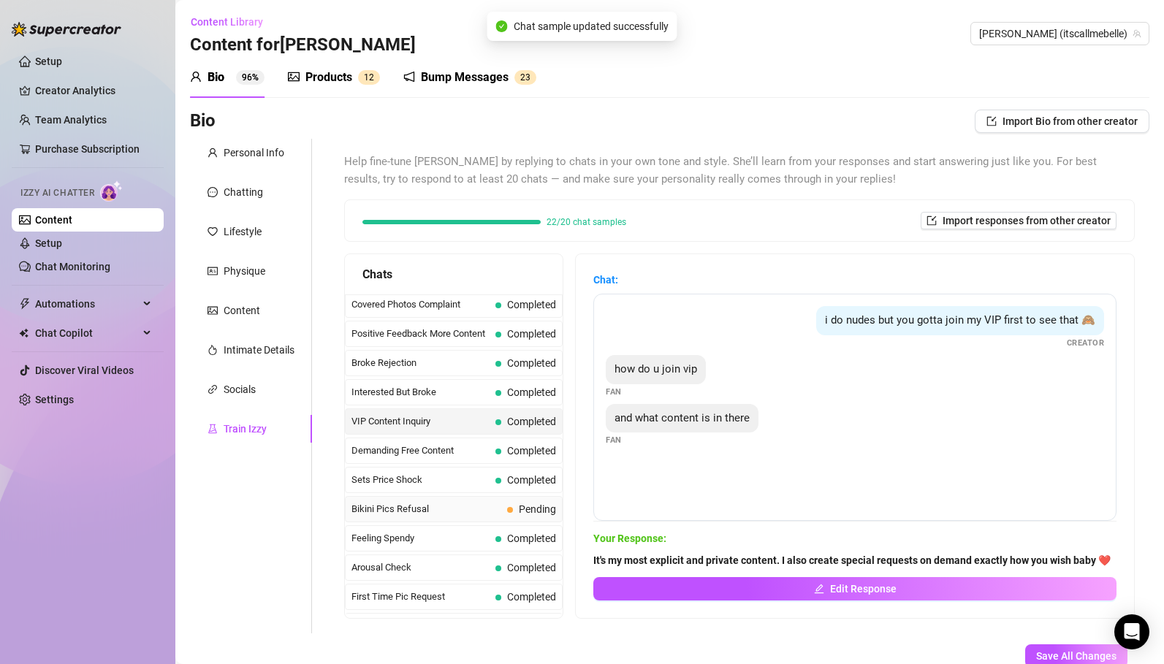
click at [495, 513] on span "Bikini Pics Refusal" at bounding box center [426, 509] width 150 height 15
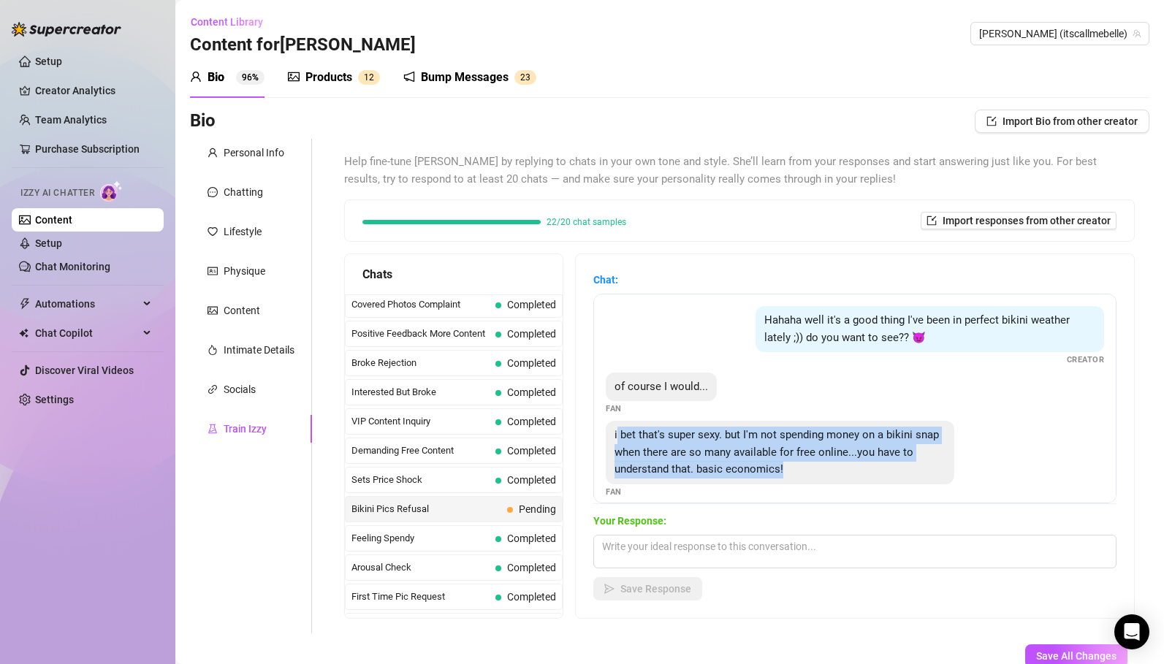
drag, startPoint x: 618, startPoint y: 437, endPoint x: 797, endPoint y: 471, distance: 182.1
click at [797, 471] on div "i bet that's super sexy. but I'm not spending money on a bikini snap when there…" at bounding box center [780, 453] width 348 height 64
click at [798, 471] on div "i bet that's super sexy. but I'm not spending money on a bikini snap when there…" at bounding box center [780, 453] width 348 height 64
drag, startPoint x: 808, startPoint y: 471, endPoint x: 633, endPoint y: 439, distance: 178.1
click at [633, 439] on div "i bet that's super sexy. but I'm not spending money on a bikini snap when there…" at bounding box center [780, 453] width 348 height 64
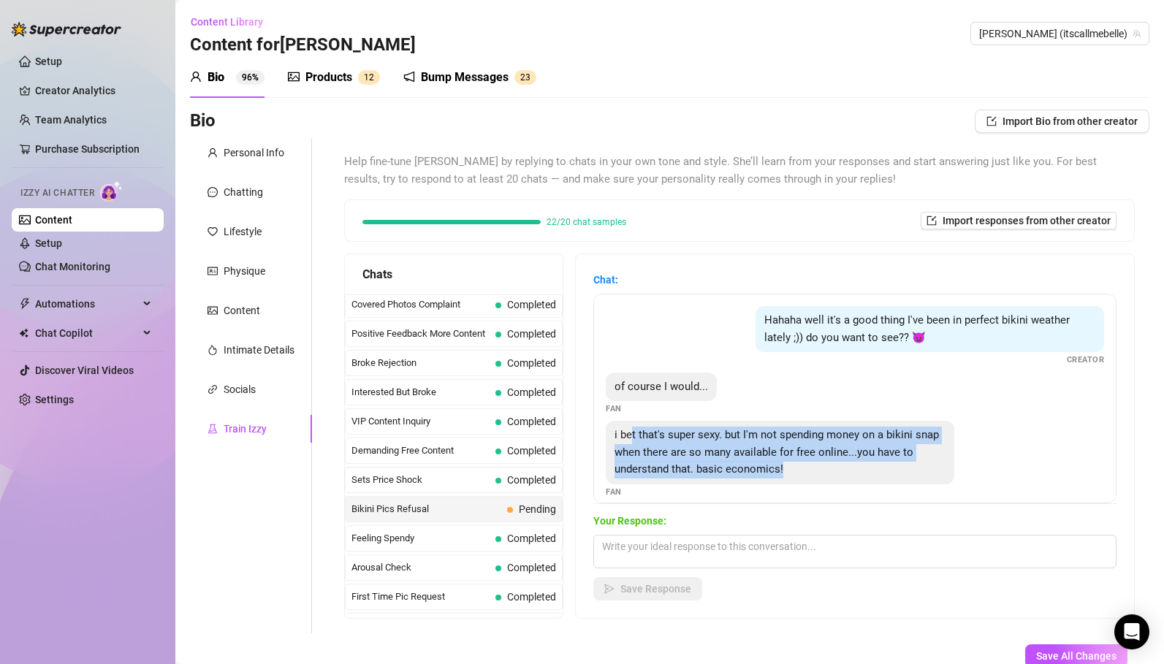
click at [678, 461] on div "i bet that's super sexy. but I'm not spending money on a bikini snap when there…" at bounding box center [780, 453] width 348 height 64
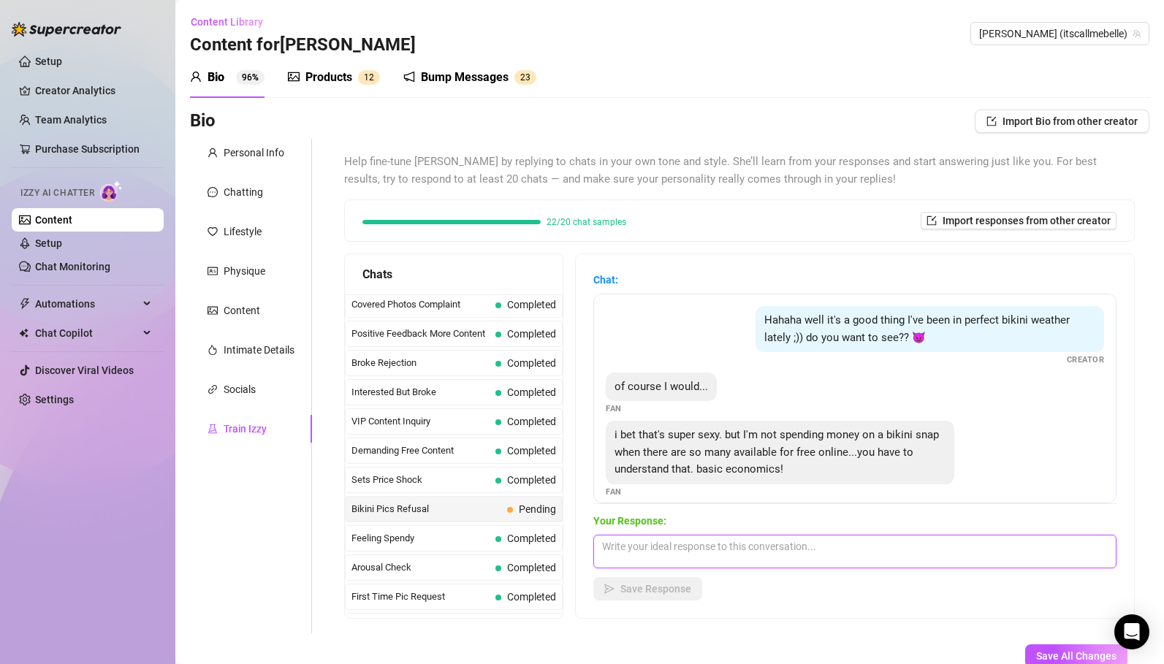
click at [672, 538] on textarea at bounding box center [854, 552] width 523 height 34
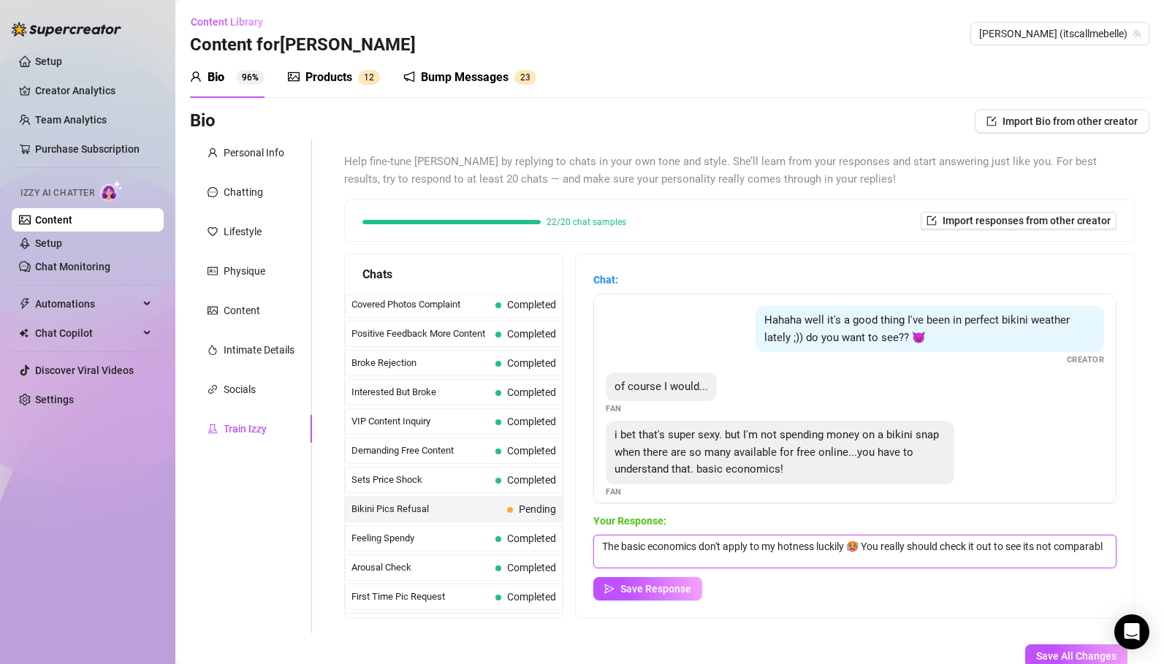
scroll to position [1, 0]
click at [601, 541] on textarea "The basic economics don't apply to my hotness luckily 🥵 You really should check…" at bounding box center [854, 552] width 523 height 34
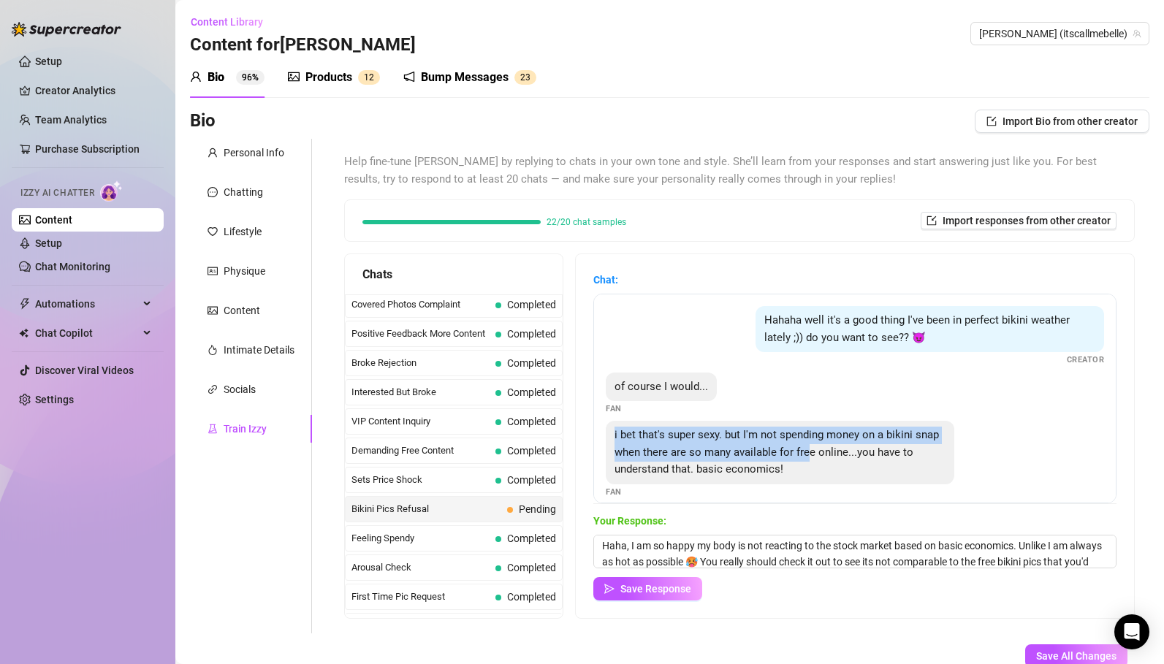
drag, startPoint x: 609, startPoint y: 436, endPoint x: 819, endPoint y: 458, distance: 210.8
click at [819, 458] on div "i bet that's super sexy. but I'm not spending money on a bikini snap when there…" at bounding box center [780, 453] width 348 height 64
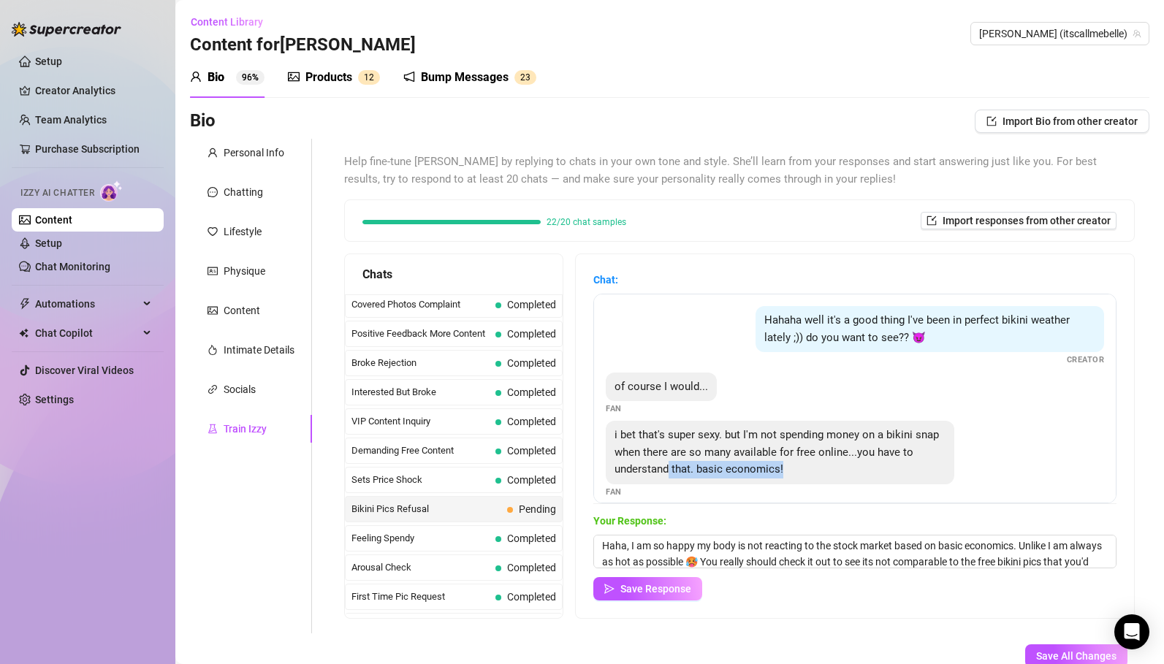
drag, startPoint x: 841, startPoint y: 469, endPoint x: 670, endPoint y: 471, distance: 171.0
click at [670, 471] on div "i bet that's super sexy. but I'm not spending money on a bikini snap when there…" at bounding box center [780, 453] width 348 height 64
click at [1010, 557] on textarea "Haha, I am so happy my body is not reacting to the stock market based on basic …" at bounding box center [854, 552] width 523 height 34
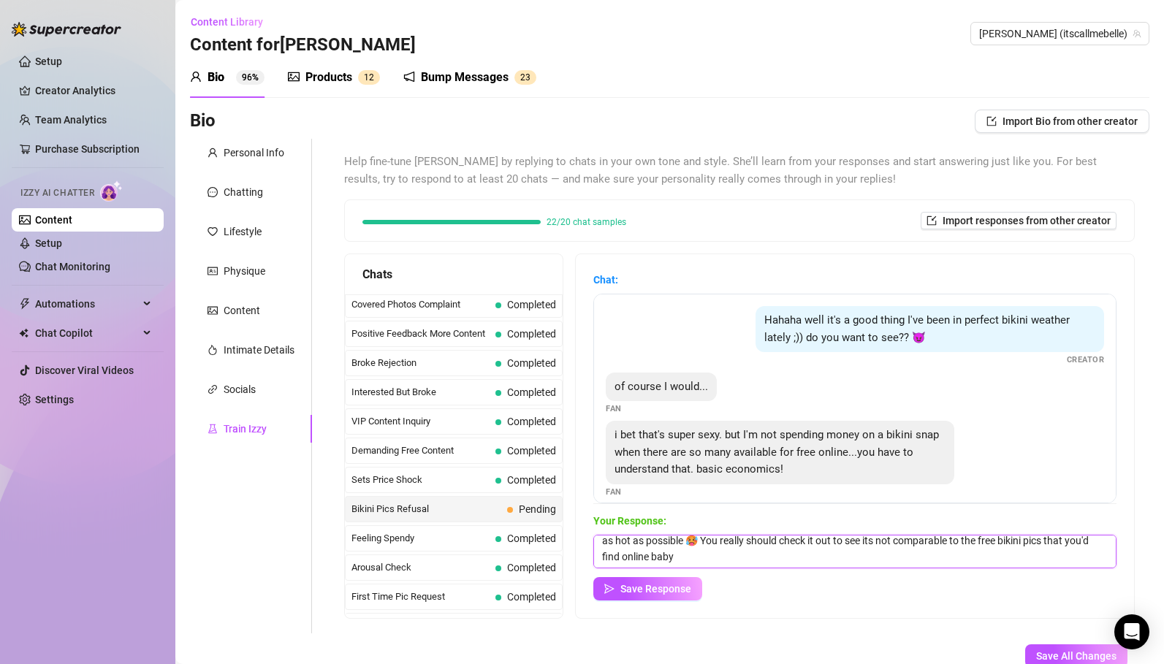
click at [721, 560] on textarea "Haha, I am so happy my body is not reacting to the stock market based on basic …" at bounding box center [854, 552] width 523 height 34
type textarea "Haha, I am so happy my body is not reacting to the stock market based on basic …"
click at [667, 587] on span "Save Response" at bounding box center [655, 589] width 71 height 12
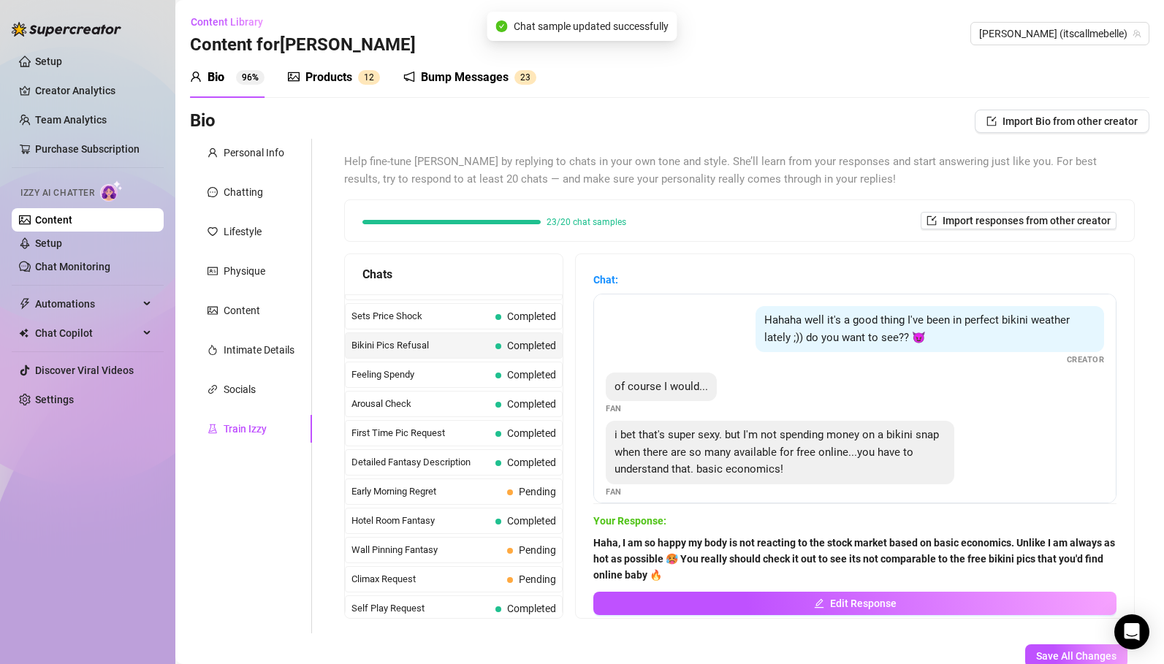
scroll to position [406, 0]
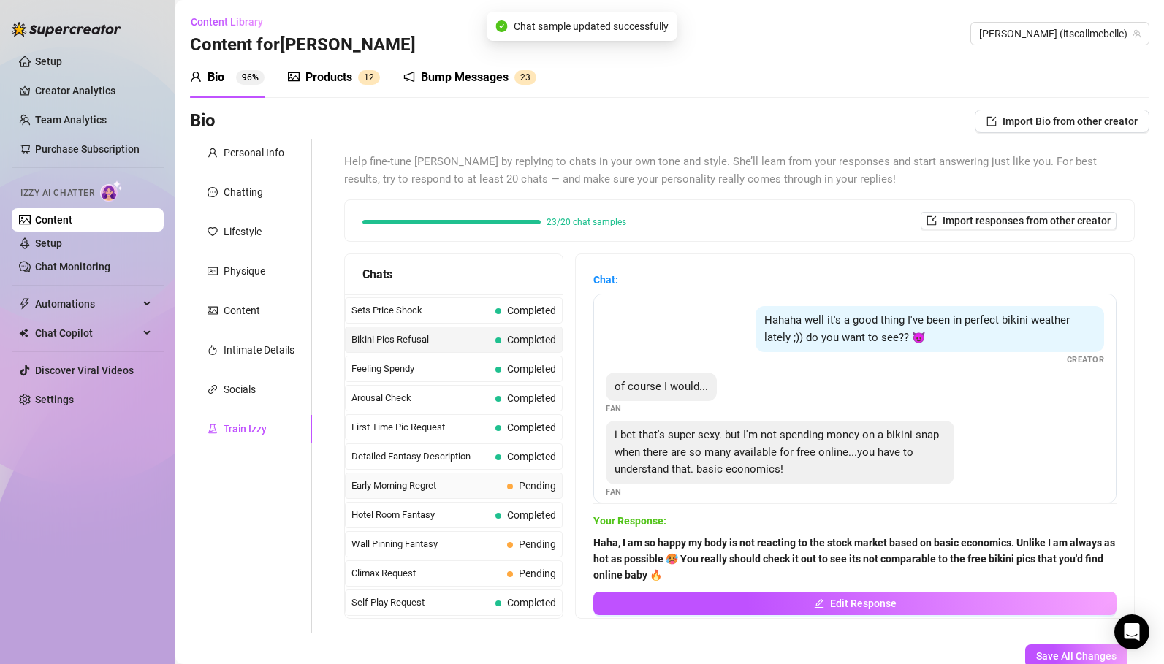
click at [445, 487] on span "Early Morning Regret" at bounding box center [426, 486] width 150 height 15
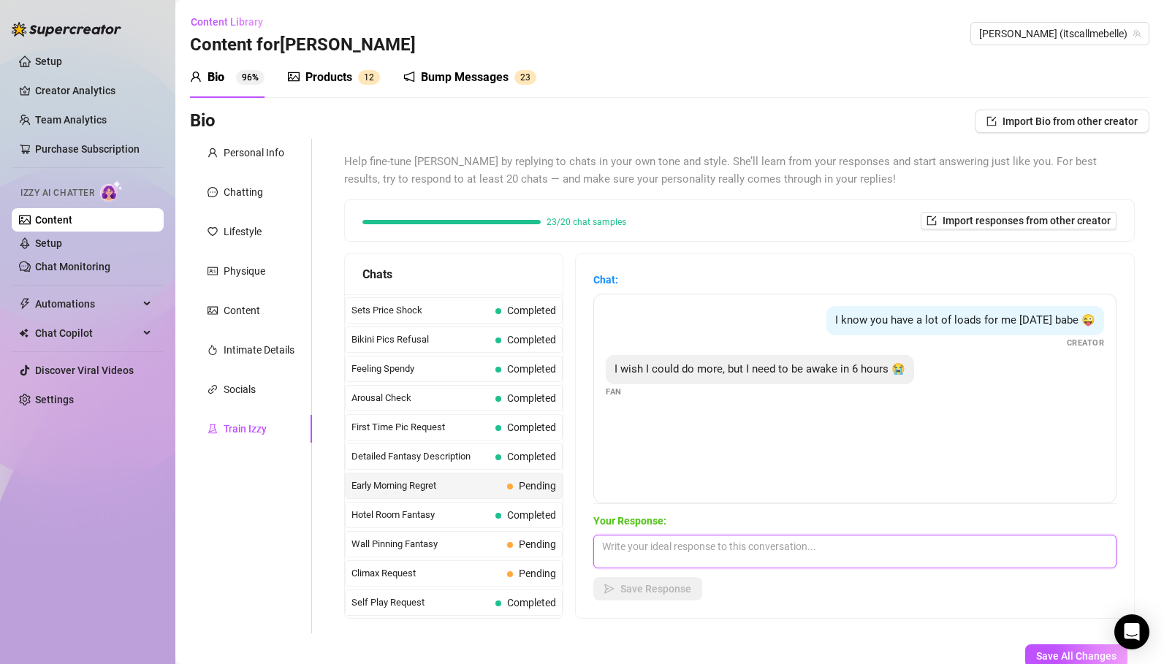
click at [668, 545] on textarea at bounding box center [854, 552] width 523 height 34
click at [652, 548] on textarea "Don't worry, you wont need more than 2 minutes 🥵" at bounding box center [854, 552] width 523 height 34
type textarea "Don't worry baby, you wont need more than 2 minutes 🥵"
click at [687, 590] on span "Save Response" at bounding box center [655, 589] width 71 height 12
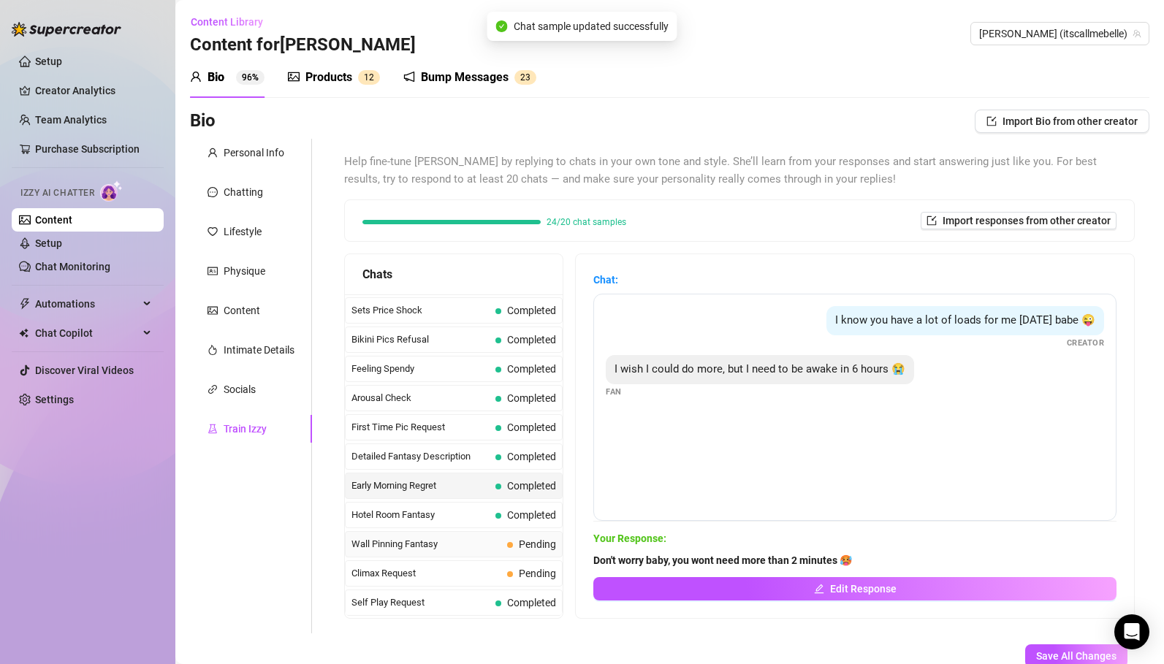
click at [480, 548] on span "Wall Pinning Fantasy" at bounding box center [426, 544] width 150 height 15
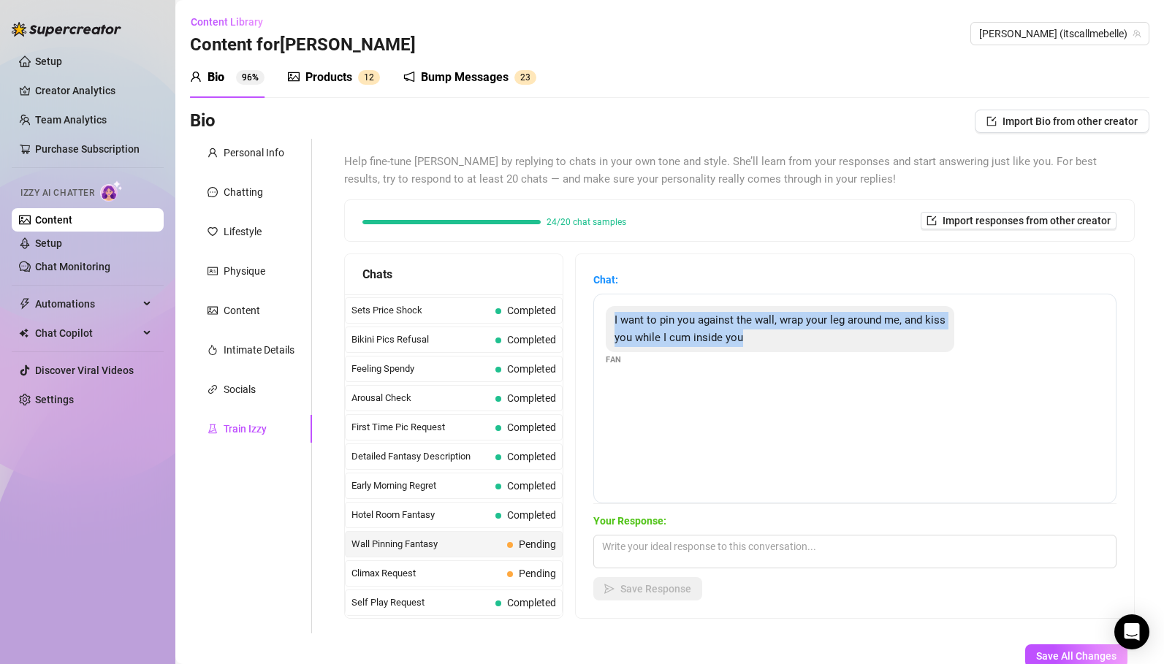
drag, startPoint x: 753, startPoint y: 338, endPoint x: 606, endPoint y: 324, distance: 146.8
click at [606, 324] on div "I want to pin you against the wall, wrap your leg around me, and kiss you while…" at bounding box center [780, 329] width 348 height 46
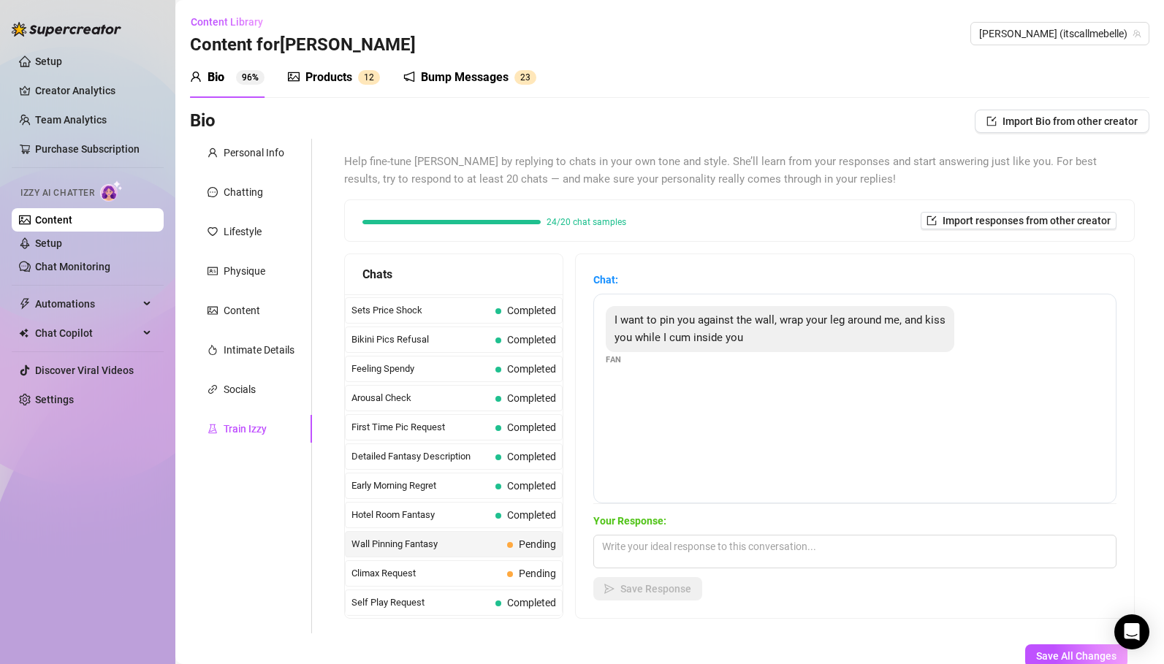
click at [664, 350] on div "I want to pin you against the wall, wrap your leg around me, and kiss you while…" at bounding box center [780, 329] width 348 height 46
click at [650, 539] on textarea at bounding box center [854, 552] width 523 height 34
click at [671, 550] on textarea at bounding box center [854, 552] width 523 height 34
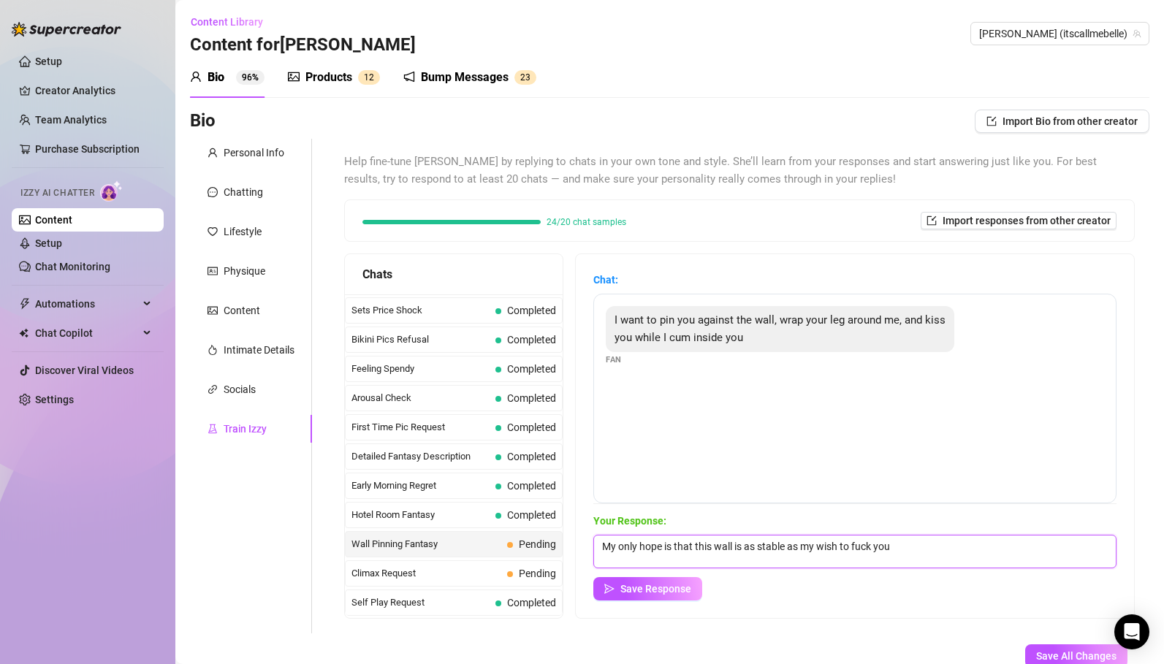
drag, startPoint x: 897, startPoint y: 549, endPoint x: 842, endPoint y: 548, distance: 54.8
click at [842, 548] on textarea "My only hope is that this wall is as stable as my wish to fuck you" at bounding box center [854, 552] width 523 height 34
type textarea "My only hope is that this wall is as stable as my wish for hard fucking 🥵"
click at [679, 589] on span "Save Response" at bounding box center [655, 589] width 71 height 12
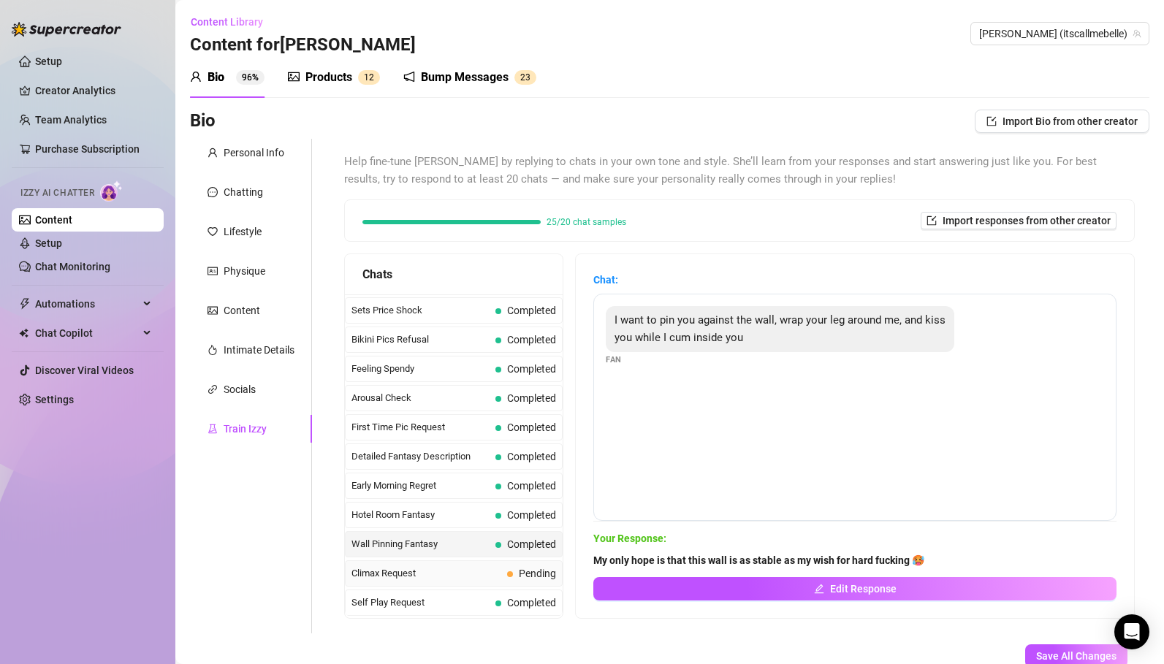
click at [424, 572] on span "Climax Request" at bounding box center [426, 573] width 150 height 15
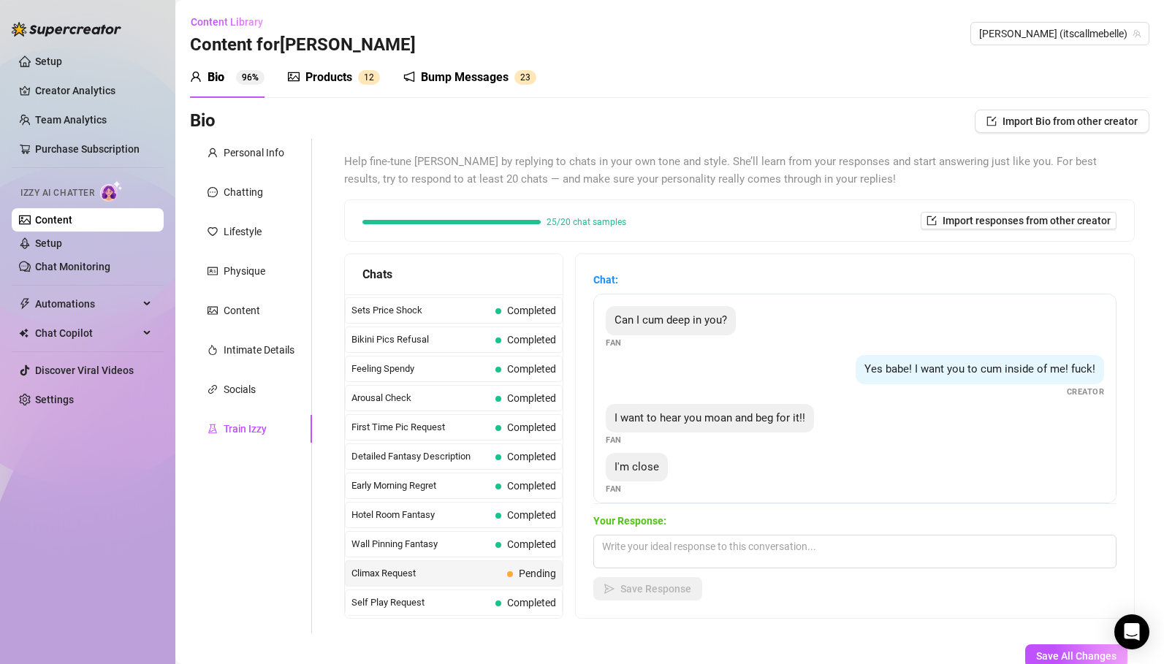
click at [704, 418] on span "I want to hear you moan and beg for it!!" at bounding box center [709, 417] width 191 height 13
click at [692, 419] on span "I want to hear you moan and beg for it!!" at bounding box center [709, 417] width 191 height 13
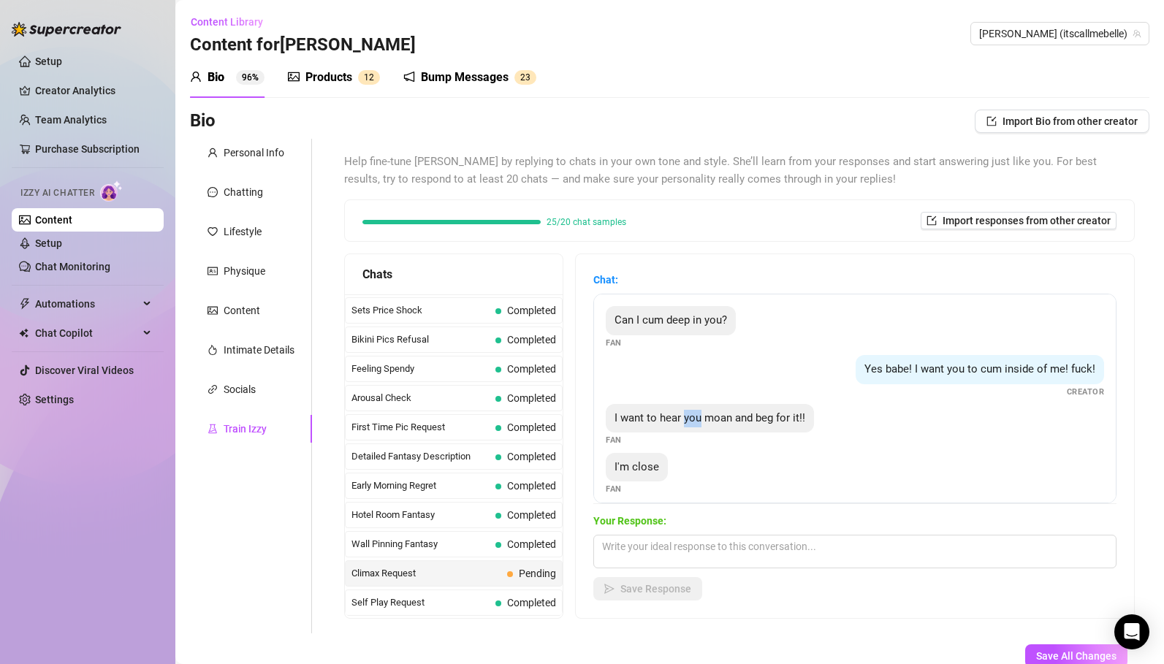
click at [692, 419] on span "I want to hear you moan and beg for it!!" at bounding box center [709, 417] width 191 height 13
click at [625, 319] on span "Can I cum deep in you?" at bounding box center [670, 319] width 113 height 13
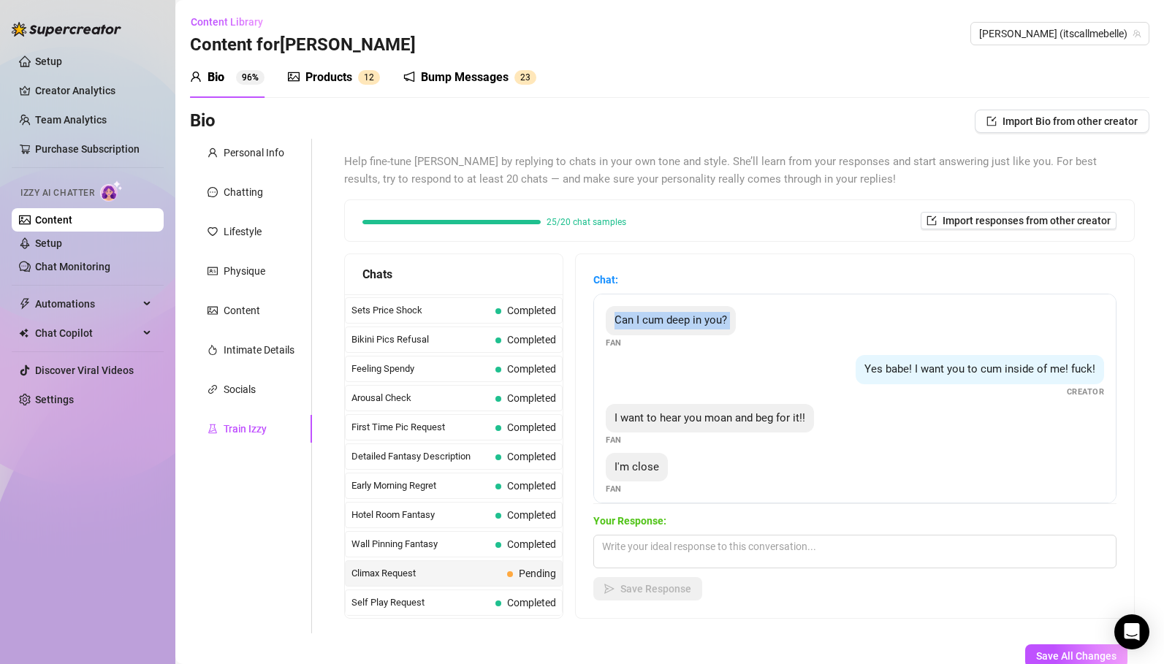
click at [625, 319] on span "Can I cum deep in you?" at bounding box center [670, 319] width 113 height 13
click at [655, 414] on span "I want to hear you moan and beg for it!!" at bounding box center [709, 417] width 191 height 13
click at [625, 316] on span "Can I cum deep in you?" at bounding box center [670, 319] width 113 height 13
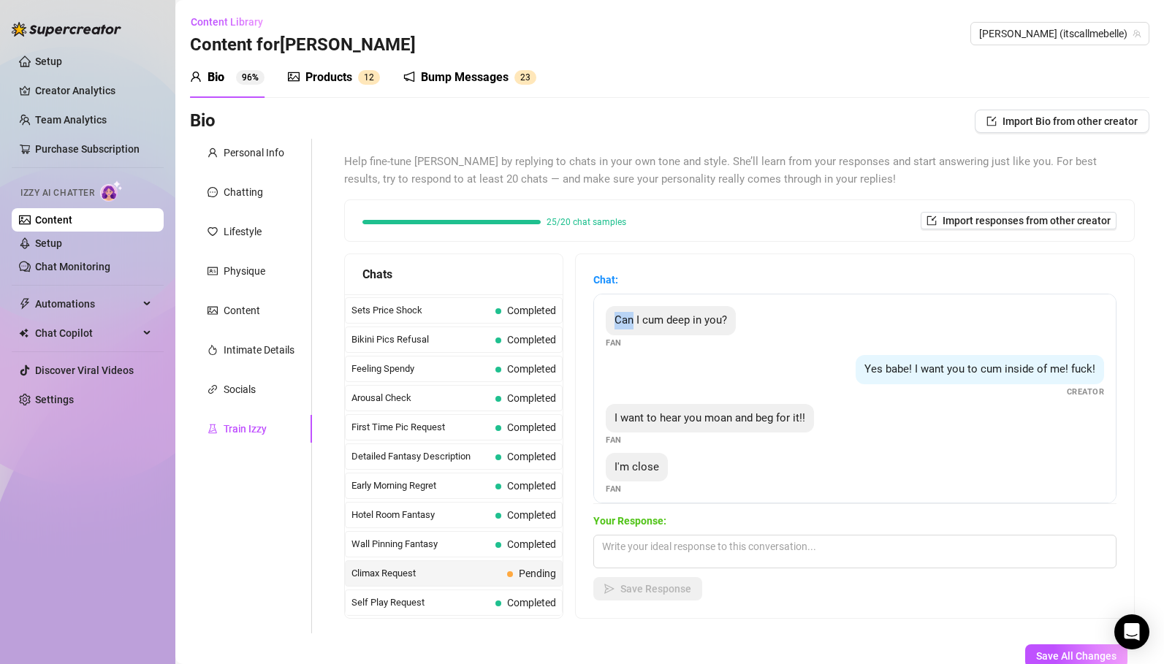
click at [625, 316] on span "Can I cum deep in you?" at bounding box center [670, 319] width 113 height 13
click at [877, 367] on span "Yes babe! I want you to cum inside of me! fuck!" at bounding box center [979, 368] width 231 height 13
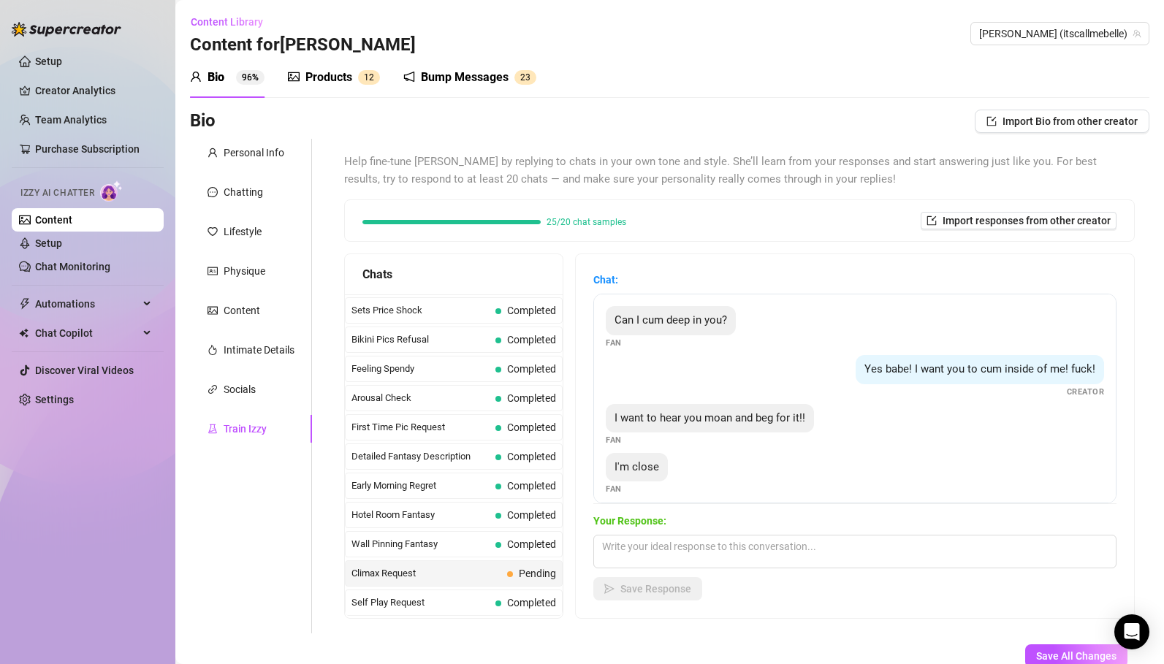
click at [620, 316] on span "Can I cum deep in you?" at bounding box center [670, 319] width 113 height 13
click at [416, 540] on span "Wall Pinning Fantasy" at bounding box center [420, 544] width 138 height 15
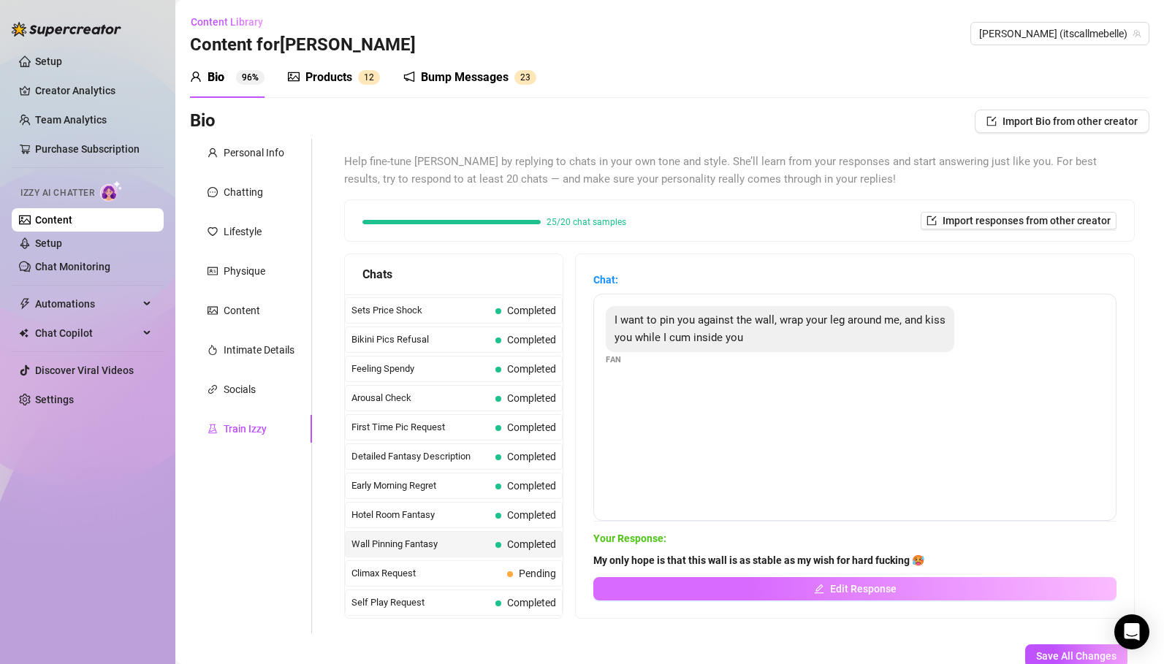
click at [766, 584] on button "Edit Response" at bounding box center [854, 588] width 523 height 23
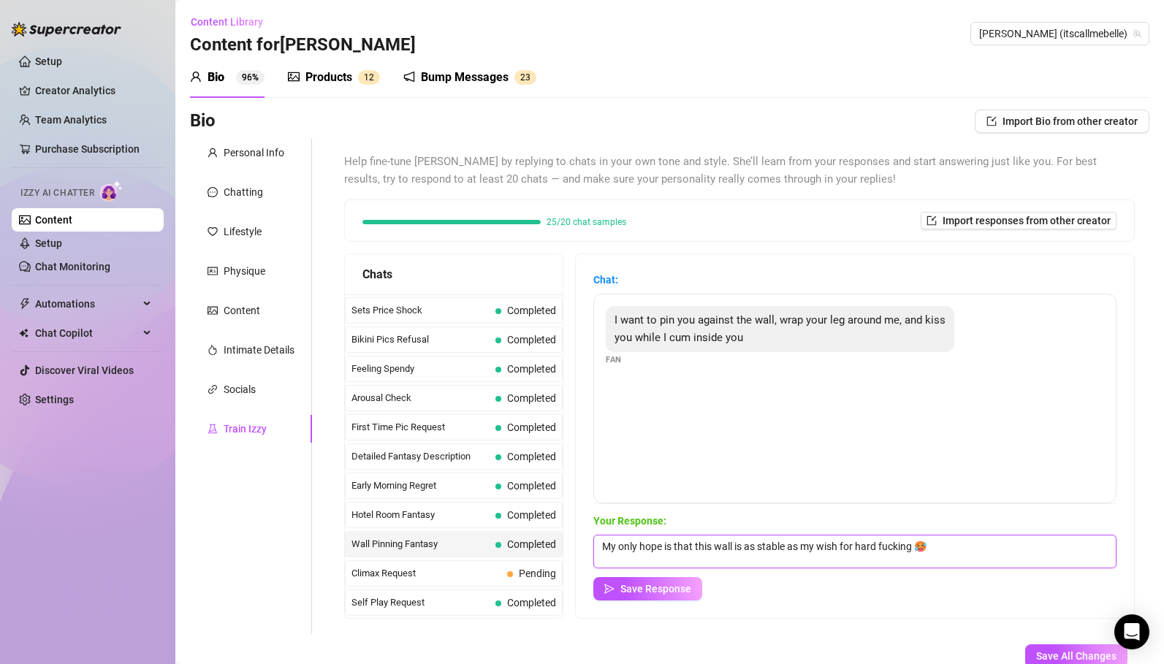
click at [948, 549] on textarea "My only hope is that this wall is as stable as my wish for hard fucking 🥵" at bounding box center [854, 552] width 523 height 34
type textarea "My only hope is that this wall is as stable as my wish for hard fucking 🥵 You c…"
click at [658, 590] on span "Save Response" at bounding box center [655, 589] width 71 height 12
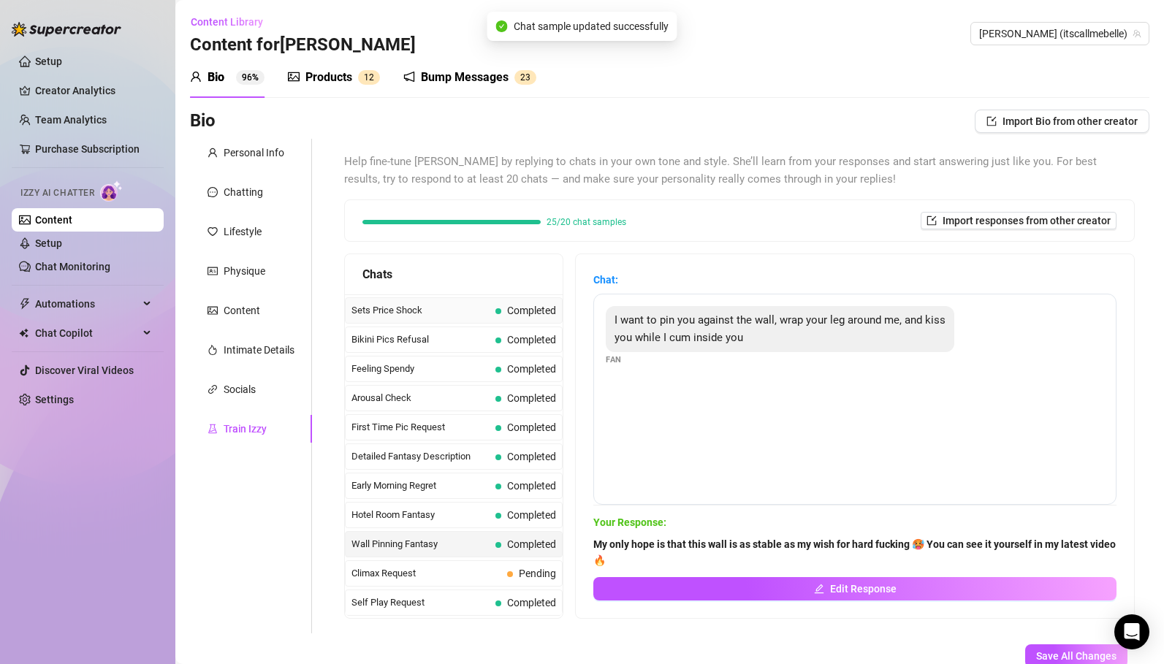
scroll to position [278, 0]
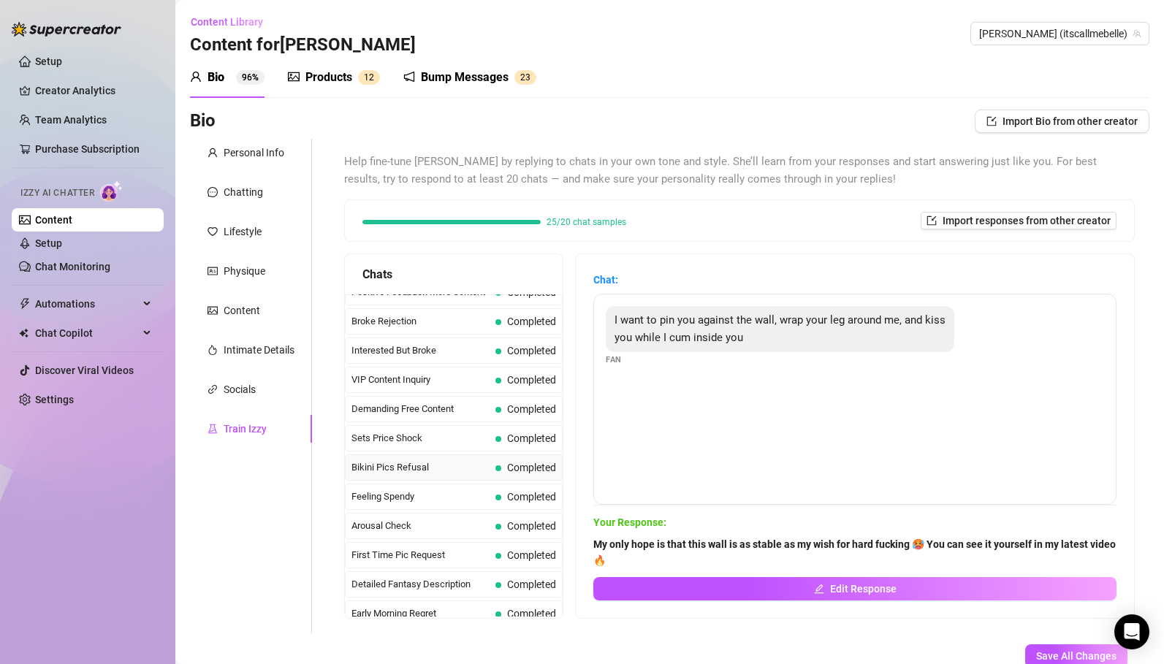
click at [430, 468] on span "Bikini Pics Refusal" at bounding box center [420, 467] width 138 height 15
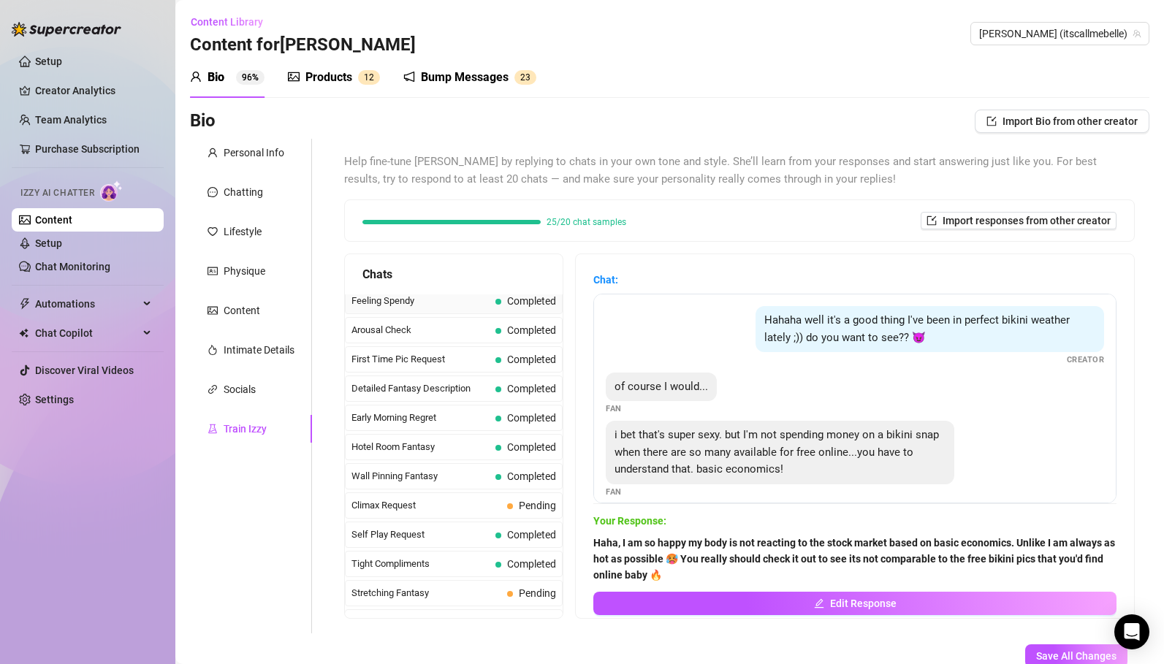
scroll to position [525, 0]
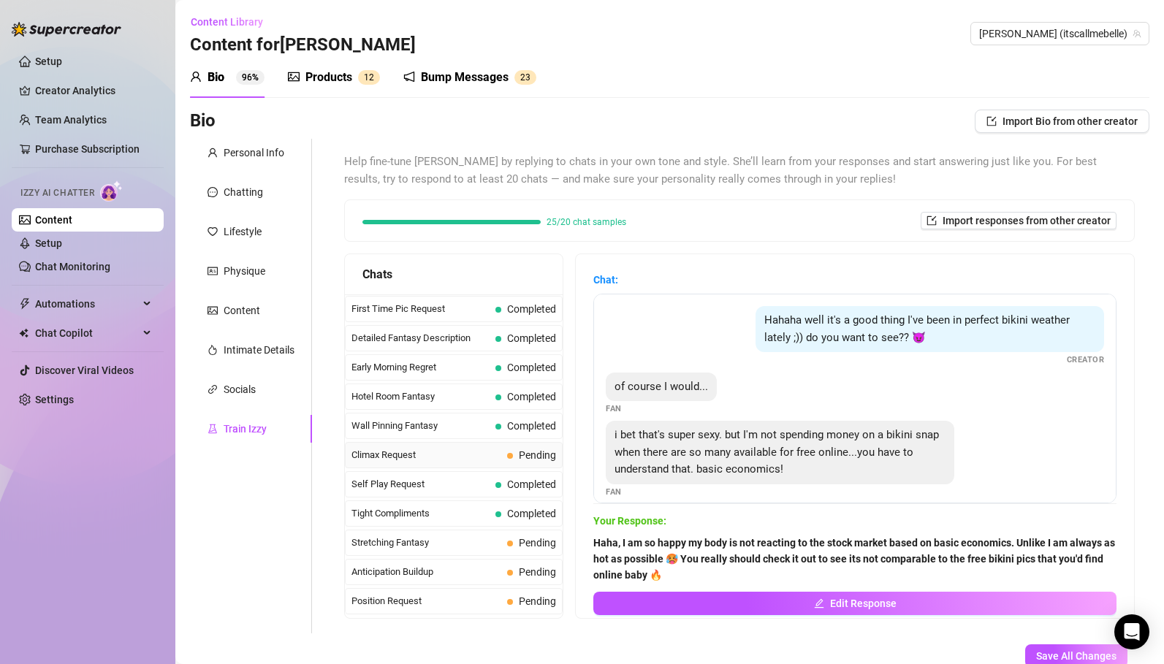
click at [438, 450] on span "Climax Request" at bounding box center [426, 455] width 150 height 15
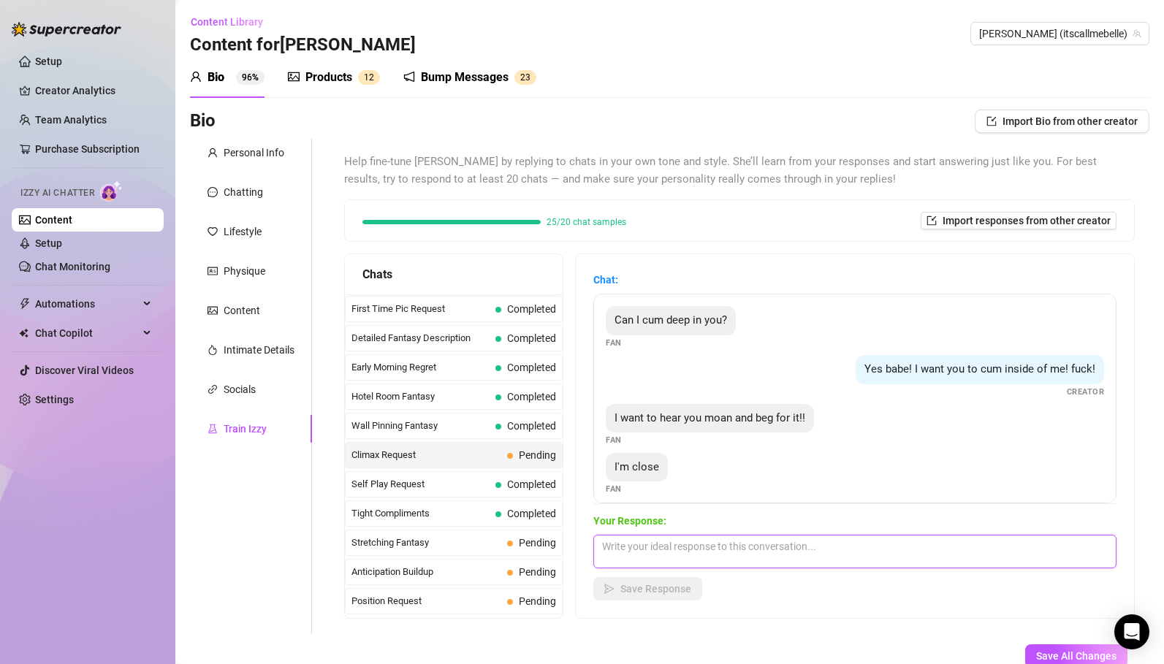
click at [645, 555] on textarea at bounding box center [854, 552] width 523 height 34
type textarea "mmmm baby 🥵 .. yes! cum! 💋💦"
click at [655, 592] on span "Save Response" at bounding box center [655, 589] width 71 height 12
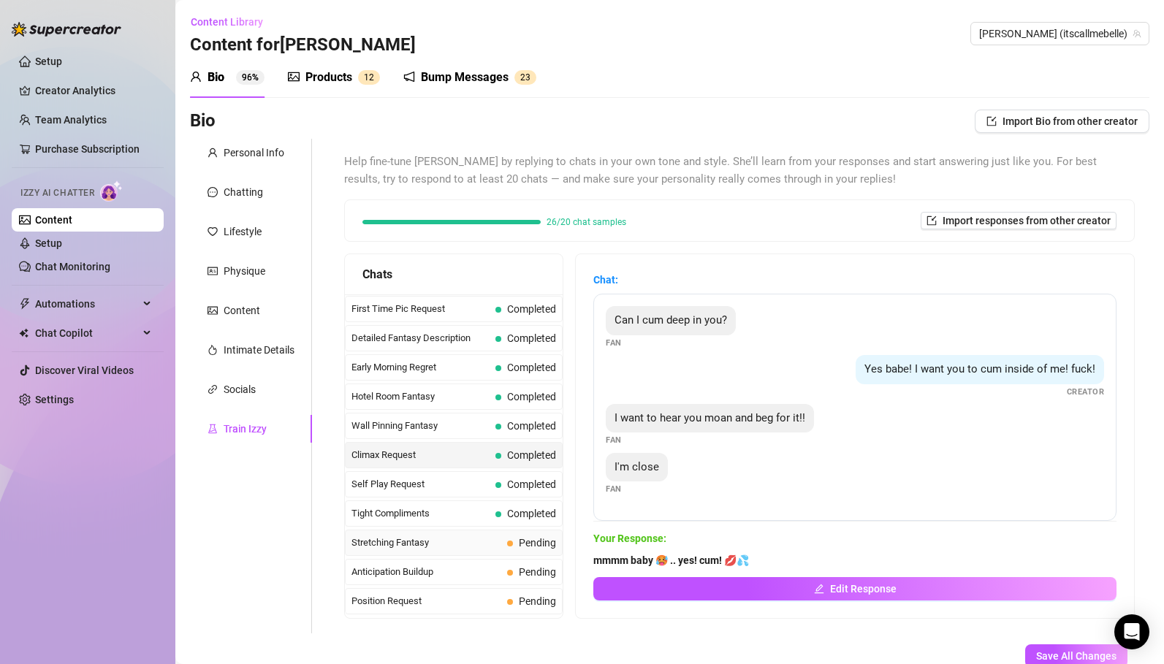
click at [476, 542] on span "Stretching Fantasy" at bounding box center [426, 543] width 150 height 15
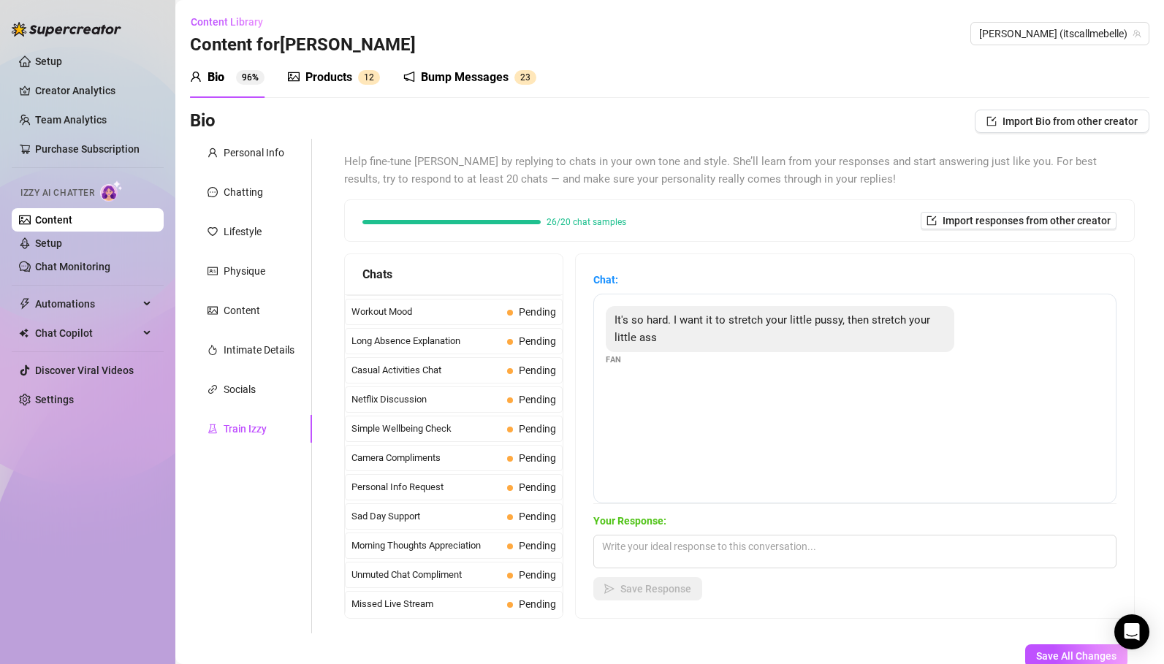
scroll to position [1311, 0]
click at [405, 604] on span "Missed Live Stream" at bounding box center [426, 603] width 150 height 15
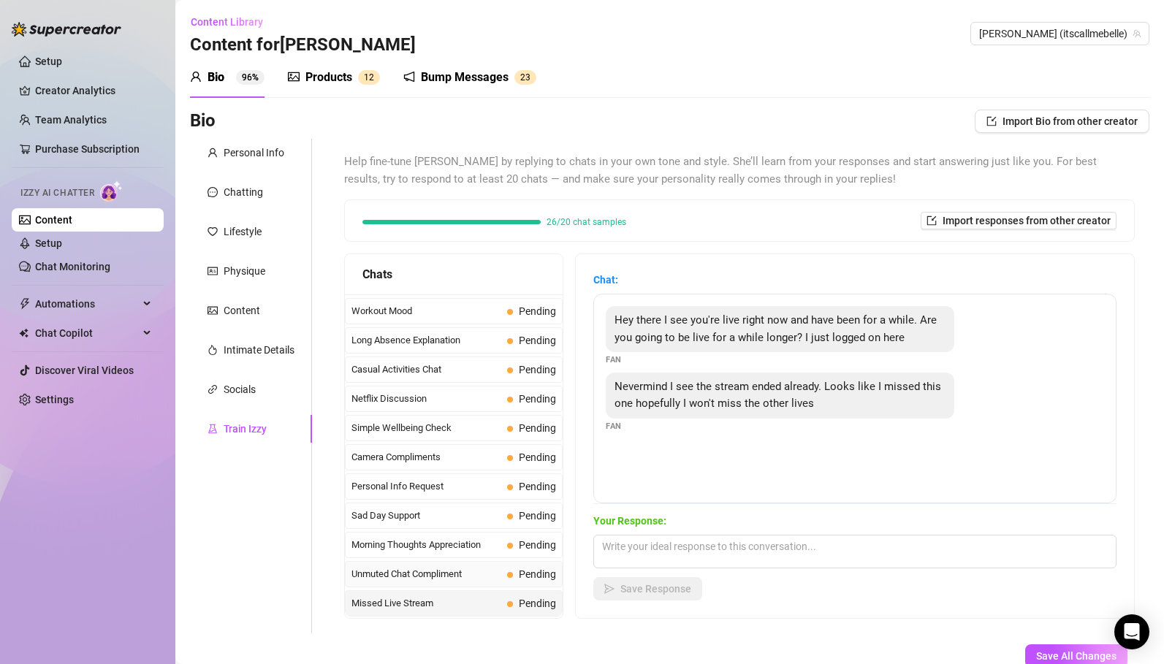
click at [404, 577] on span "Unmuted Chat Compliment" at bounding box center [426, 574] width 150 height 15
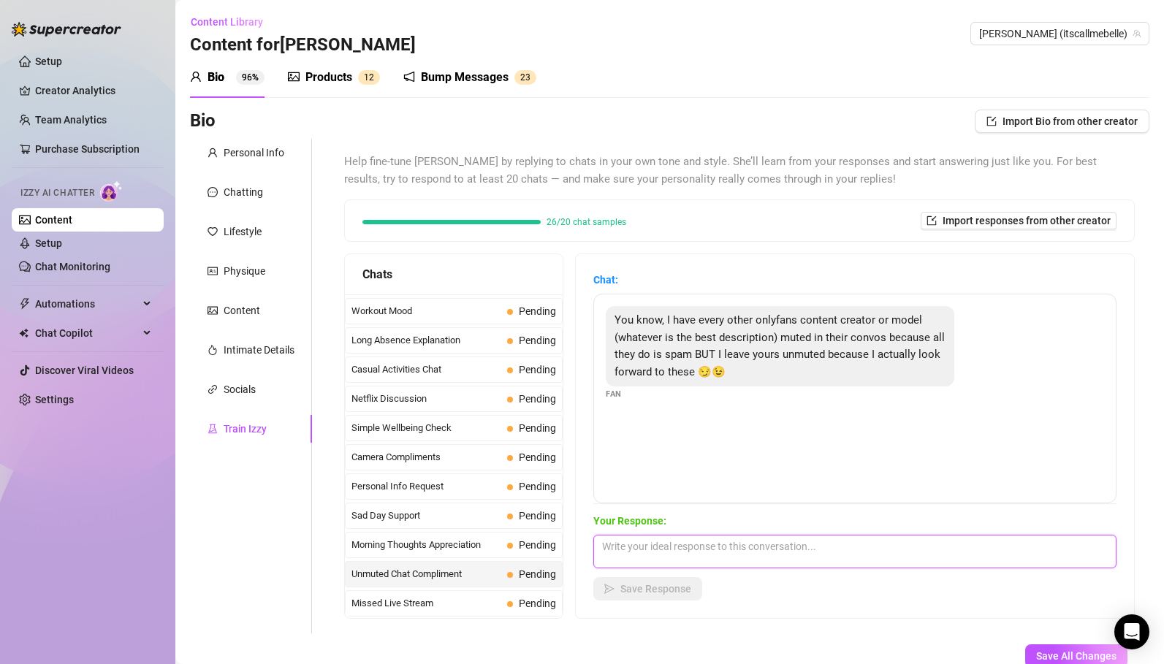
click at [648, 554] on textarea at bounding box center [854, 552] width 523 height 34
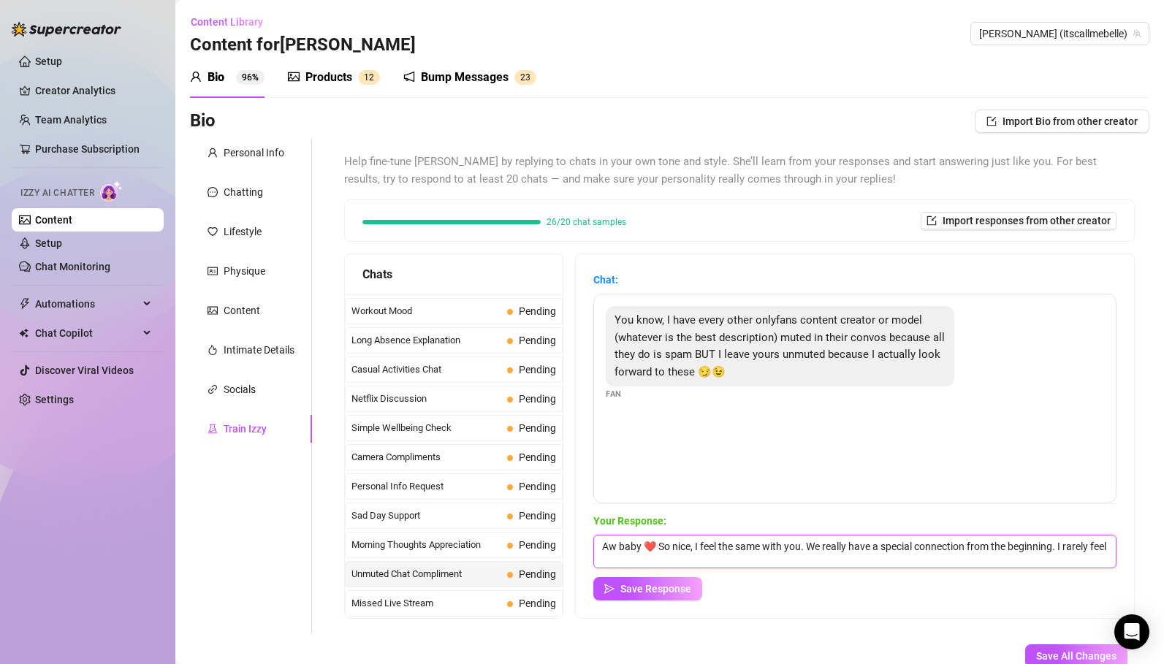
scroll to position [1, 0]
type textarea "Aw baby ❤️ So nice, I feel the same with you. We really have a special connecti…"
click at [655, 600] on button "Save Response" at bounding box center [647, 588] width 109 height 23
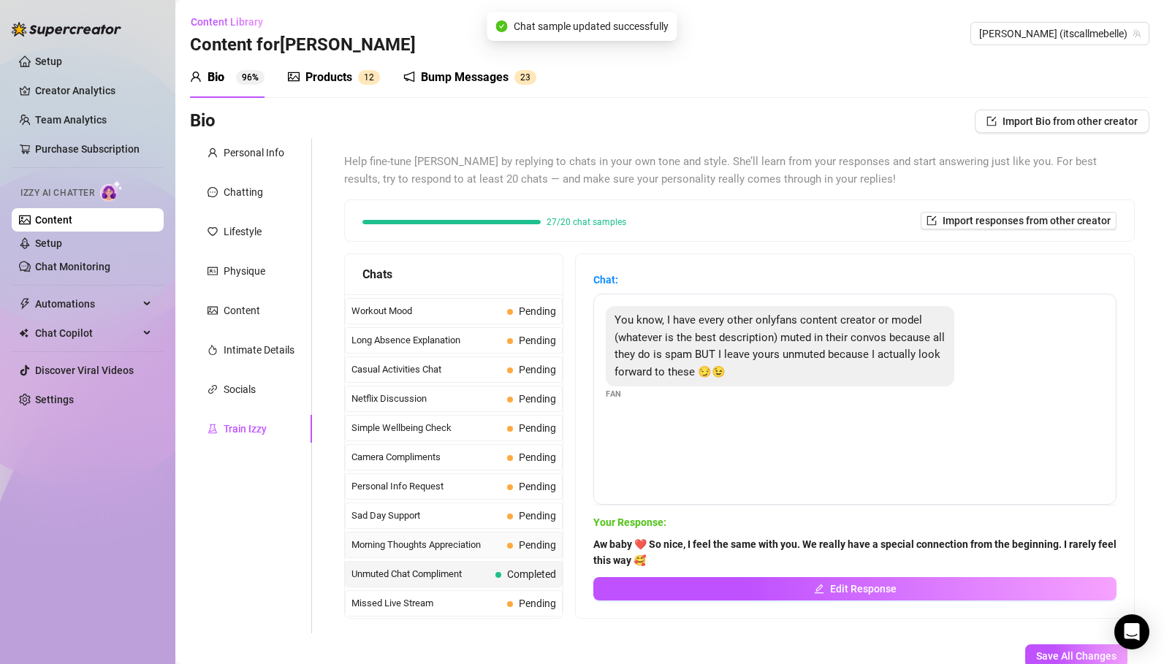
click at [433, 549] on span "Morning Thoughts Appreciation" at bounding box center [426, 545] width 150 height 15
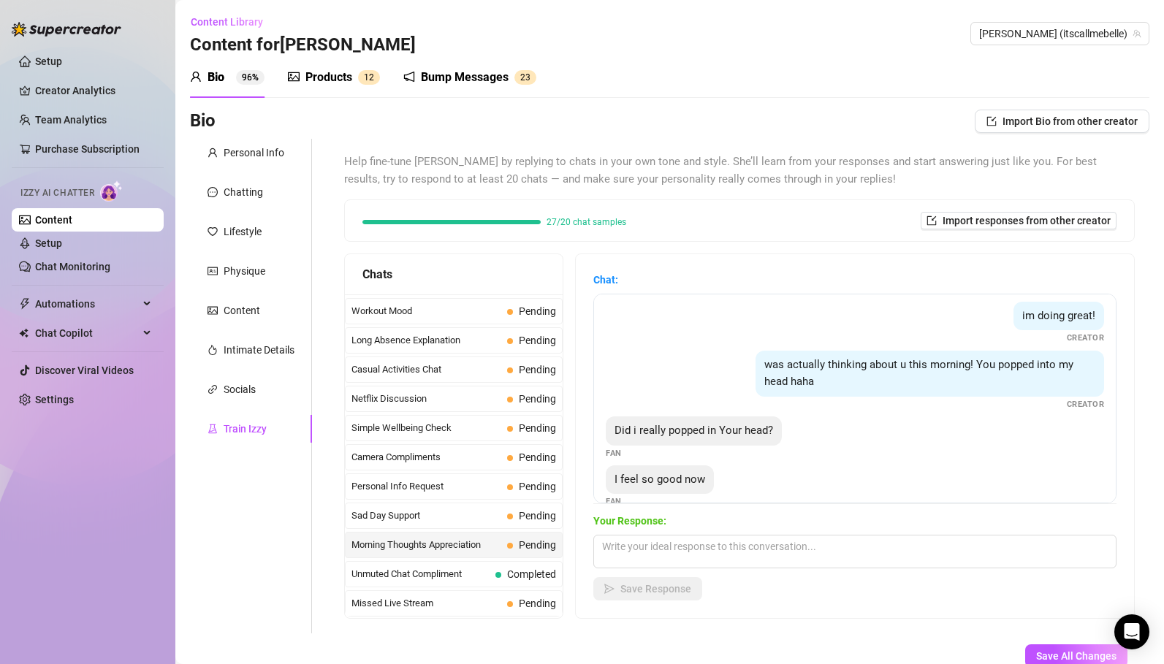
scroll to position [125, 0]
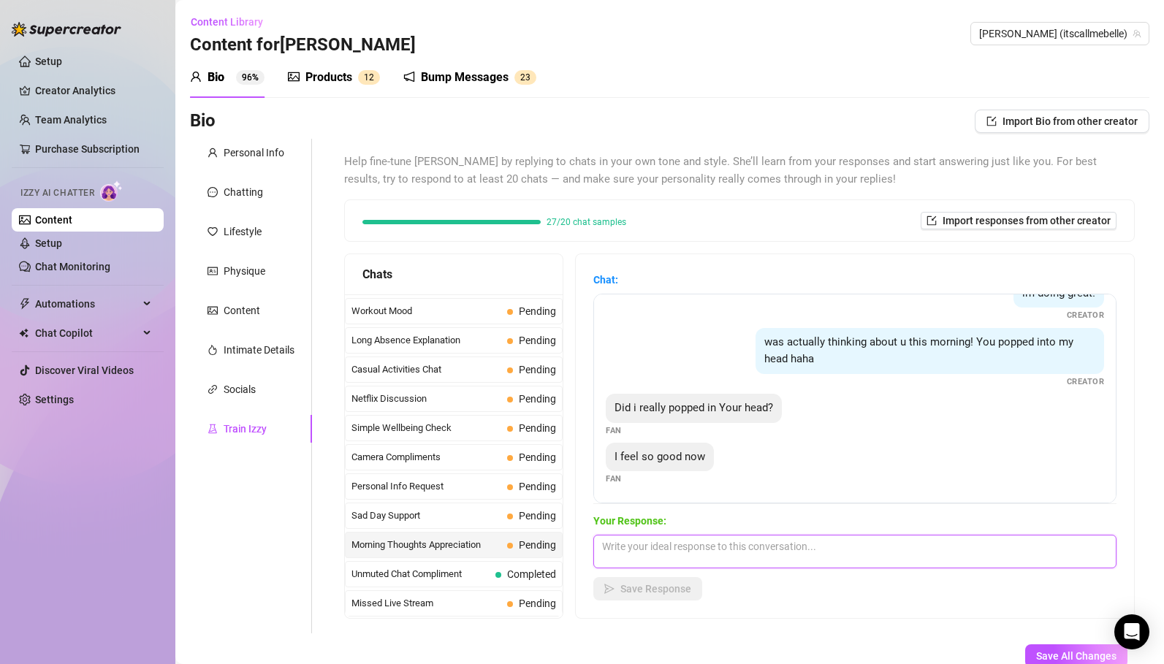
click at [674, 545] on textarea at bounding box center [854, 552] width 523 height 34
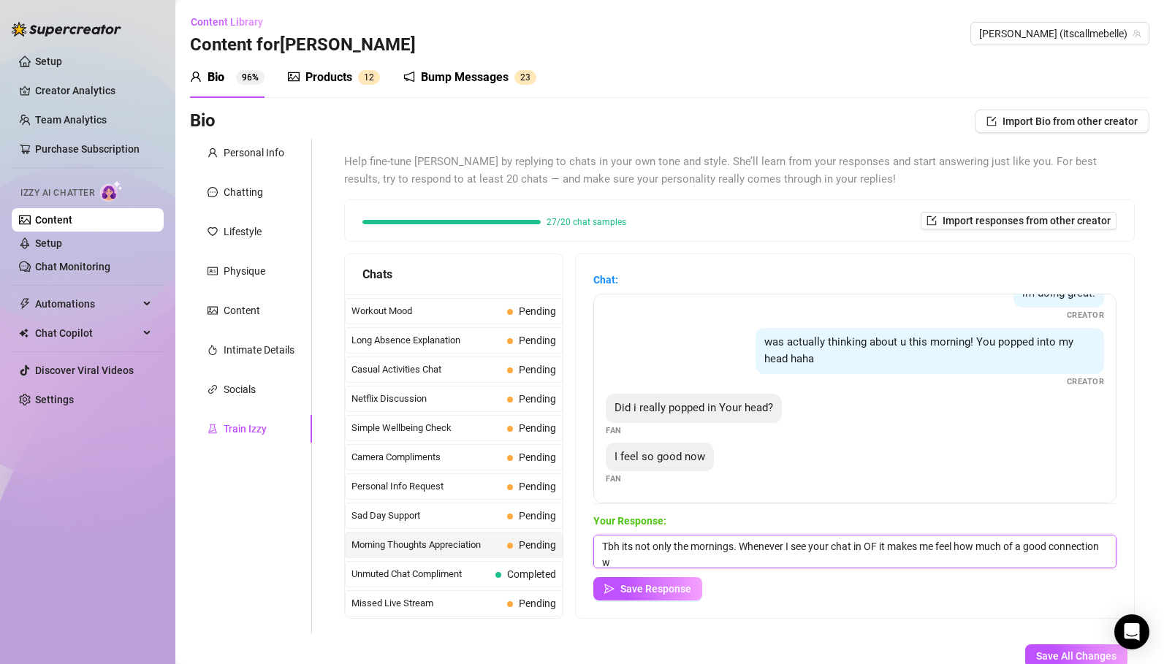
scroll to position [1, 0]
type textarea "Tbh its not only the mornings. Whenever I see your chat in OF it makes me feel …"
click at [641, 590] on span "Save Response" at bounding box center [655, 589] width 71 height 12
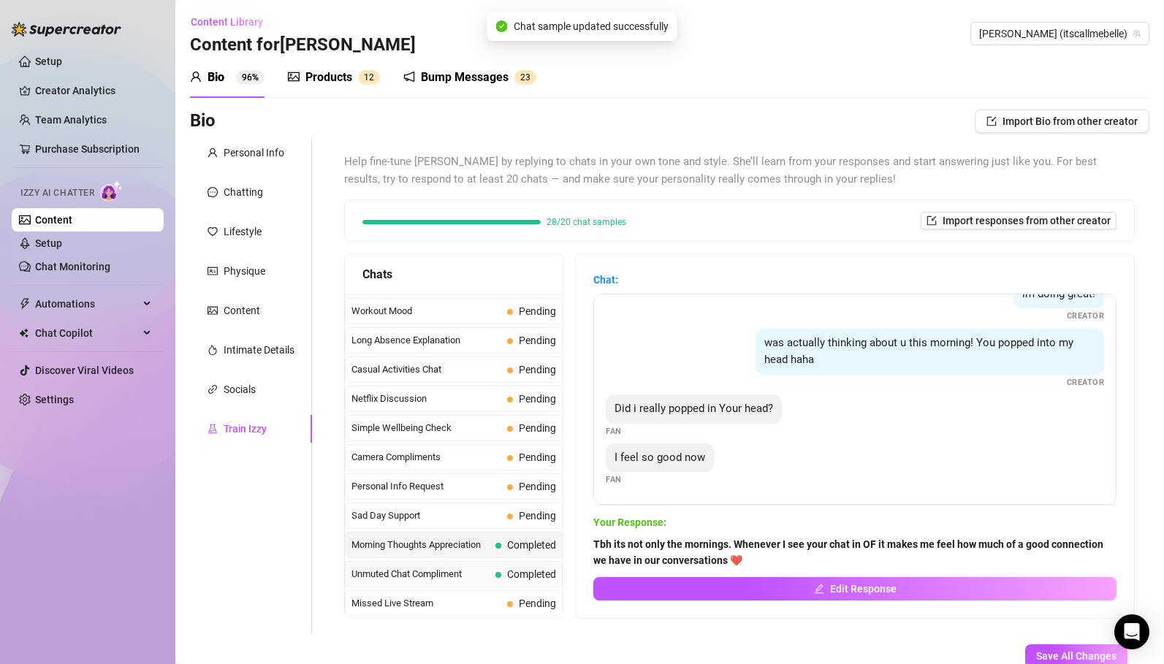
scroll to position [123, 0]
click at [407, 521] on span "Sad Day Support" at bounding box center [426, 515] width 150 height 15
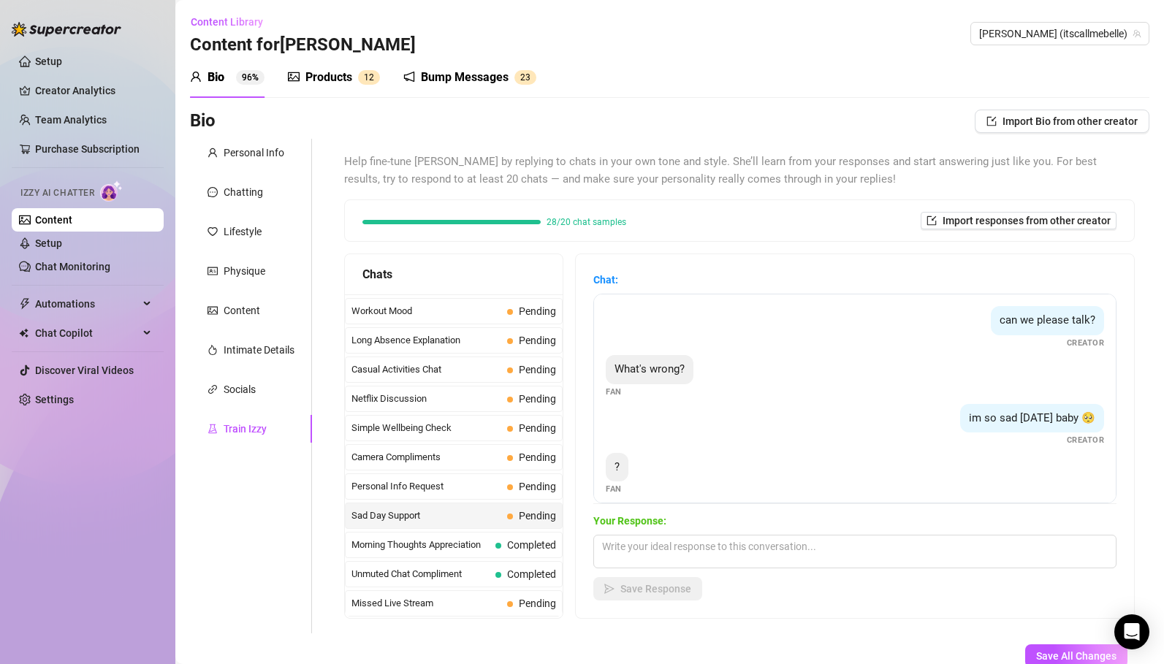
scroll to position [10, 0]
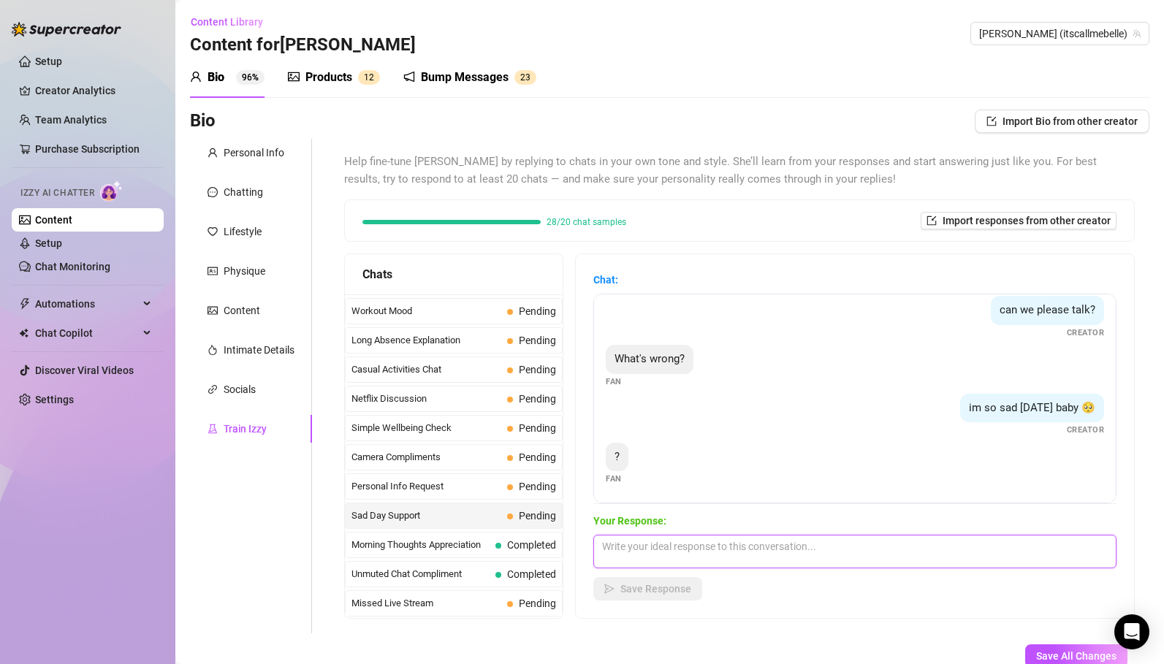
click at [689, 546] on textarea at bounding box center [854, 552] width 523 height 34
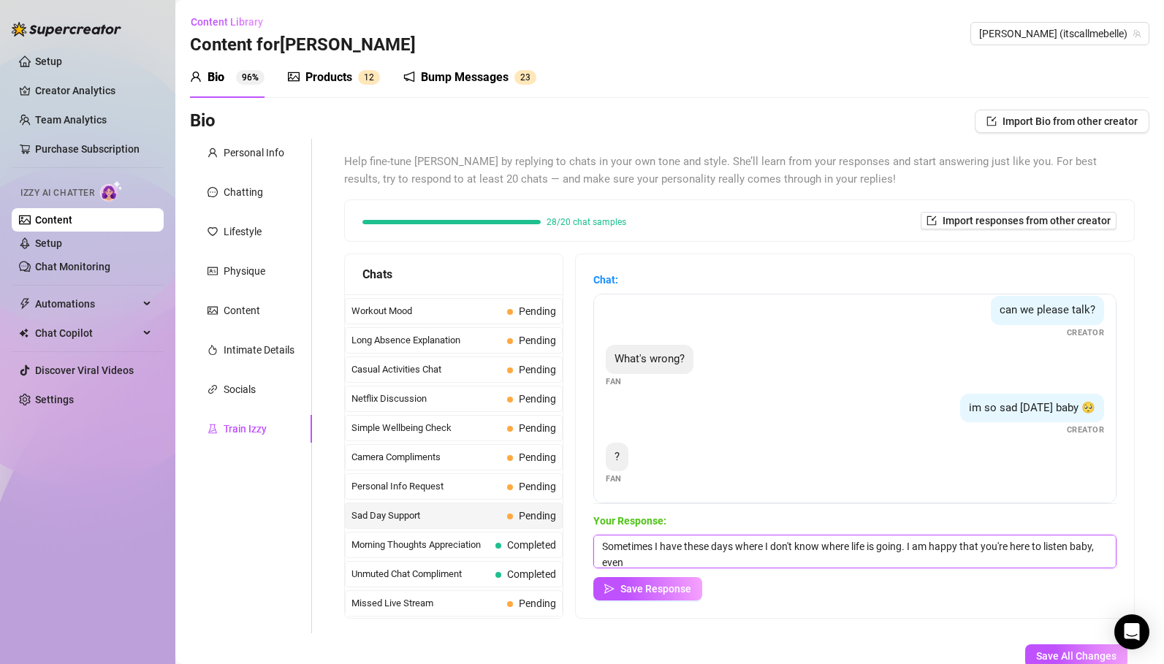
scroll to position [1, 0]
type textarea "Sometimes I have these days where I don't know where life is going. I am happy …"
click at [645, 598] on button "Save Response" at bounding box center [647, 588] width 109 height 23
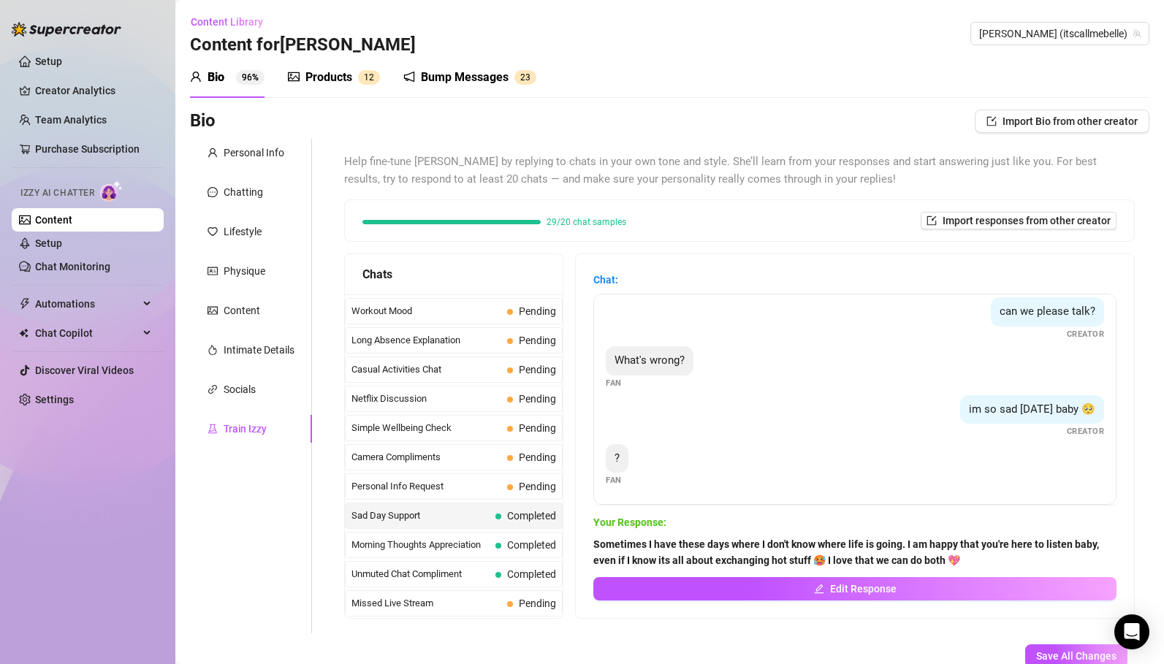
scroll to position [9, 0]
click at [441, 489] on span "Personal Info Request" at bounding box center [426, 486] width 150 height 15
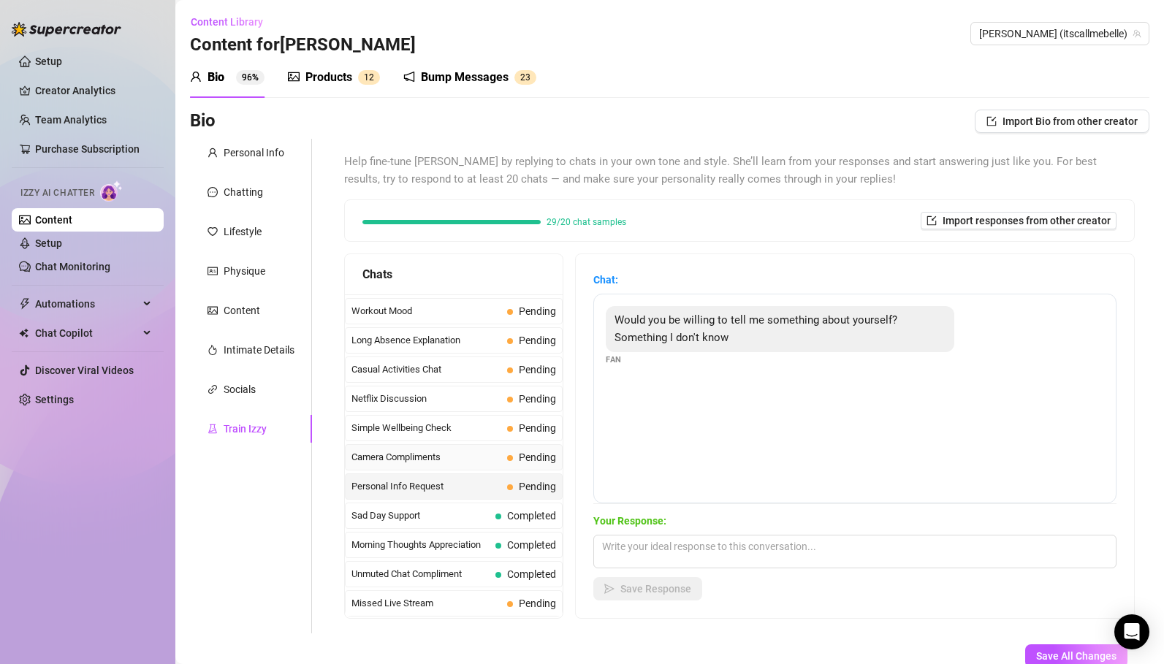
click at [427, 456] on span "Camera Compliments" at bounding box center [426, 457] width 150 height 15
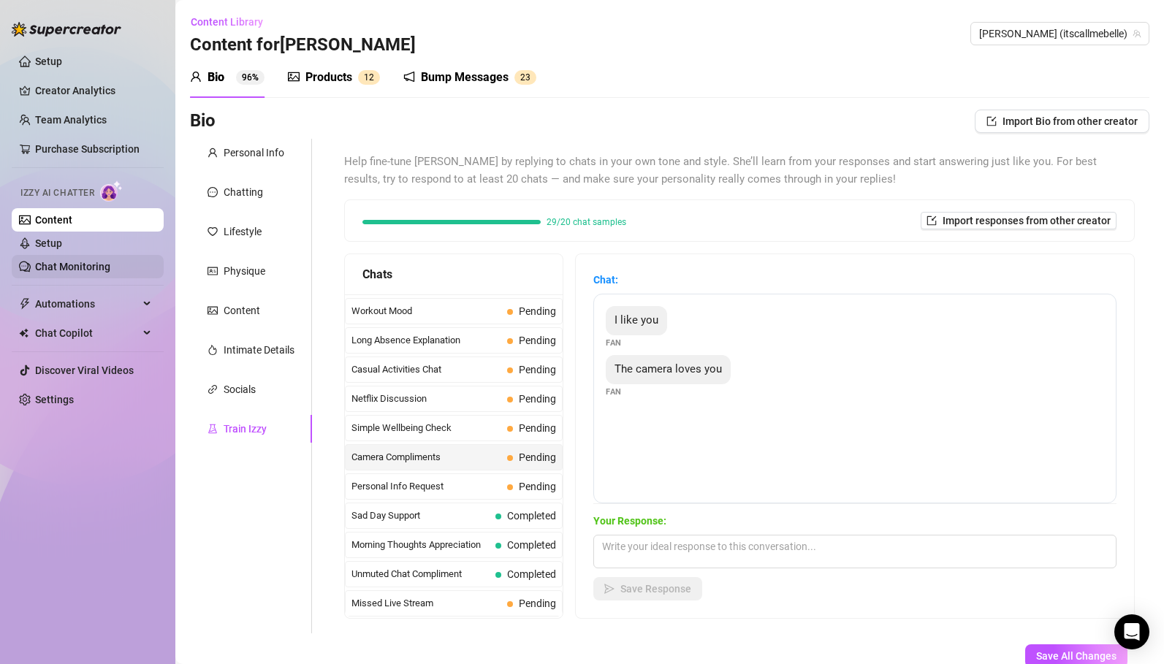
click at [84, 269] on link "Chat Monitoring" at bounding box center [72, 267] width 75 height 12
